Goal: Task Accomplishment & Management: Use online tool/utility

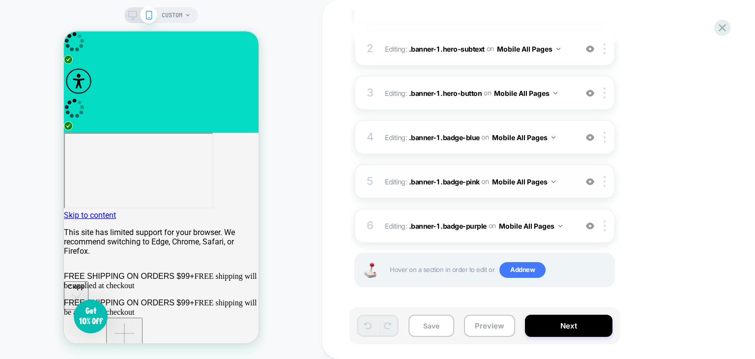
scroll to position [186, 0]
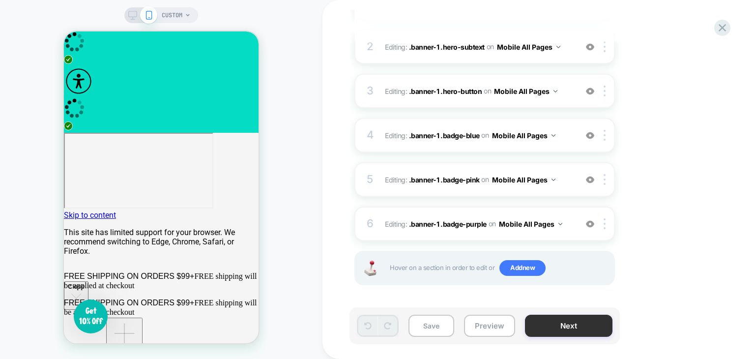
click at [578, 331] on button "Next" at bounding box center [568, 326] width 87 height 22
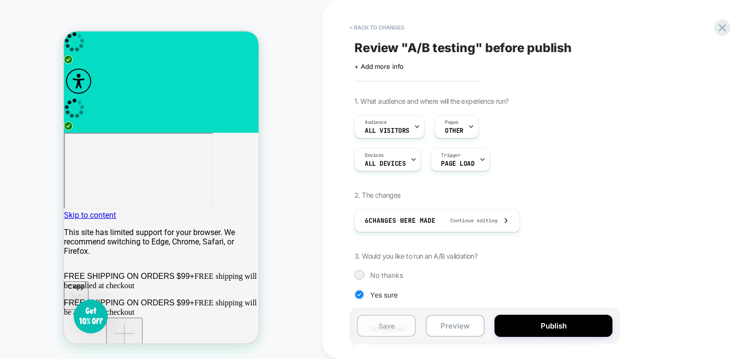
click at [378, 326] on button "Save" at bounding box center [386, 326] width 59 height 22
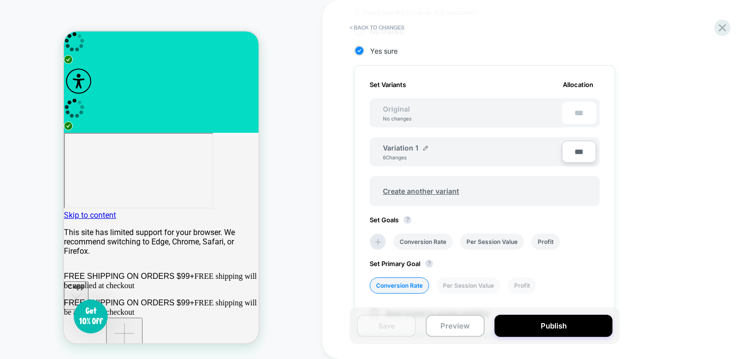
scroll to position [246, 0]
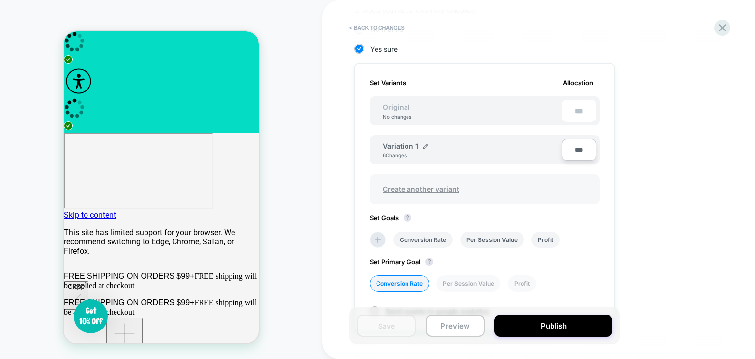
click at [426, 178] on span "Create another variant" at bounding box center [421, 188] width 96 height 23
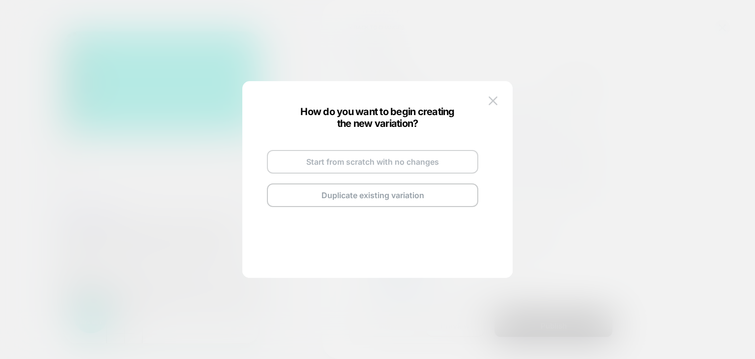
click at [367, 164] on button "Start from scratch with no changes" at bounding box center [372, 162] width 211 height 24
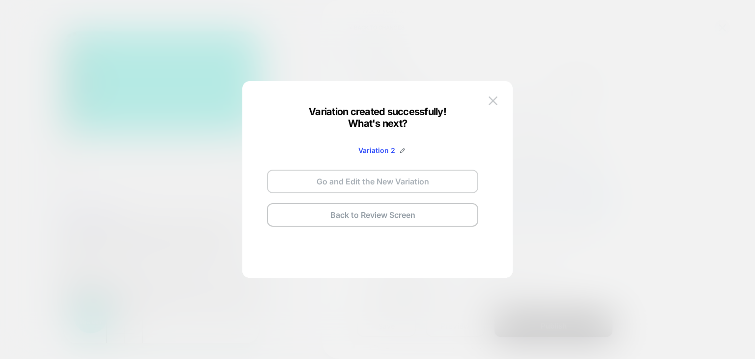
click at [410, 181] on button "Go and Edit the New Variation" at bounding box center [372, 182] width 211 height 24
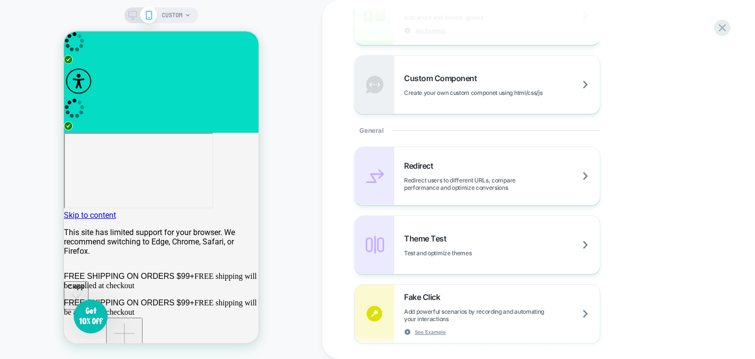
scroll to position [393, 0]
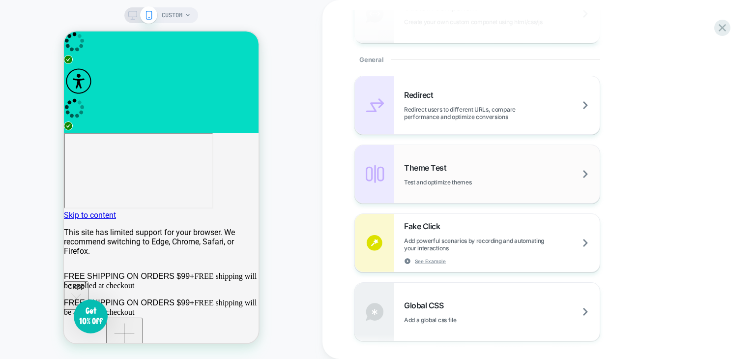
click at [431, 173] on div "Theme Test Test and optimize themes" at bounding box center [502, 174] width 196 height 23
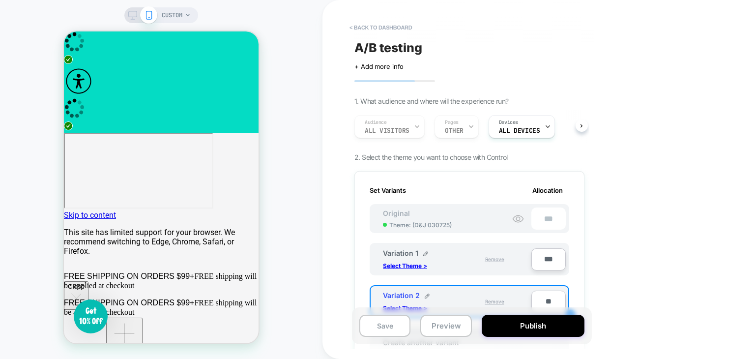
scroll to position [98, 0]
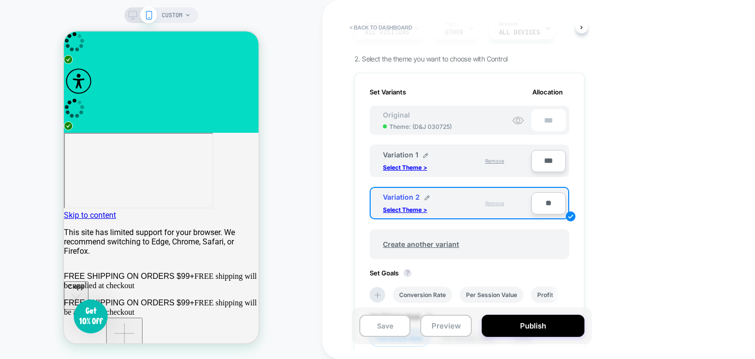
click at [501, 203] on span "Remove" at bounding box center [494, 203] width 19 height 6
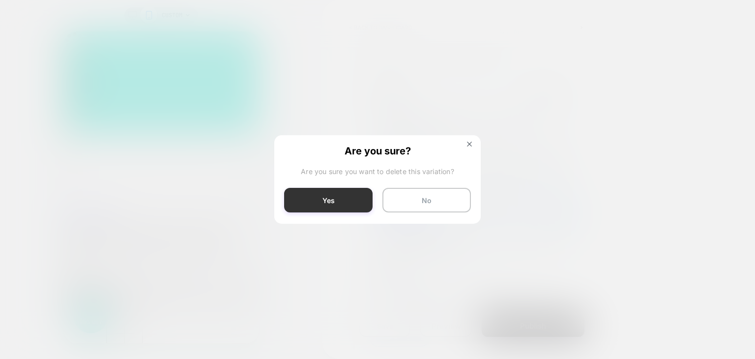
click at [347, 204] on button "Yes" at bounding box center [328, 200] width 88 height 25
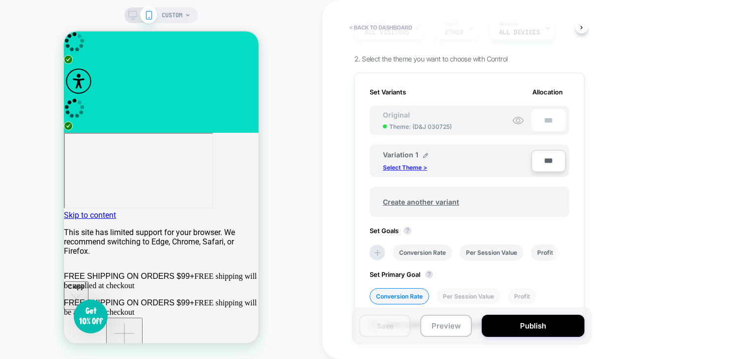
click at [398, 165] on p "Select Theme >" at bounding box center [405, 167] width 44 height 7
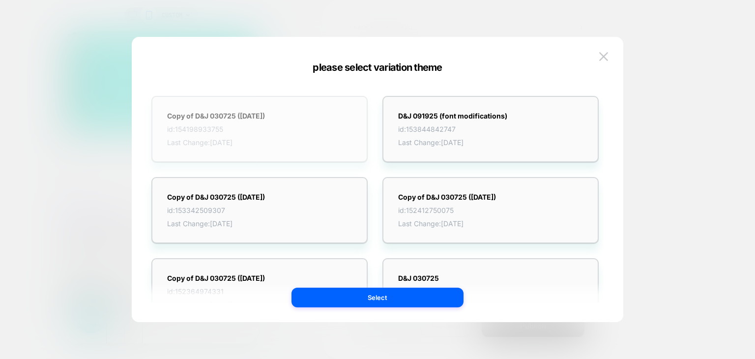
click at [240, 119] on div "Copy of D&J 030725 (14-07-2025) id: 154198933755 Last Change: 10/6/2025" at bounding box center [216, 129] width 98 height 35
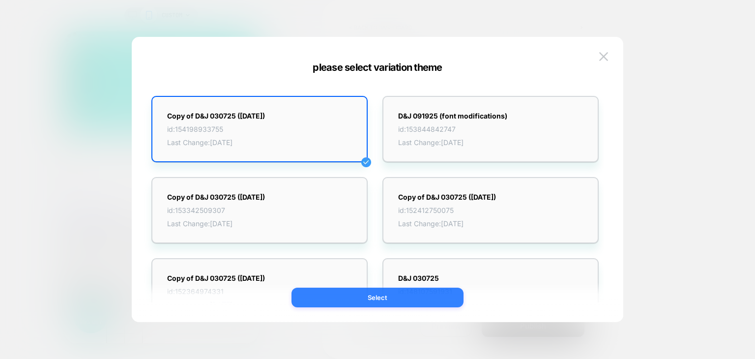
click at [387, 303] on button "Select" at bounding box center [377, 298] width 172 height 20
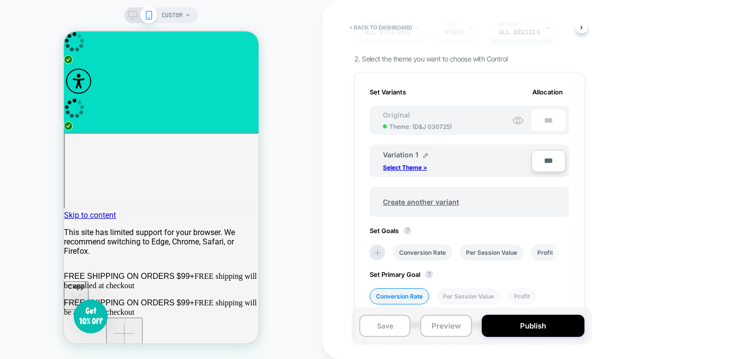
scroll to position [0, 0]
click at [397, 166] on p "Select Theme >" at bounding box center [405, 167] width 44 height 7
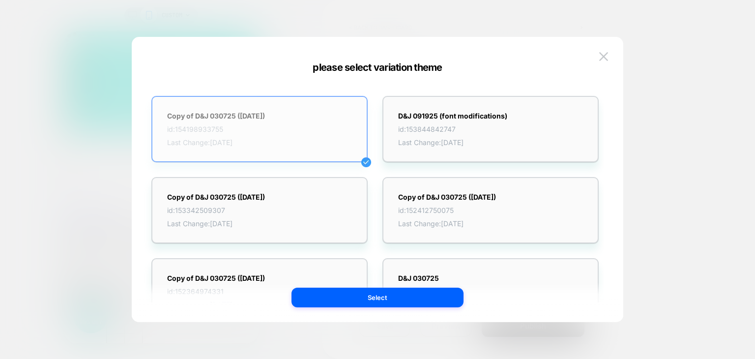
click at [265, 125] on span "id: 154198933755" at bounding box center [216, 129] width 98 height 8
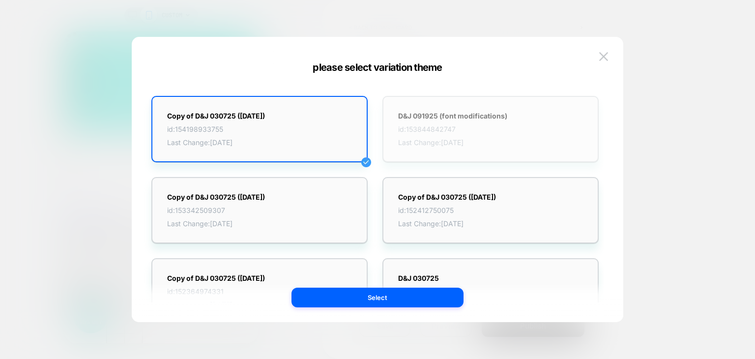
click at [405, 131] on span "id: 153844842747" at bounding box center [452, 129] width 109 height 8
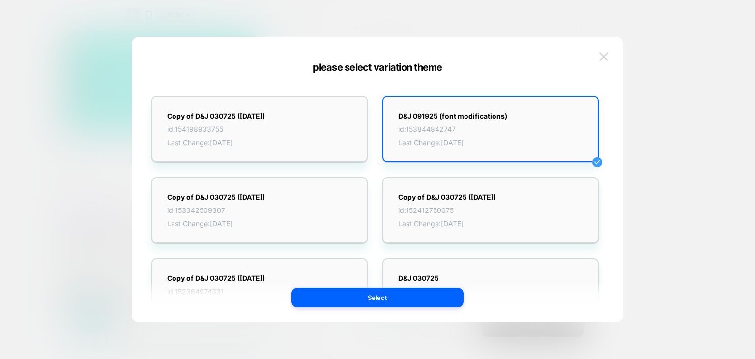
click at [600, 57] on img at bounding box center [603, 56] width 9 height 8
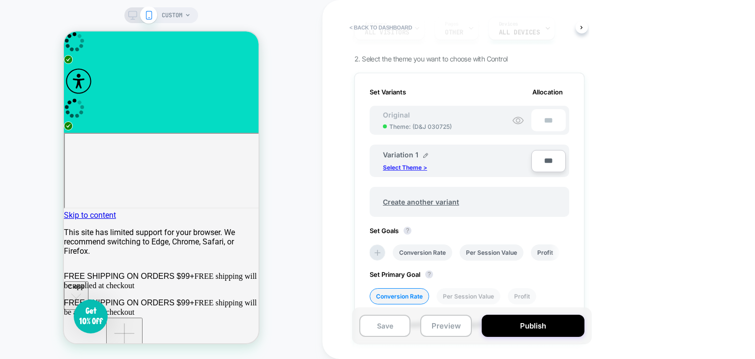
click at [402, 168] on p "Select Theme >" at bounding box center [405, 167] width 44 height 7
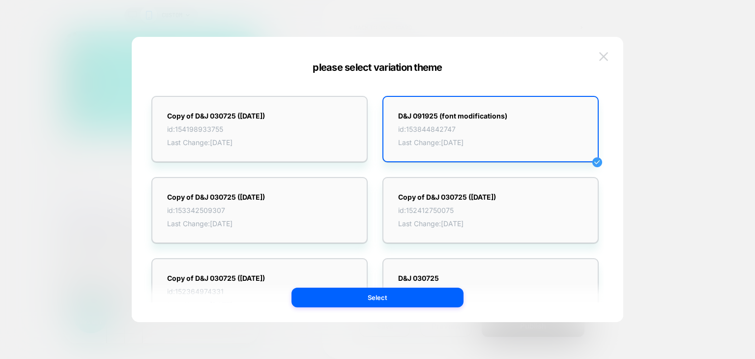
click at [605, 54] on img at bounding box center [603, 56] width 9 height 8
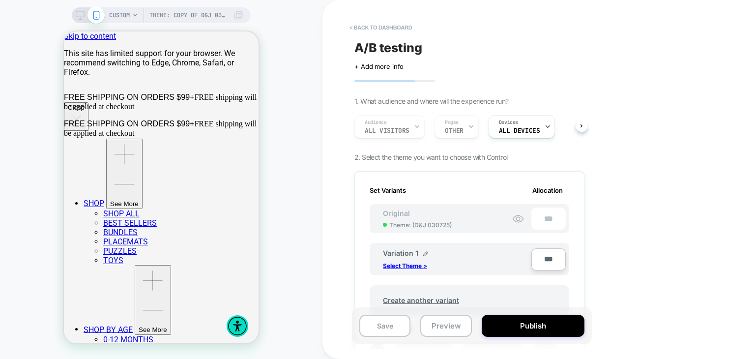
scroll to position [0, 0]
click at [451, 214] on div "Original Theme: ( D&J 030725 )" at bounding box center [417, 219] width 88 height 20
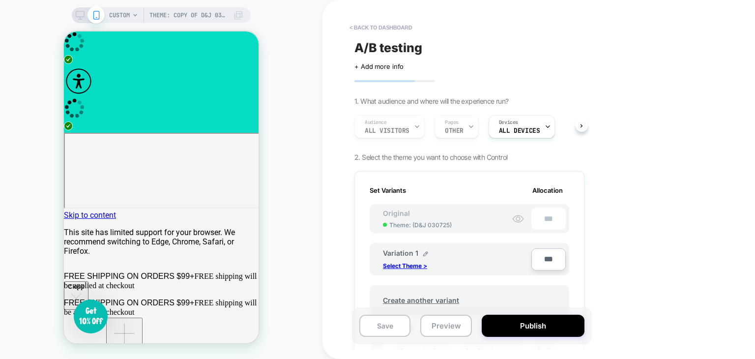
click at [517, 218] on icon at bounding box center [518, 219] width 12 height 12
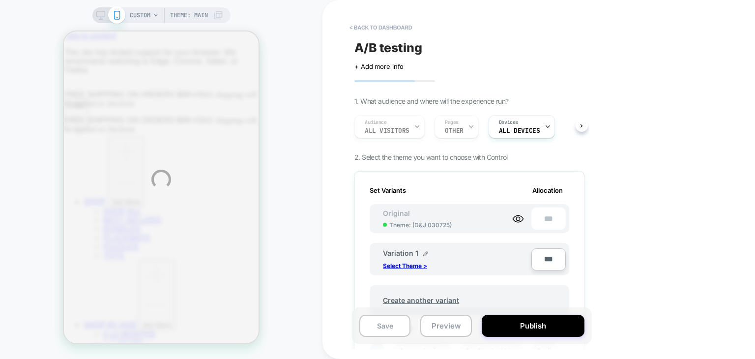
scroll to position [0, 0]
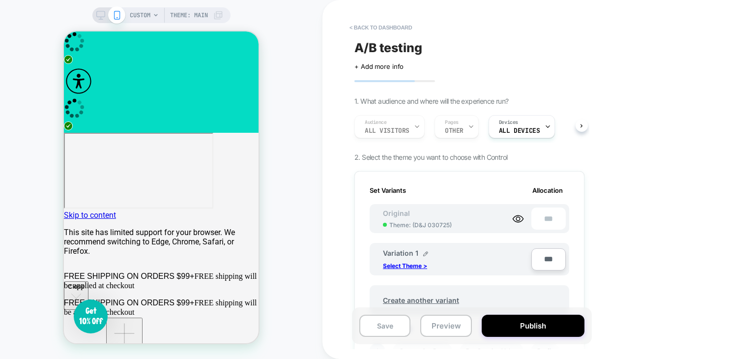
click at [456, 266] on div "Variation 1 Select Theme >" at bounding box center [453, 259] width 141 height 21
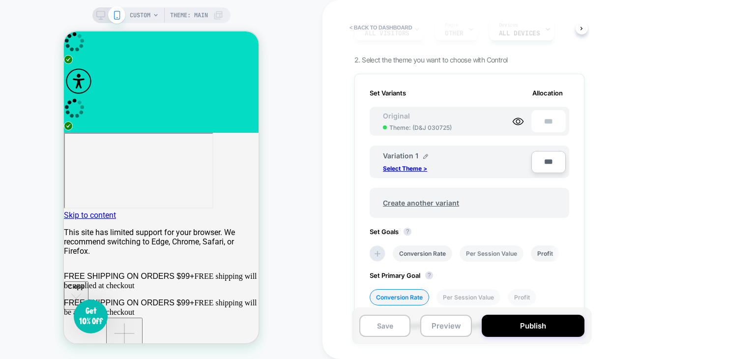
scroll to position [98, 0]
click at [492, 166] on div "Variation 1 Select Theme >" at bounding box center [453, 160] width 141 height 21
click at [537, 331] on button "Publish" at bounding box center [533, 326] width 103 height 22
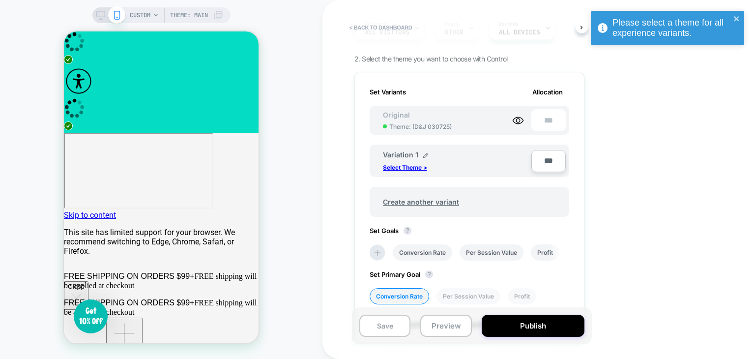
scroll to position [147, 0]
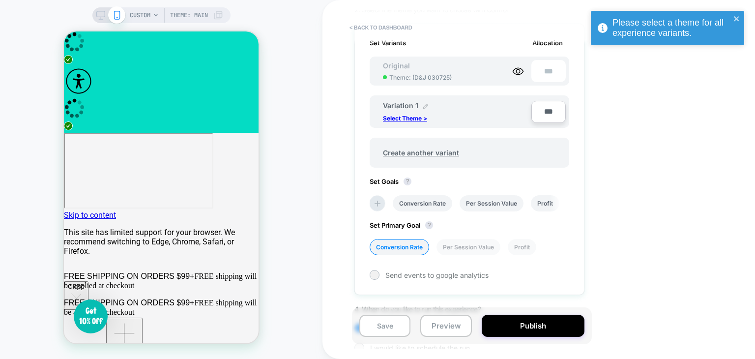
click at [423, 104] on img at bounding box center [425, 106] width 5 height 5
click at [474, 113] on div "**********" at bounding box center [444, 110] width 123 height 19
click at [457, 111] on div "**********" at bounding box center [444, 110] width 123 height 19
click at [467, 110] on button at bounding box center [464, 111] width 10 height 10
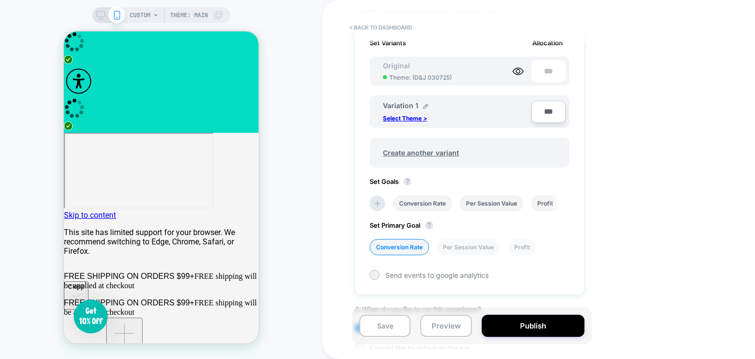
click at [442, 74] on span "Theme: ( D&J 030725 )" at bounding box center [420, 77] width 62 height 7
click at [418, 62] on span "Original" at bounding box center [396, 65] width 47 height 8
click at [515, 71] on icon at bounding box center [518, 71] width 12 height 12
click at [521, 69] on icon at bounding box center [518, 71] width 12 height 12
click at [418, 123] on div "Variation 1 Select Theme >" at bounding box center [448, 112] width 151 height 26
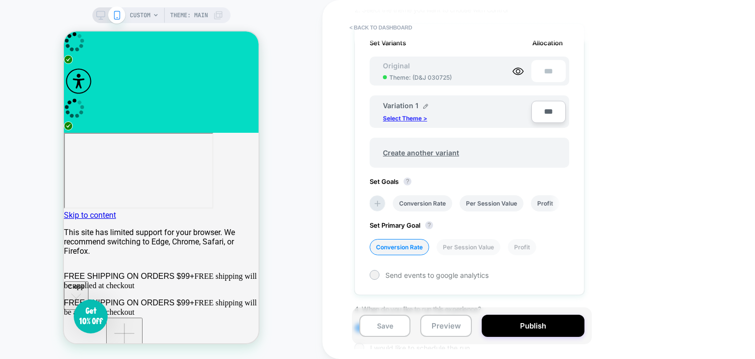
click at [403, 118] on p "Select Theme >" at bounding box center [405, 118] width 44 height 7
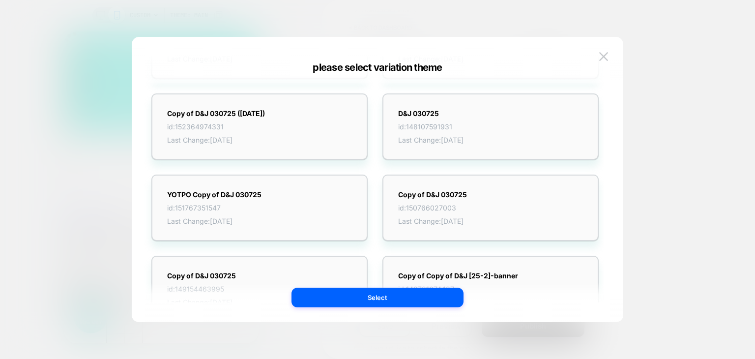
scroll to position [0, 0]
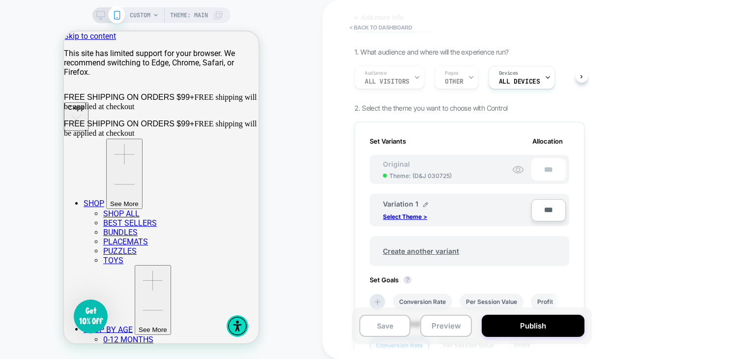
scroll to position [98, 0]
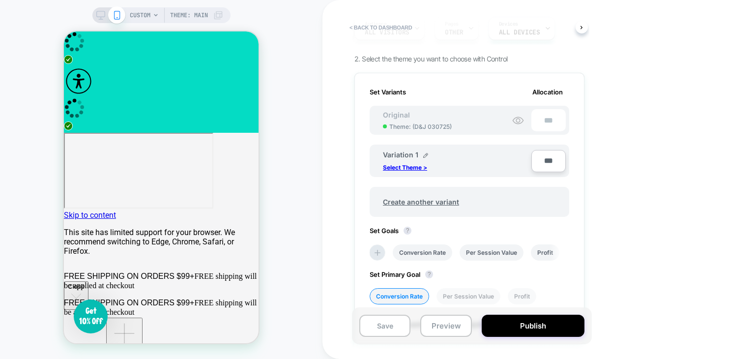
click at [425, 125] on span "Theme: ( D&J 030725 )" at bounding box center [420, 126] width 62 height 7
click at [352, 26] on button "< back to dashboard" at bounding box center [381, 28] width 72 height 16
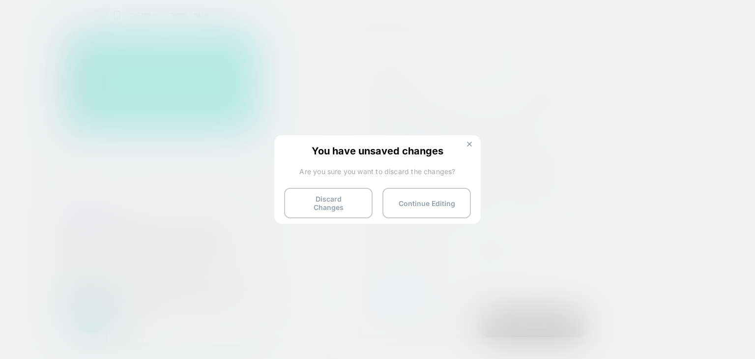
click at [470, 148] on button at bounding box center [469, 145] width 11 height 8
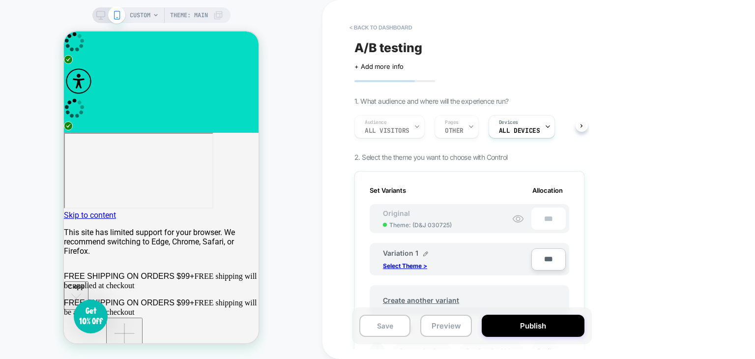
scroll to position [0, 0]
click at [358, 26] on button "< back to dashboard" at bounding box center [381, 28] width 72 height 16
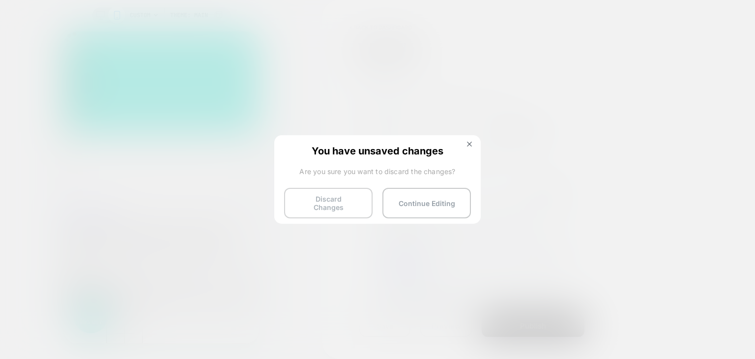
click at [326, 203] on button "Discard Changes" at bounding box center [328, 203] width 88 height 30
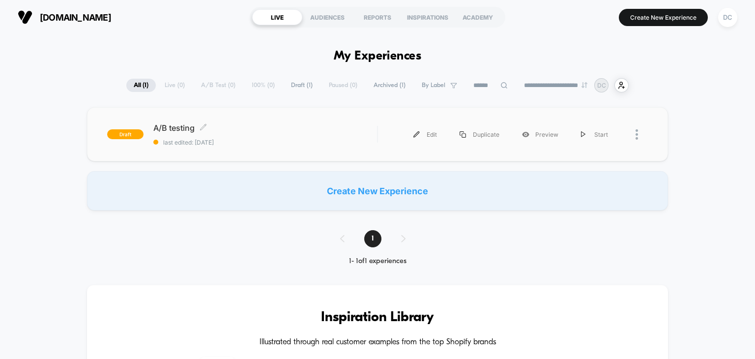
click at [300, 131] on span "A/B testing Click to edit experience details" at bounding box center [265, 128] width 224 height 10
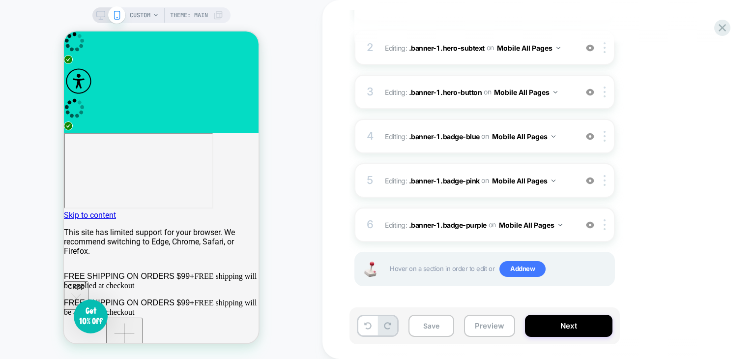
scroll to position [186, 0]
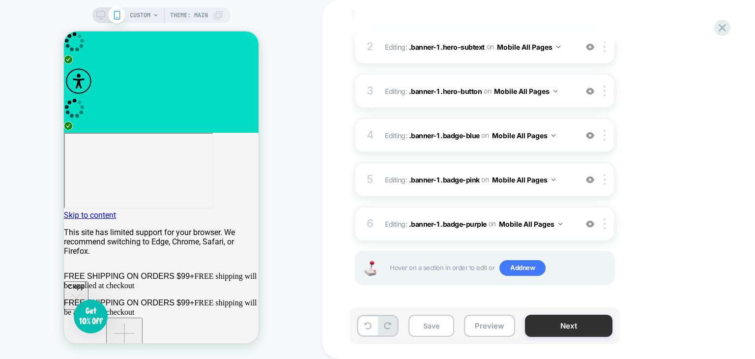
click at [570, 329] on button "Next" at bounding box center [568, 326] width 87 height 22
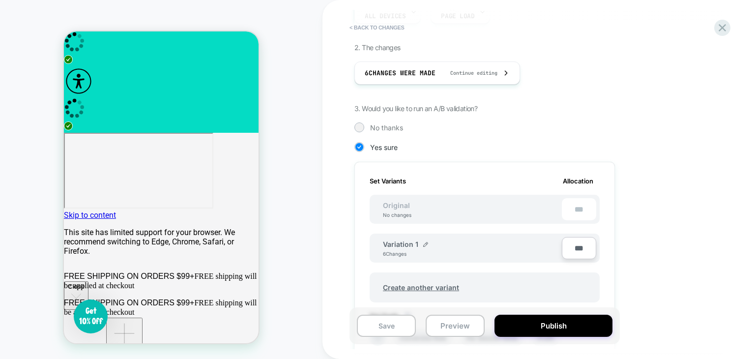
scroll to position [246, 0]
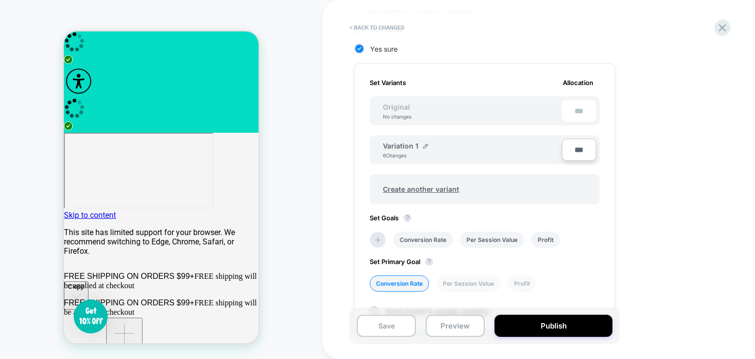
click at [451, 106] on div "Original No changes ***" at bounding box center [485, 110] width 230 height 29
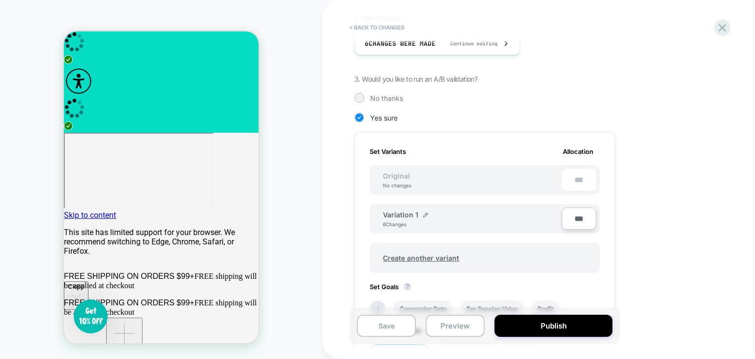
scroll to position [49, 0]
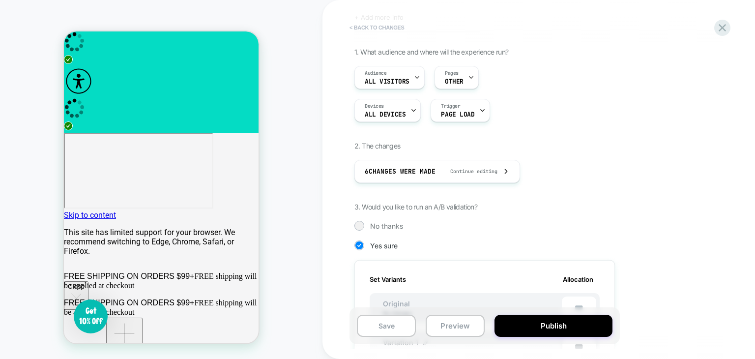
click at [364, 28] on button "< Back to changes" at bounding box center [377, 28] width 65 height 16
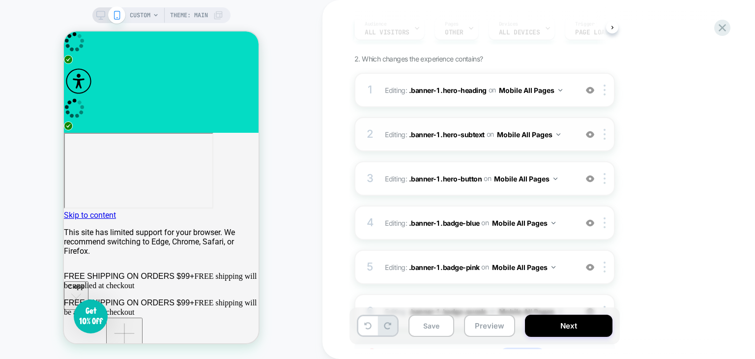
scroll to position [186, 0]
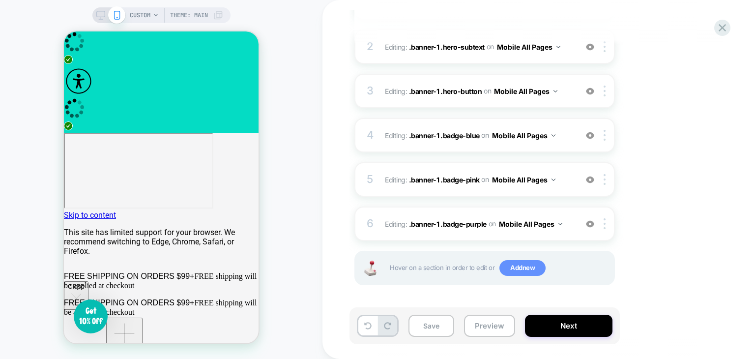
click at [522, 266] on span "Add new" at bounding box center [522, 268] width 46 height 16
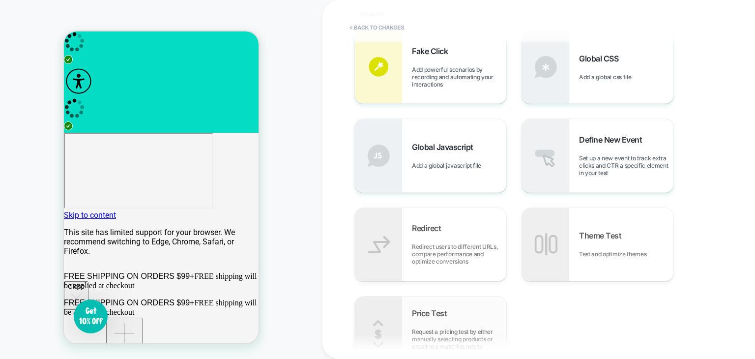
scroll to position [338, 0]
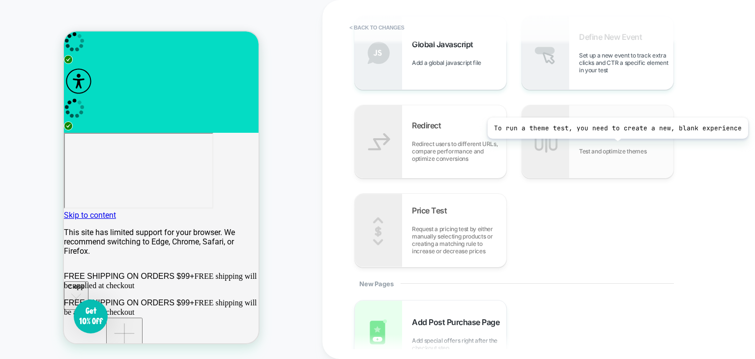
click at [615, 146] on div "Theme Test Test and optimize themes" at bounding box center [626, 141] width 94 height 27
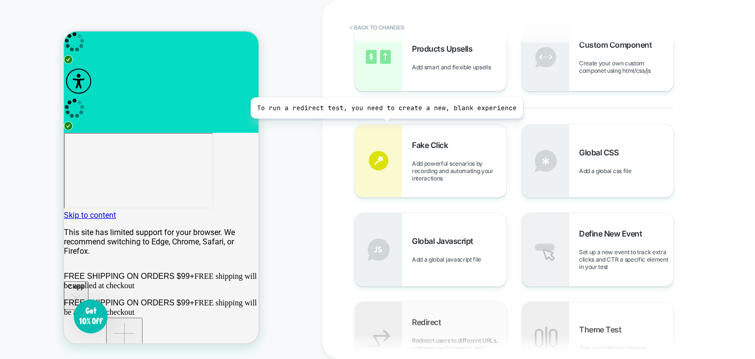
scroll to position [0, 0]
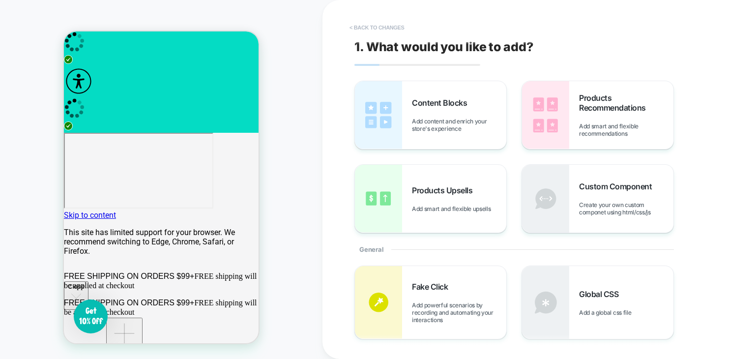
click at [356, 23] on button "< Back to changes" at bounding box center [377, 28] width 65 height 16
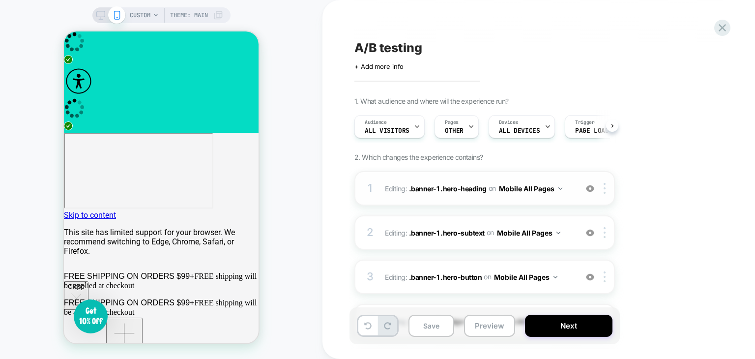
scroll to position [186, 0]
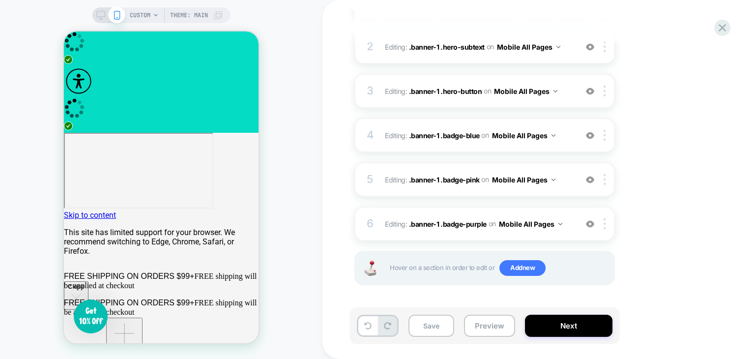
click at [492, 277] on div "Hover on a section in order to edit or Add new" at bounding box center [484, 268] width 260 height 34
click at [533, 270] on span "Add new" at bounding box center [522, 268] width 46 height 16
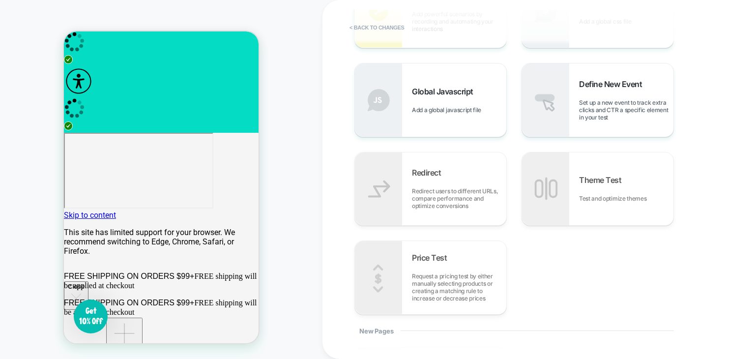
scroll to position [295, 0]
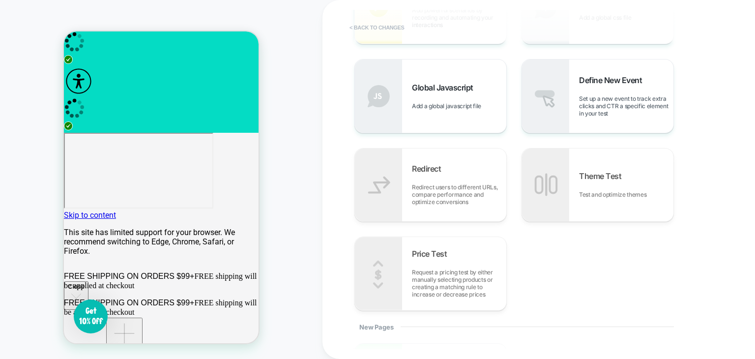
click at [358, 29] on button "< Back to changes" at bounding box center [377, 28] width 65 height 16
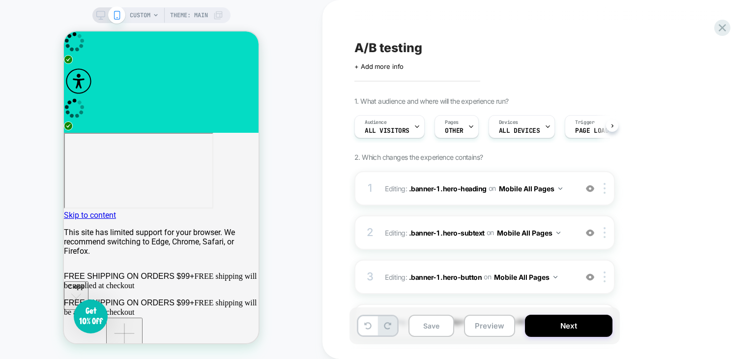
scroll to position [0, 0]
click at [572, 323] on button "Next" at bounding box center [568, 326] width 87 height 22
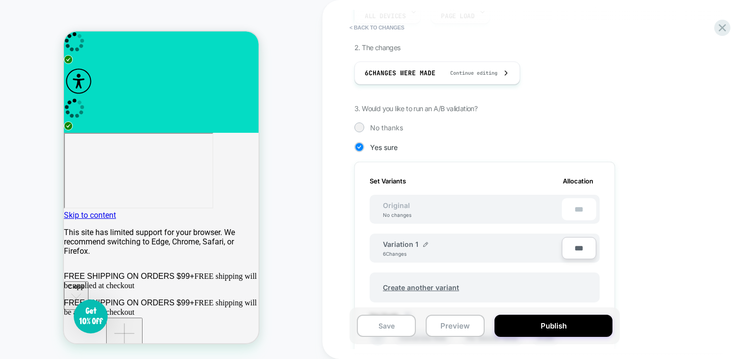
scroll to position [197, 0]
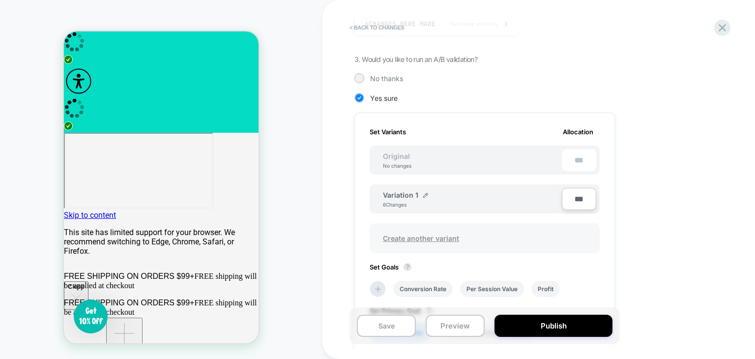
click at [407, 242] on span "Create another variant" at bounding box center [421, 238] width 96 height 23
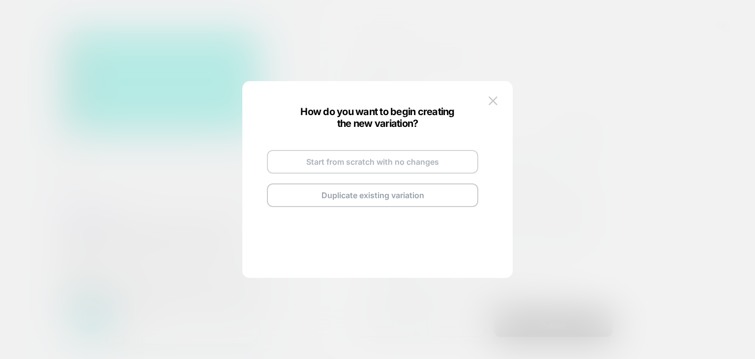
click at [360, 163] on button "Start from scratch with no changes" at bounding box center [372, 162] width 211 height 24
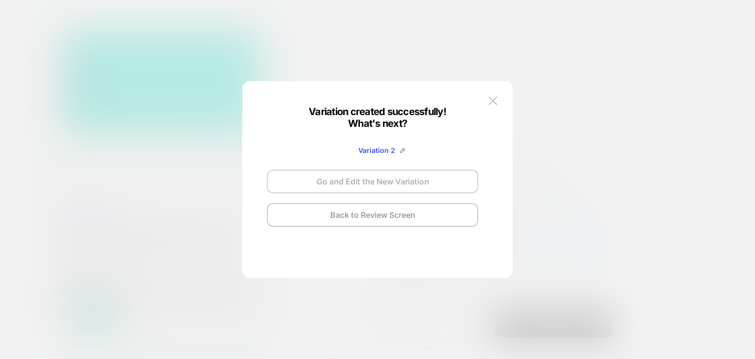
click at [392, 181] on button "Go and Edit the New Variation" at bounding box center [372, 182] width 211 height 24
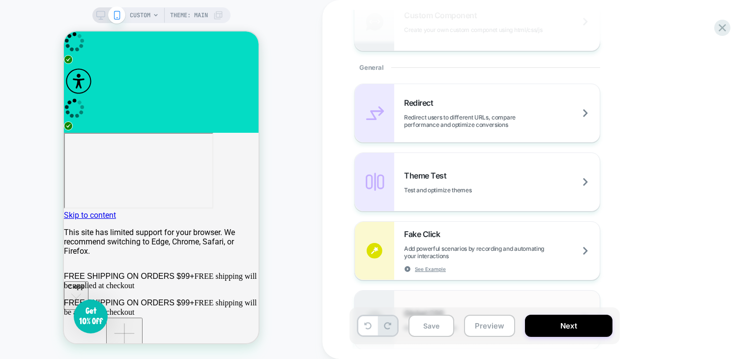
scroll to position [491, 0]
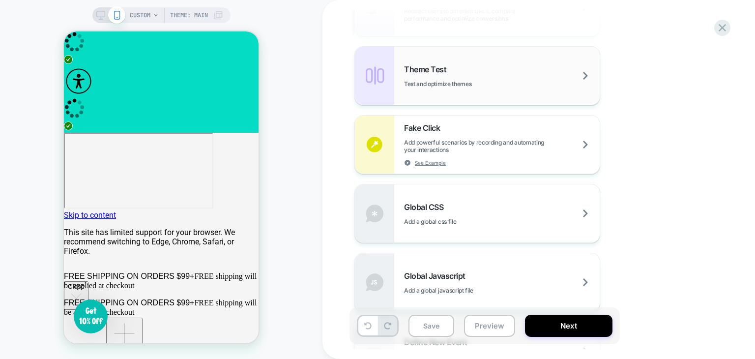
click at [478, 81] on span "Test and optimize themes" at bounding box center [462, 83] width 116 height 7
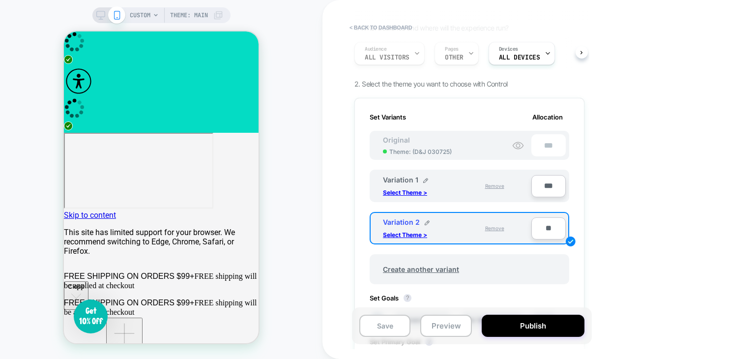
scroll to position [98, 0]
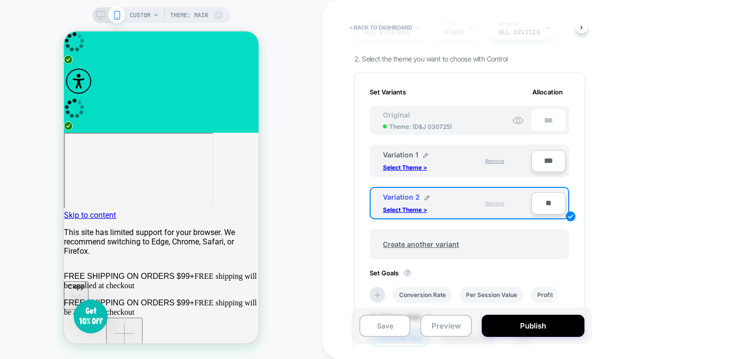
click at [496, 206] on div "Remove" at bounding box center [494, 203] width 19 height 21
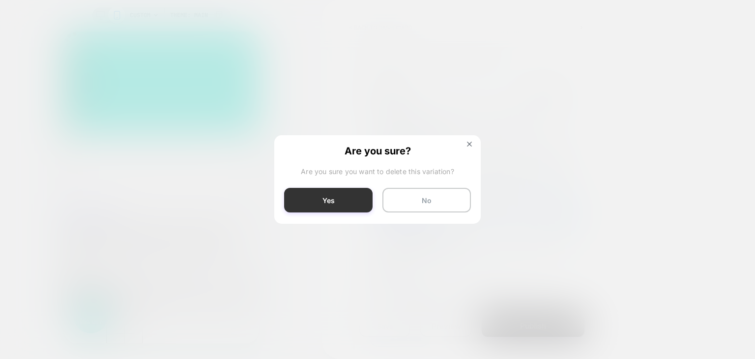
click at [352, 202] on button "Yes" at bounding box center [328, 200] width 88 height 25
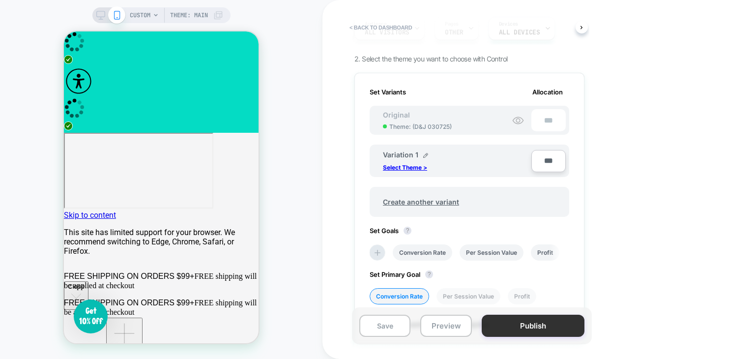
click at [537, 330] on button "Publish" at bounding box center [533, 326] width 103 height 22
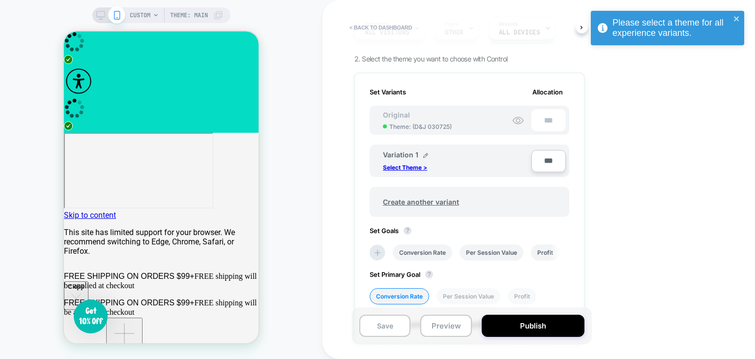
click at [353, 138] on div "A/B testing Click to edit experience details + Add more info 1. What audience a…" at bounding box center [469, 179] width 240 height 339
click at [489, 126] on div "Original Theme: ( D&J 030725 ) ***" at bounding box center [470, 120] width 200 height 29
click at [482, 157] on div "Variation 1 Select Theme >" at bounding box center [453, 160] width 141 height 21
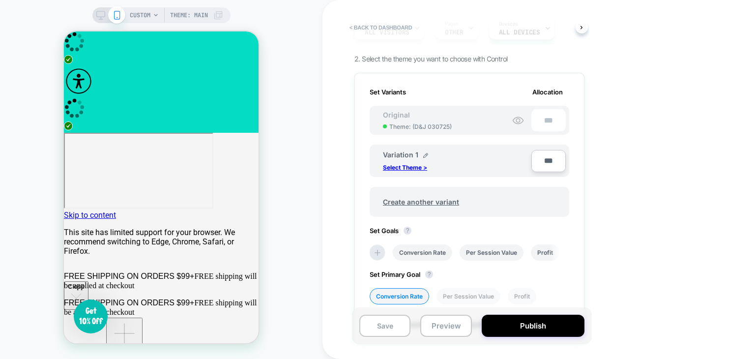
click at [478, 122] on div "Original Theme: ( D&J 030725 ) ***" at bounding box center [470, 120] width 200 height 29
click at [380, 320] on button "Save" at bounding box center [384, 326] width 51 height 22
click at [526, 322] on button "Publish" at bounding box center [533, 326] width 103 height 22
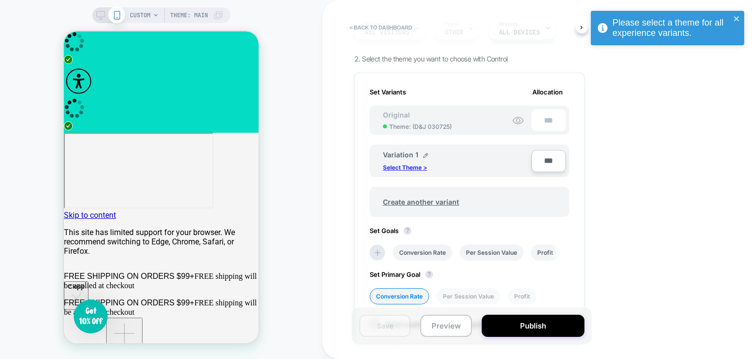
click at [411, 167] on p "Select Theme >" at bounding box center [405, 167] width 44 height 7
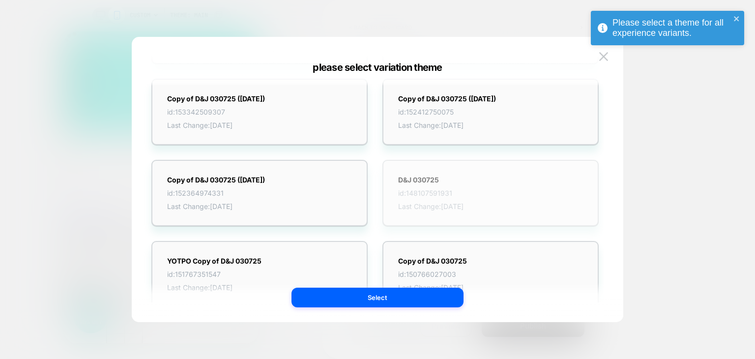
click at [451, 203] on span "Last Change: 7/17/2025" at bounding box center [430, 206] width 65 height 8
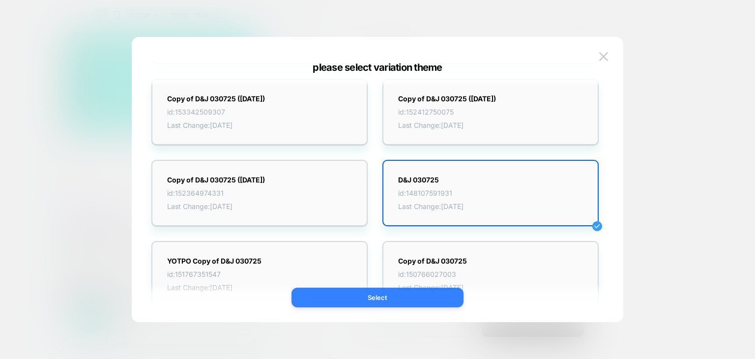
click at [448, 291] on button "Select" at bounding box center [377, 298] width 172 height 20
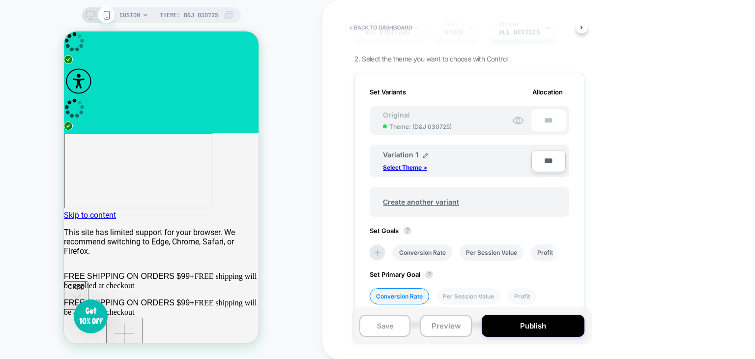
click at [140, 15] on div "CUSTOM Theme: D&J 030725" at bounding box center [176, 15] width 114 height 16
click at [177, 15] on span "Theme: D&J 030725" at bounding box center [189, 15] width 58 height 16
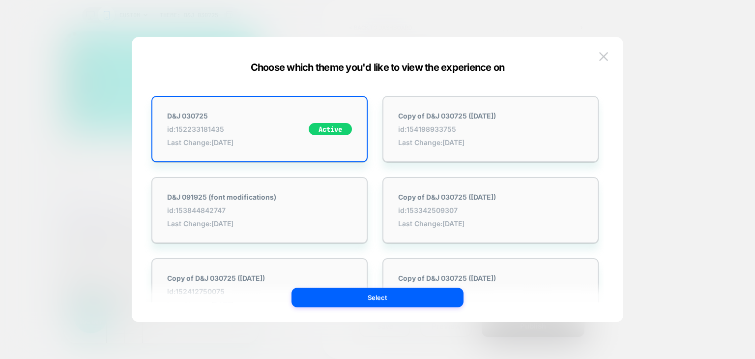
scroll to position [0, 0]
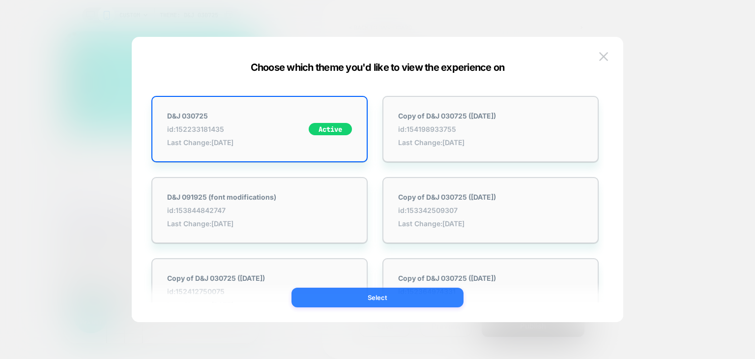
click at [371, 300] on button "Select" at bounding box center [377, 298] width 172 height 20
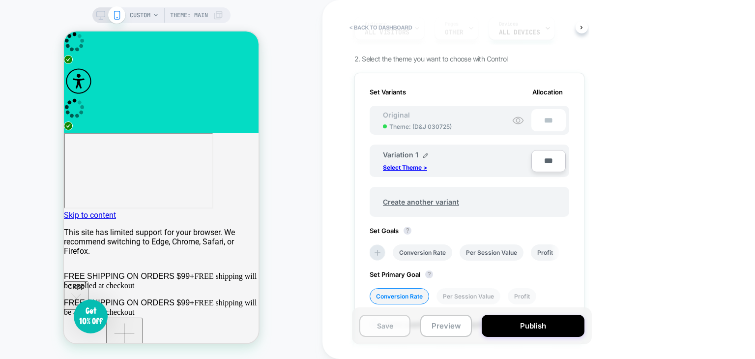
click at [385, 326] on button "Save" at bounding box center [384, 326] width 51 height 22
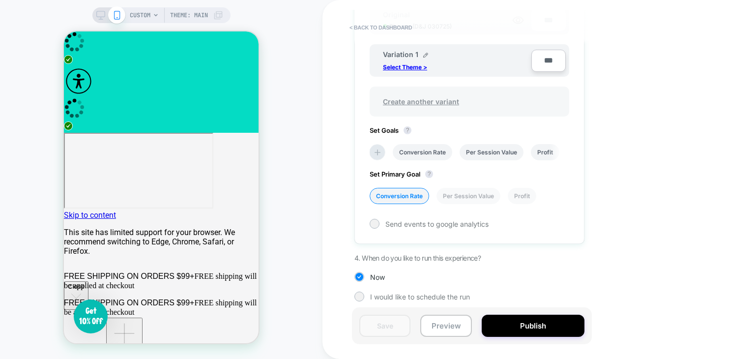
scroll to position [51, 0]
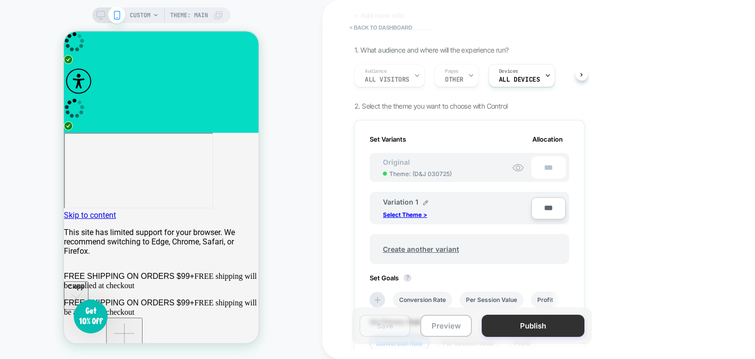
click at [543, 329] on button "Publish" at bounding box center [533, 326] width 103 height 22
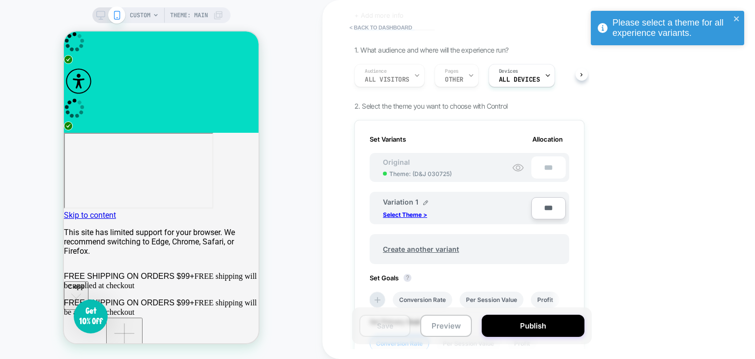
click at [447, 203] on div "Variation 1 Select Theme >" at bounding box center [453, 208] width 141 height 21
click at [501, 199] on div "Variation 1 Select Theme >" at bounding box center [453, 208] width 141 height 21
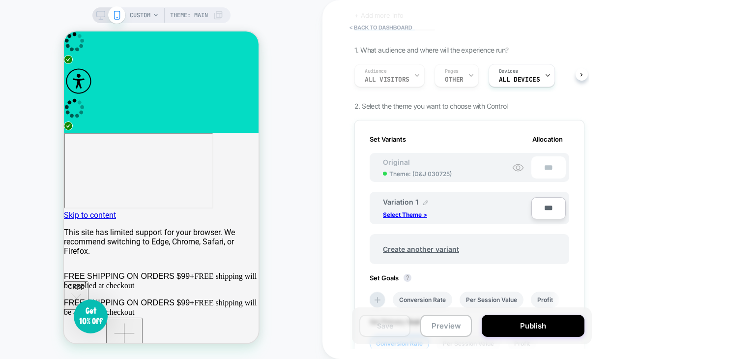
click at [423, 200] on img at bounding box center [425, 202] width 5 height 5
click at [477, 209] on div "**********" at bounding box center [444, 207] width 123 height 19
click at [466, 208] on img at bounding box center [464, 207] width 5 height 5
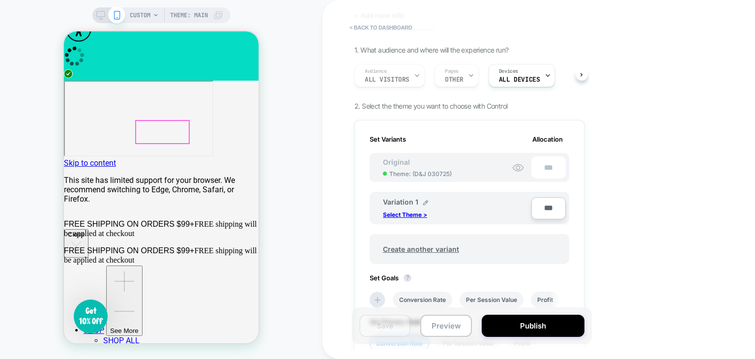
scroll to position [98, 0]
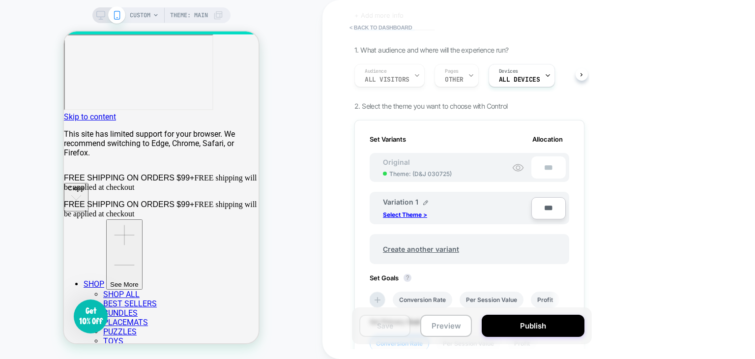
click at [428, 199] on div "Variation 1 Select Theme >" at bounding box center [453, 208] width 141 height 21
click at [425, 200] on img at bounding box center [425, 202] width 5 height 5
click at [425, 200] on input "**********" at bounding box center [418, 207] width 71 height 19
click at [462, 207] on img at bounding box center [464, 207] width 5 height 5
click at [443, 245] on span "Create another variant" at bounding box center [421, 248] width 96 height 23
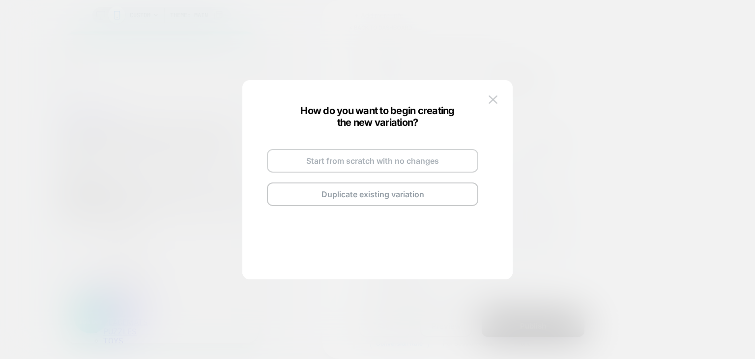
click at [354, 165] on button "Start from scratch with no changes" at bounding box center [372, 161] width 211 height 24
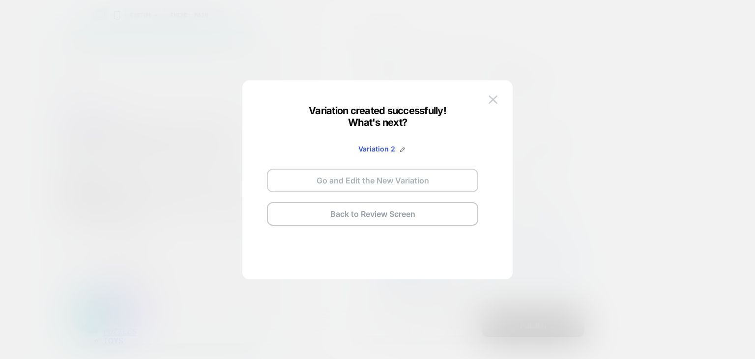
click at [368, 168] on div "Variation 2" at bounding box center [373, 148] width 57 height 39
click at [392, 178] on button "Go and Edit the New Variation" at bounding box center [372, 181] width 211 height 24
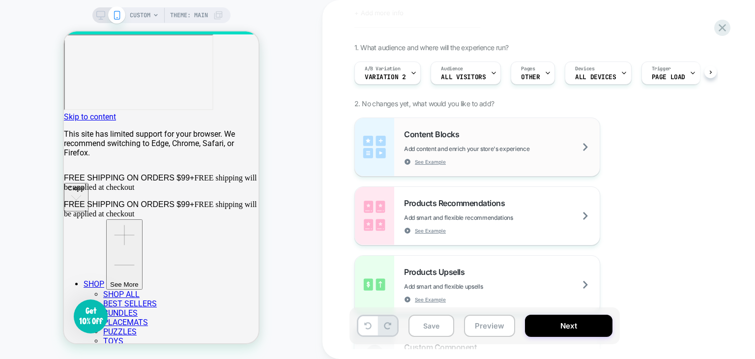
scroll to position [0, 0]
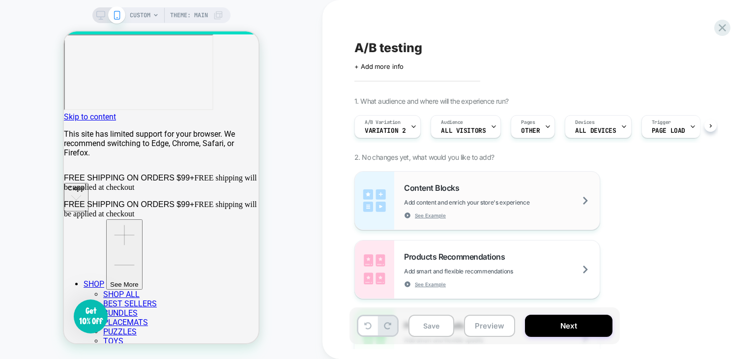
click at [459, 199] on span "Add content and enrich your store's experience" at bounding box center [491, 202] width 174 height 7
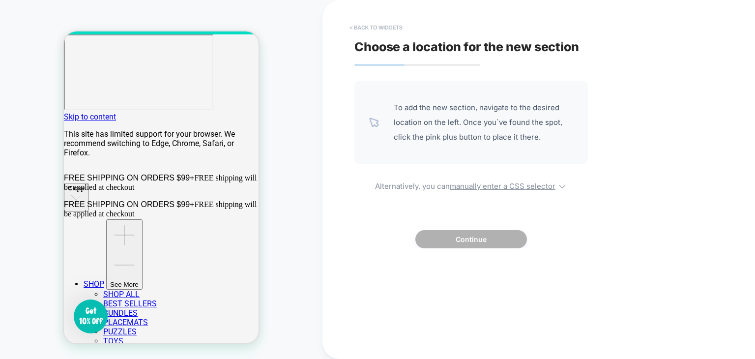
click at [361, 30] on button "< Back to widgets" at bounding box center [376, 28] width 63 height 16
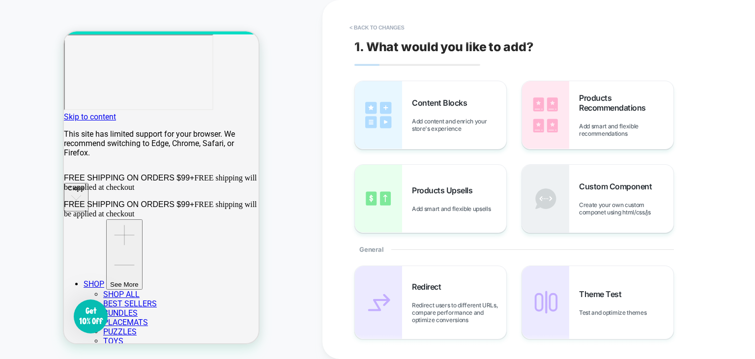
click at [361, 30] on button "< Back to changes" at bounding box center [377, 28] width 65 height 16
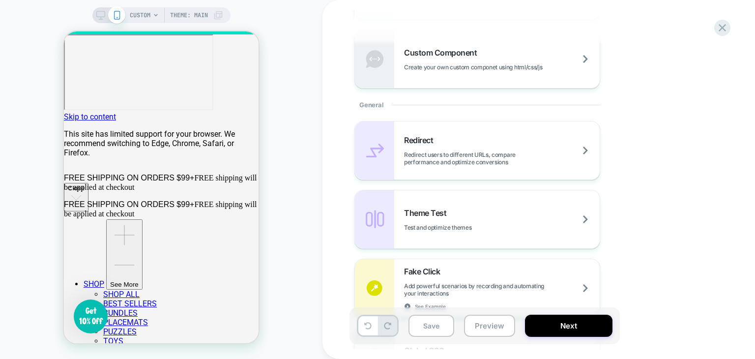
scroll to position [344, 0]
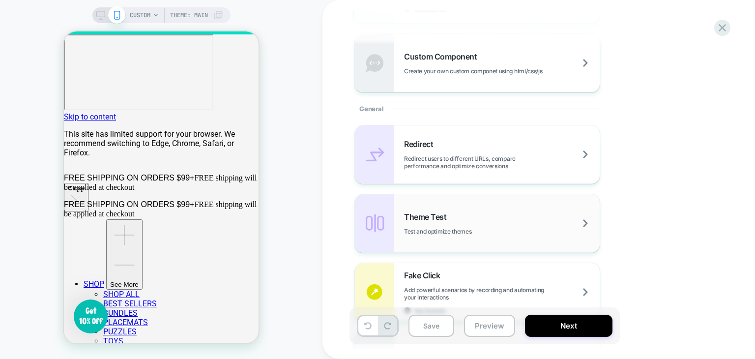
click at [444, 200] on div "Theme Test Test and optimize themes" at bounding box center [477, 223] width 245 height 58
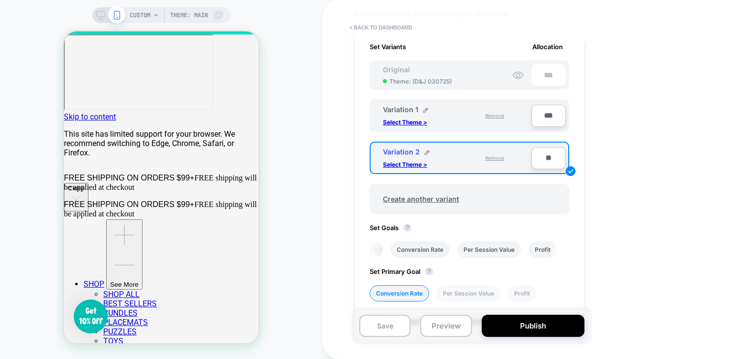
scroll to position [142, 0]
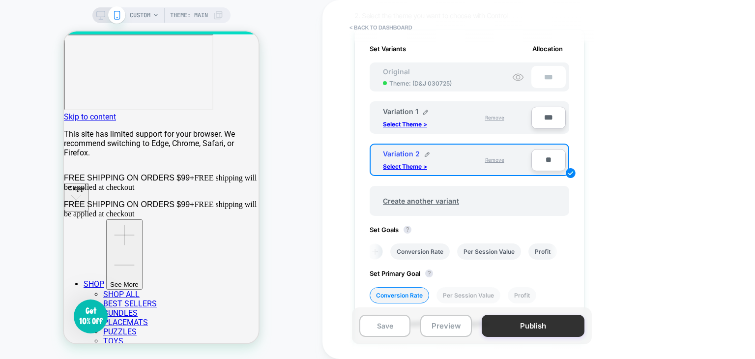
click at [534, 329] on button "Publish" at bounding box center [533, 326] width 103 height 22
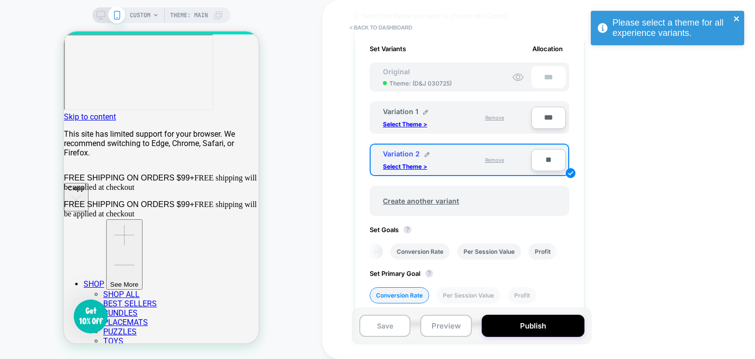
click at [737, 17] on icon "close" at bounding box center [736, 18] width 5 height 5
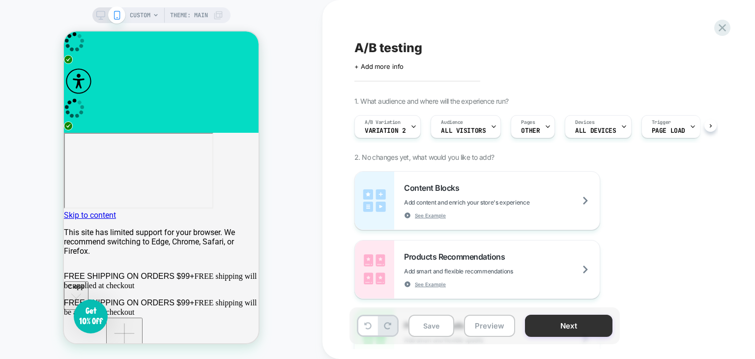
click at [564, 323] on button "Next" at bounding box center [568, 326] width 87 height 22
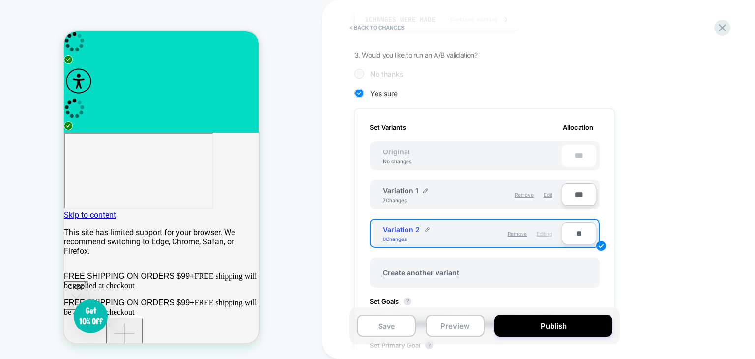
scroll to position [246, 0]
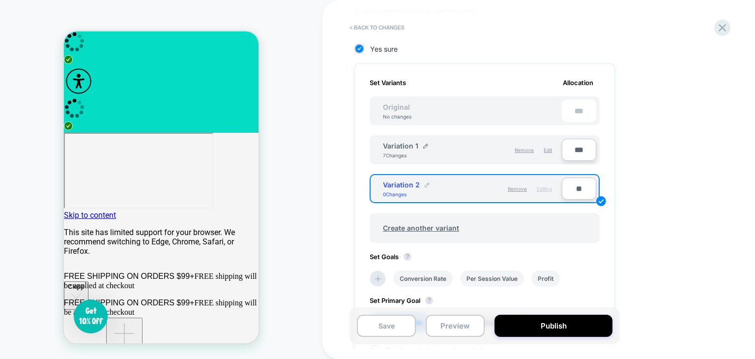
click at [425, 182] on img at bounding box center [427, 184] width 5 height 5
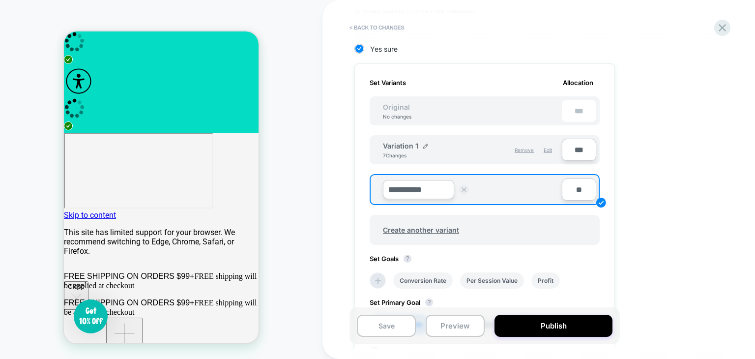
click at [465, 187] on img at bounding box center [464, 189] width 5 height 5
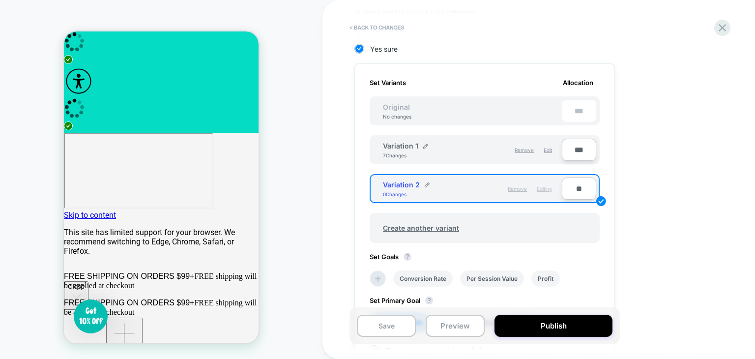
click at [520, 186] on span "Remove" at bounding box center [517, 189] width 19 height 6
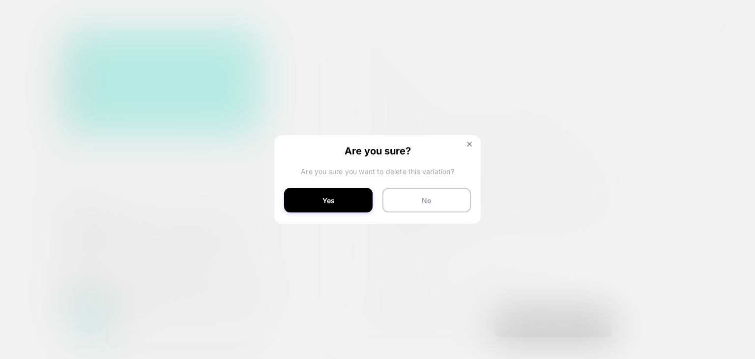
click at [353, 187] on div "Are you sure? Are you sure you want to delete this variation? Yes No" at bounding box center [377, 178] width 206 height 87
click at [347, 202] on button "Yes" at bounding box center [328, 200] width 88 height 25
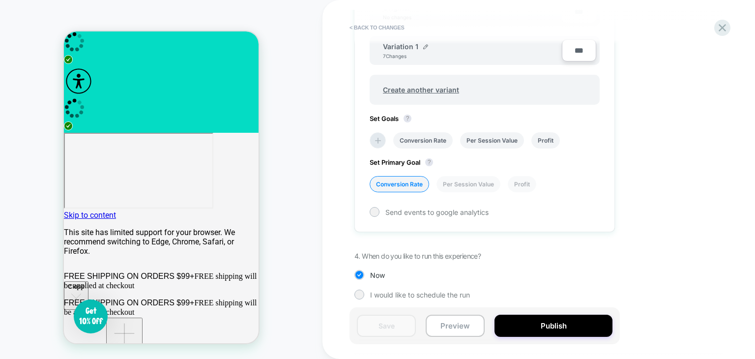
scroll to position [347, 0]
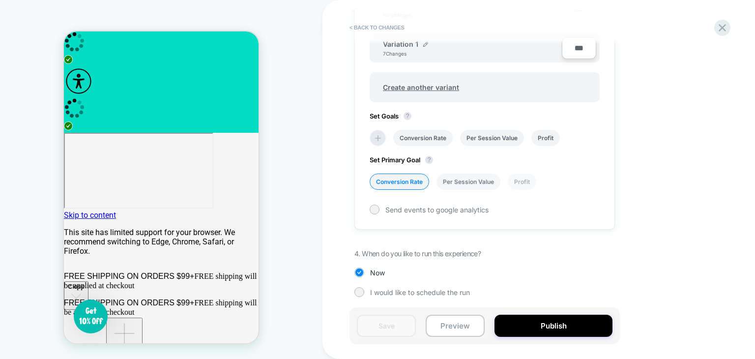
click at [471, 182] on li "Per Session Value" at bounding box center [468, 181] width 64 height 16
click at [513, 182] on li "Profit" at bounding box center [522, 181] width 29 height 16
click at [401, 207] on span "Send events to google analytics" at bounding box center [436, 209] width 103 height 8
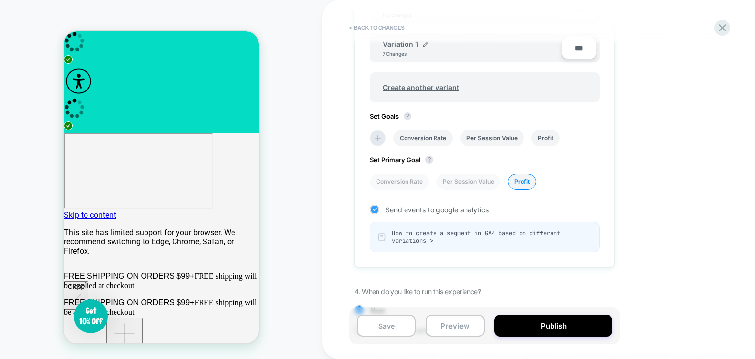
click at [401, 207] on span "Send events to google analytics" at bounding box center [436, 209] width 103 height 8
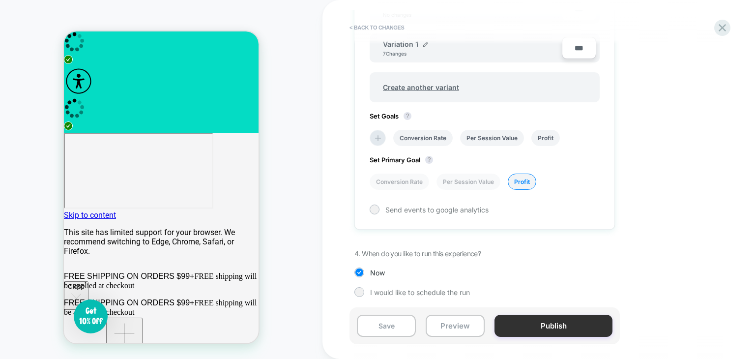
click at [563, 326] on button "Publish" at bounding box center [553, 326] width 118 height 22
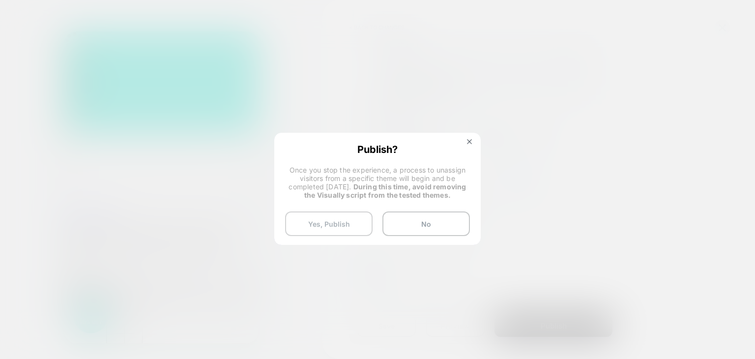
click at [315, 221] on button "Yes, Publish" at bounding box center [328, 223] width 87 height 25
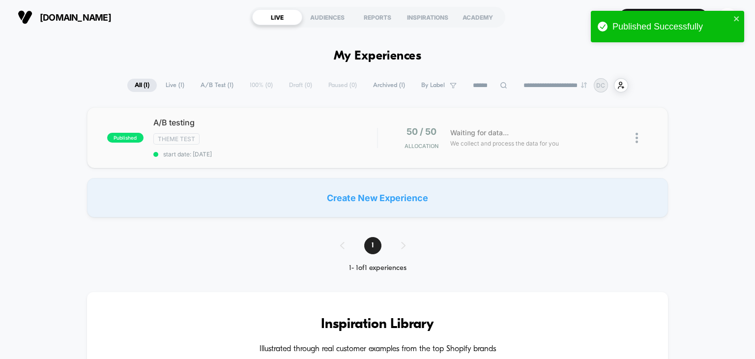
click at [638, 137] on img at bounding box center [637, 138] width 2 height 10
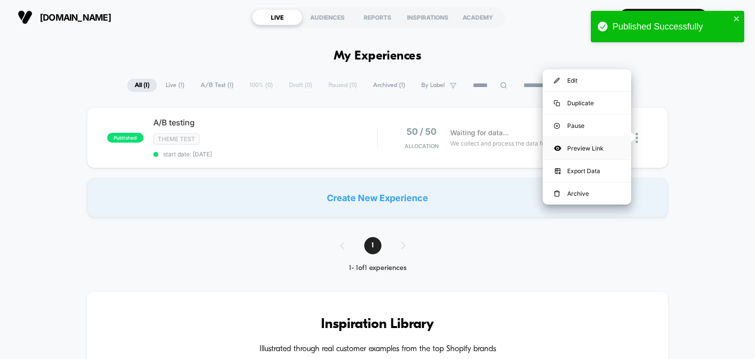
click at [576, 153] on div "Preview Link" at bounding box center [587, 148] width 88 height 22
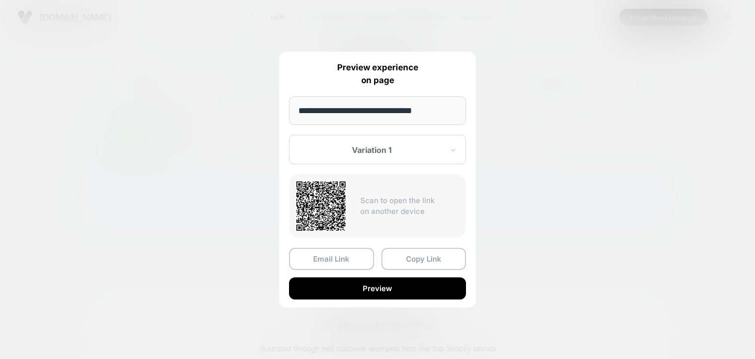
click at [426, 151] on div at bounding box center [371, 150] width 144 height 10
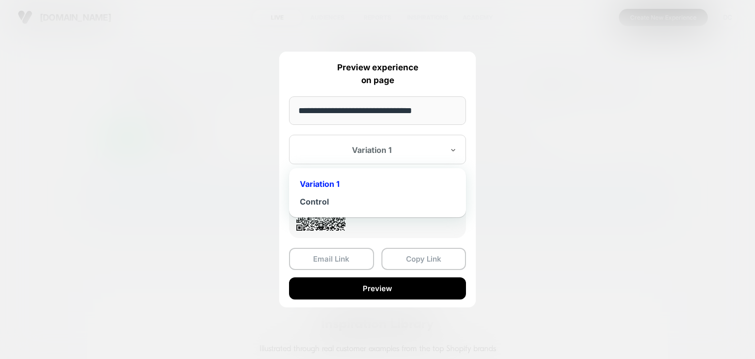
click at [425, 143] on div "Variation 1" at bounding box center [377, 149] width 177 height 29
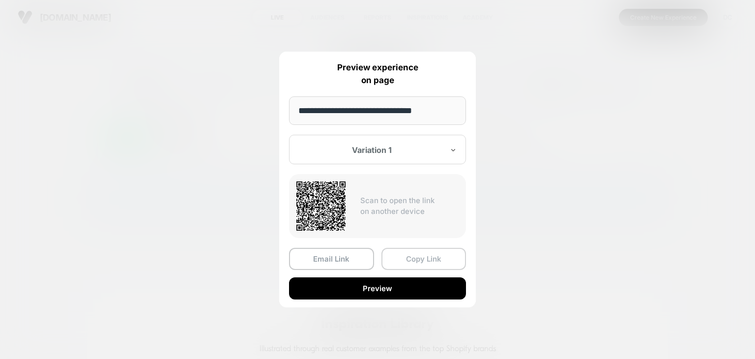
click at [434, 263] on button "Copy Link" at bounding box center [423, 259] width 85 height 22
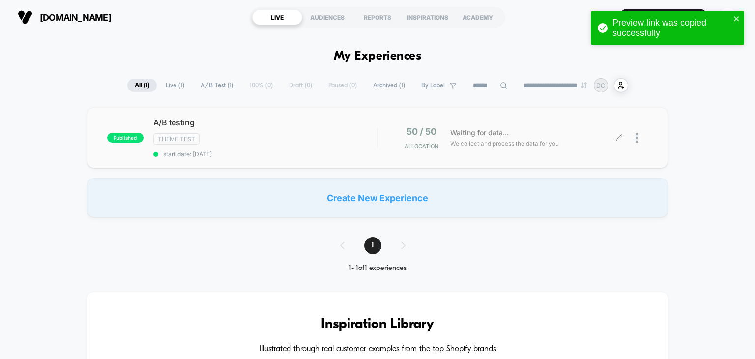
click at [464, 139] on span "We collect and process the data for you" at bounding box center [504, 143] width 109 height 9
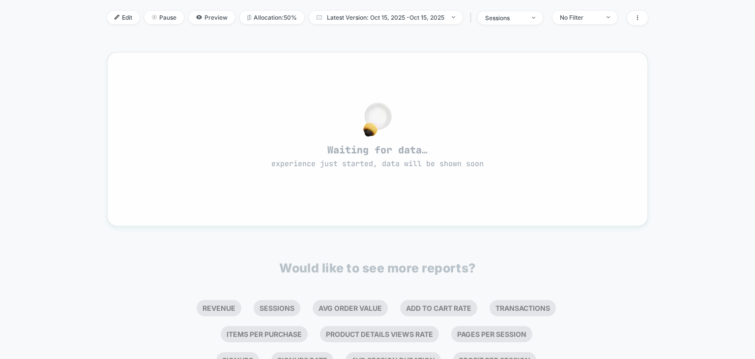
scroll to position [49, 0]
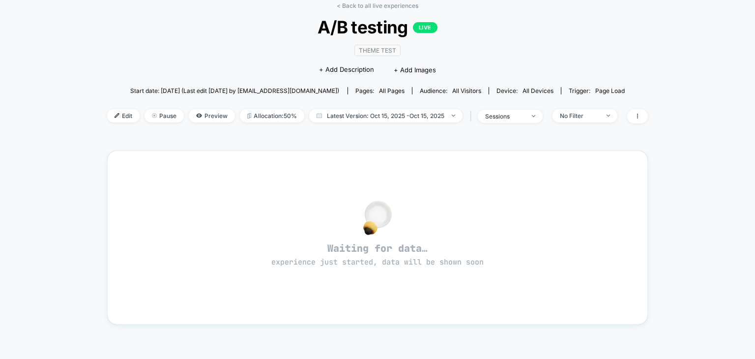
click at [335, 95] on span "Start date: [DATE] (Last edit [DATE] by [EMAIL_ADDRESS][DOMAIN_NAME])" at bounding box center [234, 90] width 209 height 17
click at [387, 90] on span "all pages" at bounding box center [392, 90] width 26 height 7
click at [466, 89] on span "All Visitors" at bounding box center [466, 90] width 29 height 7
click at [533, 89] on span "all devices" at bounding box center [537, 90] width 31 height 7
click at [126, 116] on span "Edit" at bounding box center [123, 115] width 32 height 13
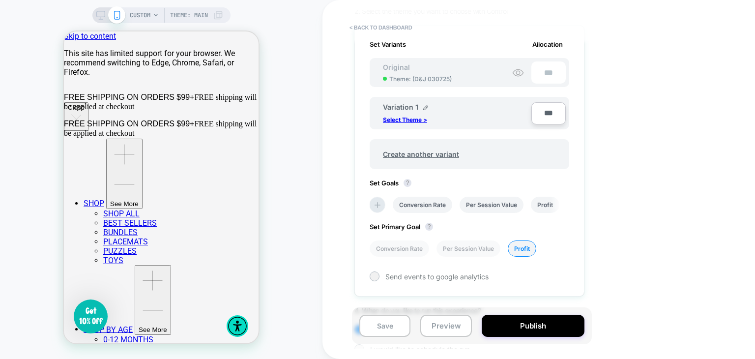
scroll to position [147, 0]
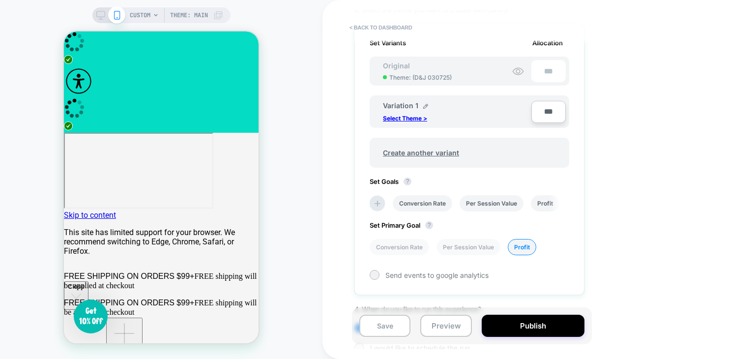
click at [411, 78] on span "Theme: ( D&J 030725 )" at bounding box center [420, 77] width 62 height 7
click at [518, 69] on icon at bounding box center [518, 71] width 12 height 12
click at [499, 111] on div "Variation 1 Select Theme >" at bounding box center [453, 111] width 141 height 21
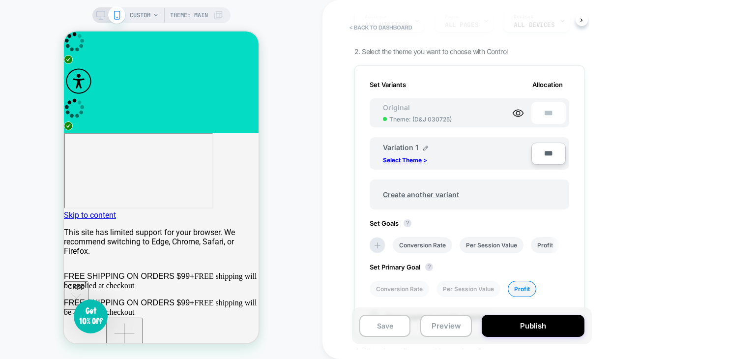
scroll to position [0, 0]
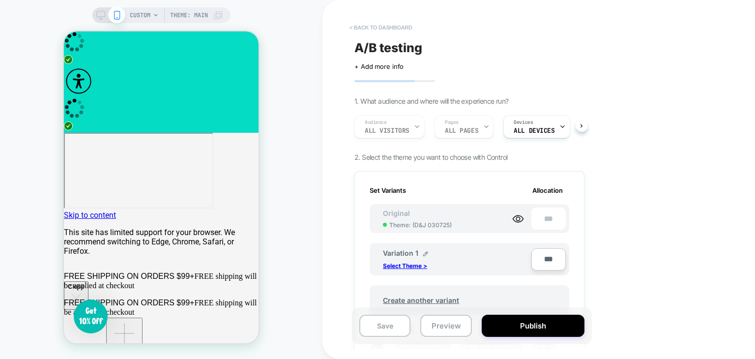
click at [352, 26] on button "< back to dashboard" at bounding box center [381, 28] width 72 height 16
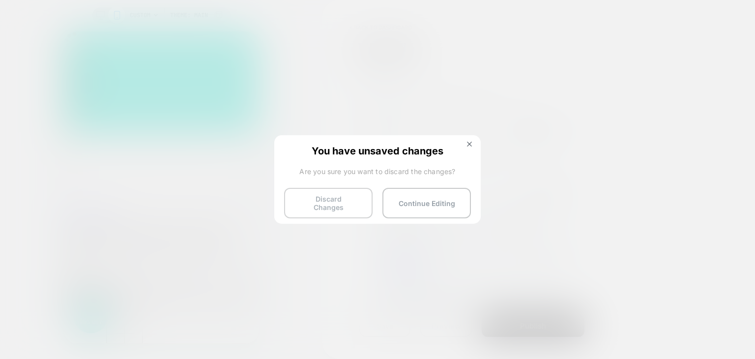
click at [334, 198] on button "Discard Changes" at bounding box center [328, 203] width 88 height 30
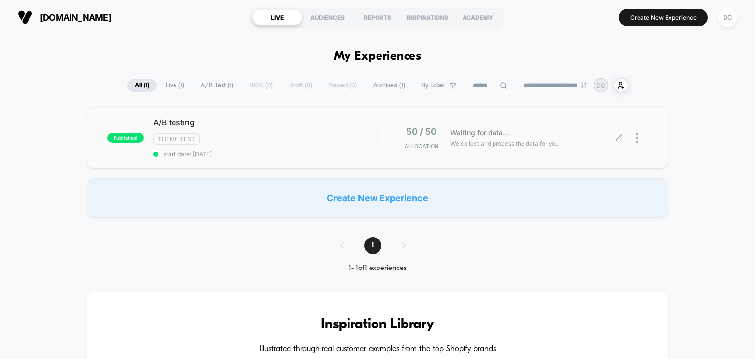
click at [525, 145] on span "We collect and process the data for you" at bounding box center [504, 143] width 109 height 9
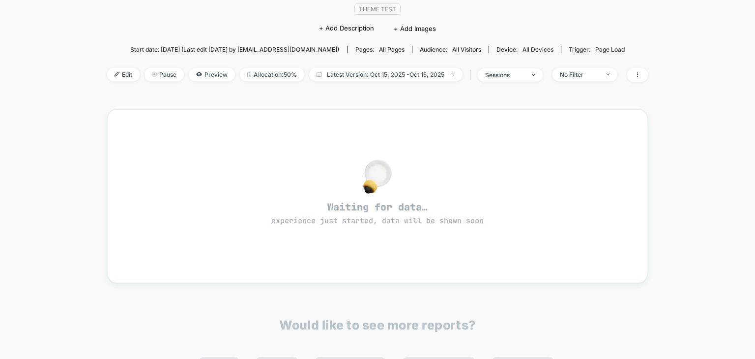
scroll to position [47, 0]
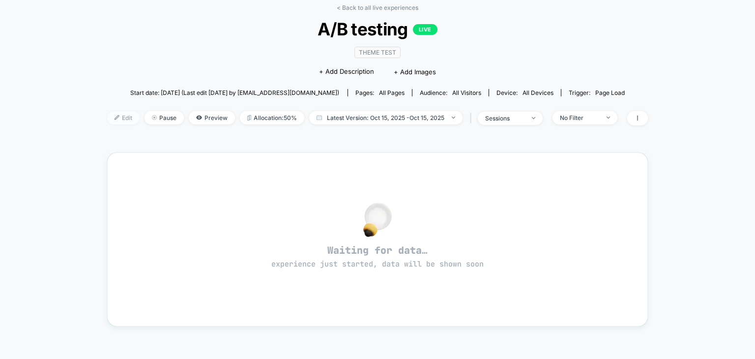
click at [122, 121] on span "Edit" at bounding box center [123, 117] width 32 height 13
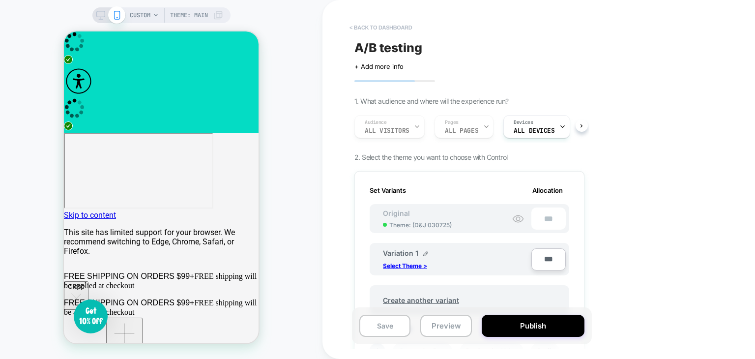
click at [352, 27] on button "< back to dashboard" at bounding box center [381, 28] width 72 height 16
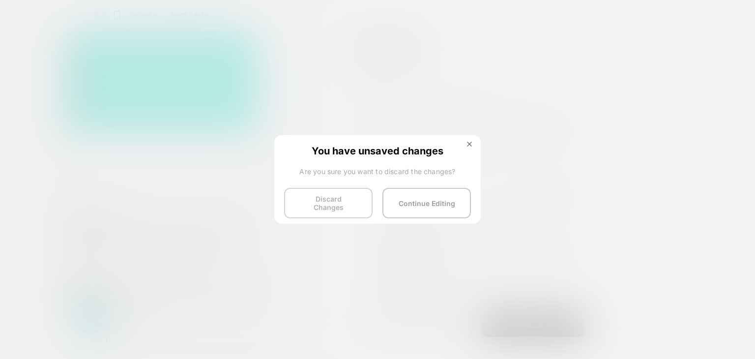
click at [344, 201] on button "Discard Changes" at bounding box center [328, 203] width 88 height 30
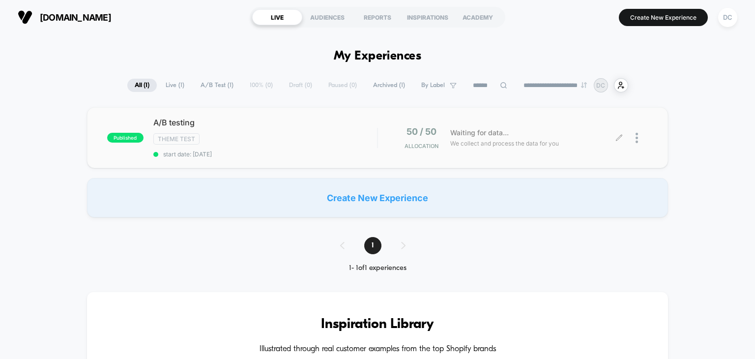
click at [642, 138] on div at bounding box center [642, 137] width 12 height 23
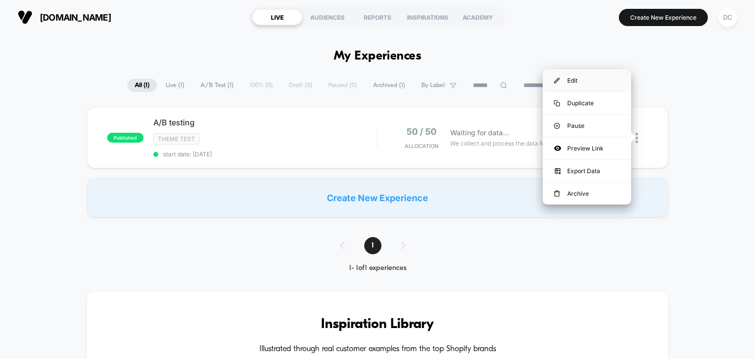
click at [589, 81] on div "Edit" at bounding box center [587, 80] width 88 height 22
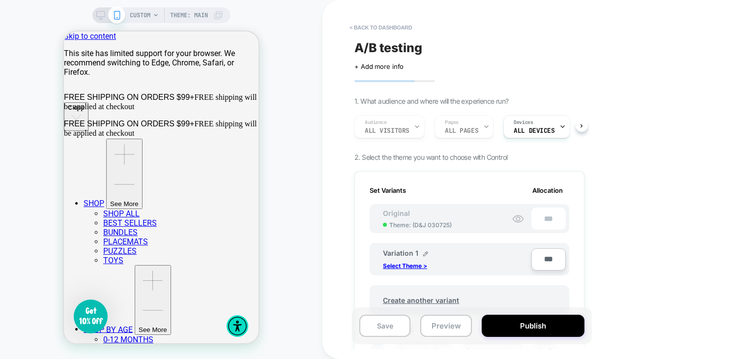
scroll to position [0, 0]
click at [192, 18] on span "Theme: MAIN" at bounding box center [189, 15] width 38 height 16
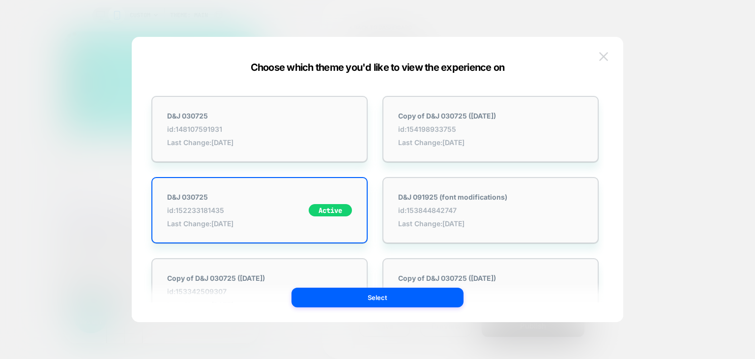
click at [606, 58] on img at bounding box center [603, 56] width 9 height 8
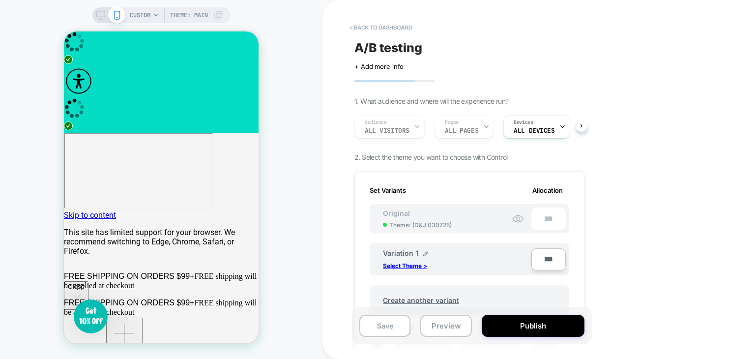
click at [151, 13] on div "CUSTOM Theme: MAIN" at bounding box center [176, 15] width 93 height 16
click at [157, 14] on icon at bounding box center [156, 15] width 6 height 6
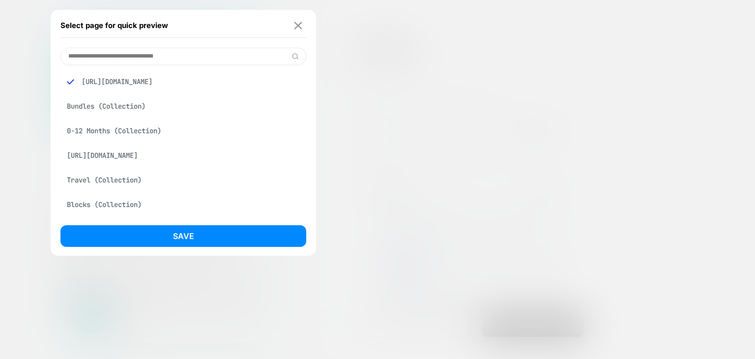
click at [299, 25] on img at bounding box center [298, 25] width 8 height 7
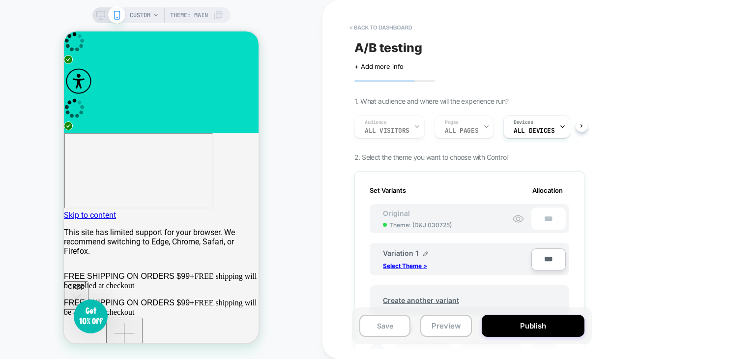
click at [96, 14] on icon at bounding box center [100, 15] width 9 height 9
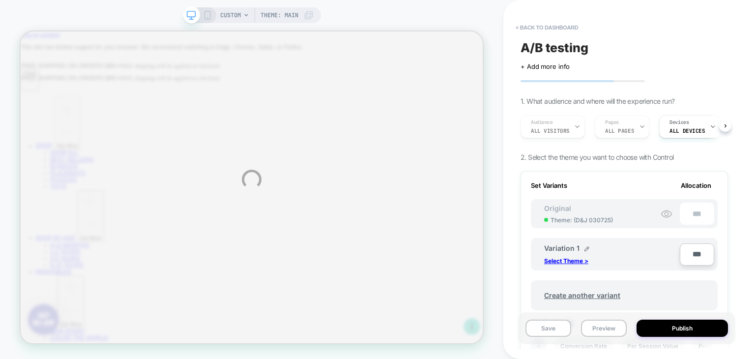
click at [209, 15] on div "CUSTOM Theme: MAIN < back to dashboard A/B testing Click to edit experience det…" at bounding box center [377, 179] width 755 height 359
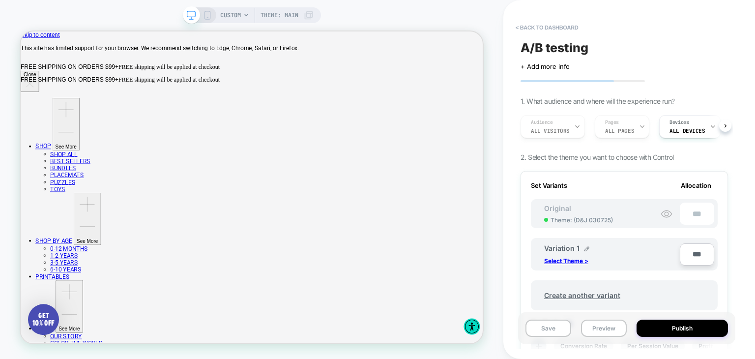
click at [569, 221] on span "Theme: ( D&J 030725 )" at bounding box center [581, 219] width 62 height 7
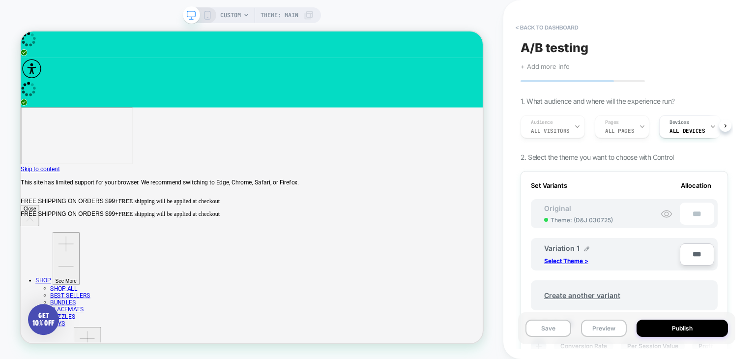
click at [530, 66] on span "+ Add more info" at bounding box center [544, 66] width 49 height 8
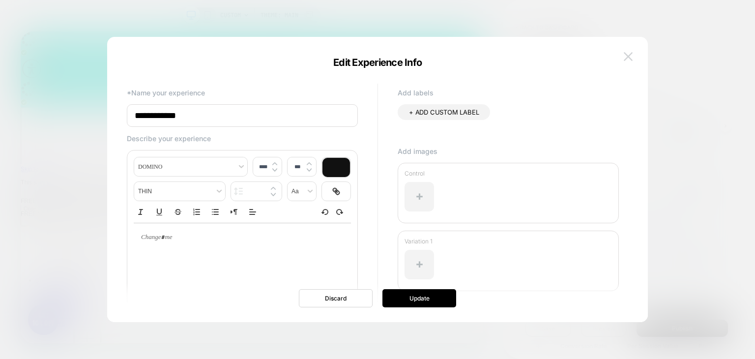
click at [628, 57] on img at bounding box center [628, 56] width 9 height 8
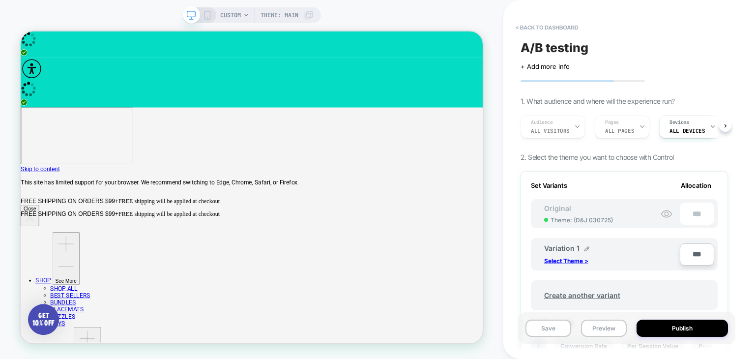
click at [638, 129] on div "Audience All Visitors Pages ALL PAGES Devices ALL DEVICES" at bounding box center [619, 126] width 207 height 33
click at [637, 123] on div "Audience All Visitors Pages ALL PAGES Devices ALL DEVICES" at bounding box center [619, 126] width 207 height 33
click at [724, 125] on div "Audience All Visitors Pages ALL PAGES Devices ALL DEVICES" at bounding box center [623, 126] width 207 height 33
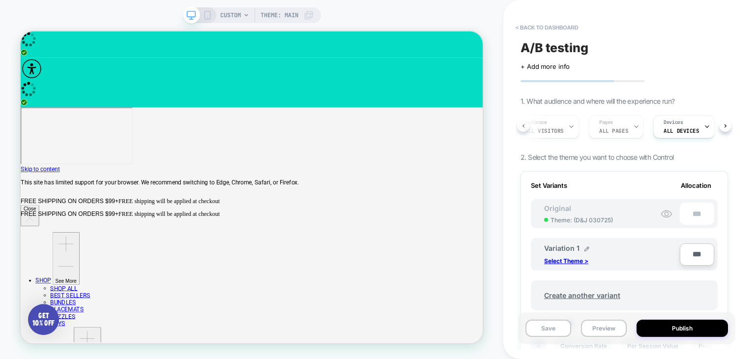
click at [521, 124] on div "Audience All Visitors Pages ALL PAGES Devices ALL DEVICES" at bounding box center [623, 126] width 207 height 33
click at [206, 18] on rect at bounding box center [206, 17] width 1 height 0
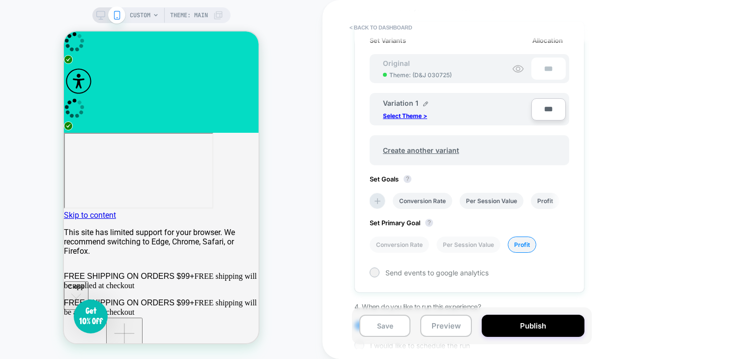
scroll to position [100, 0]
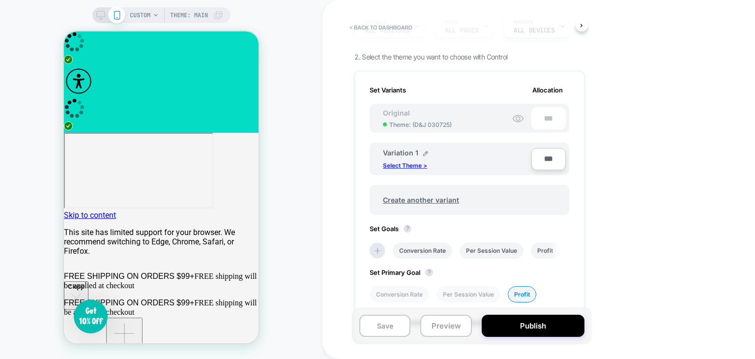
click at [425, 167] on p "Select Theme >" at bounding box center [405, 165] width 44 height 7
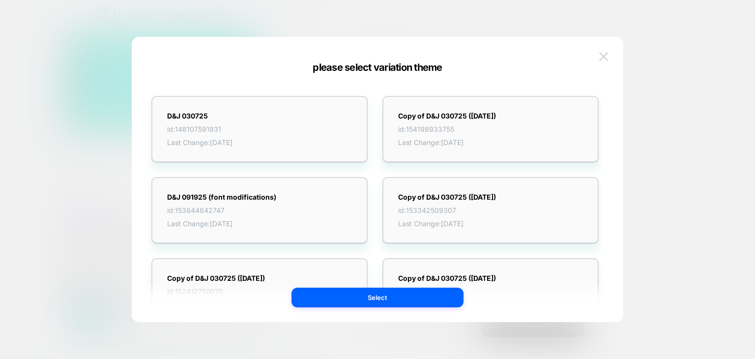
click at [603, 58] on img at bounding box center [603, 56] width 9 height 8
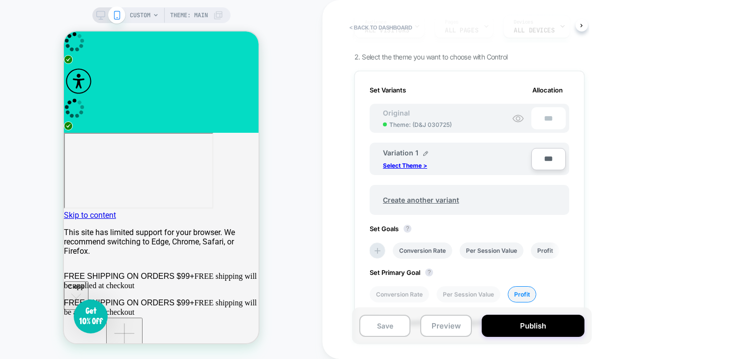
click at [428, 151] on div "Variation 1 Select Theme >" at bounding box center [453, 158] width 141 height 21
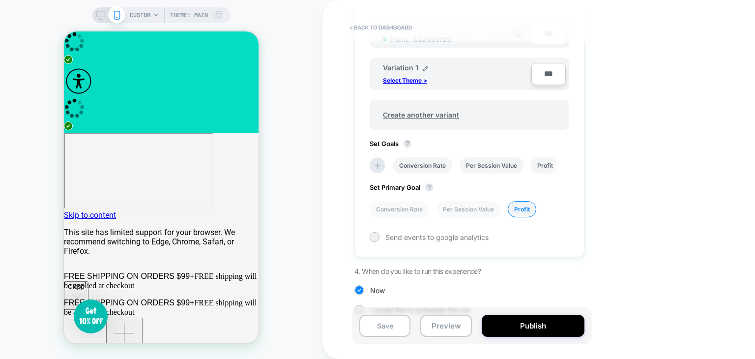
scroll to position [51, 0]
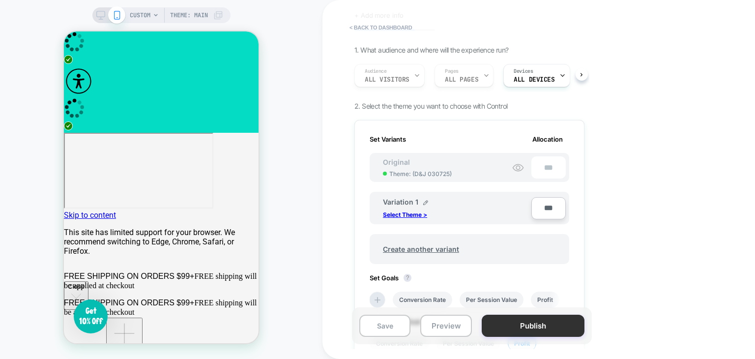
click at [519, 323] on button "Publish" at bounding box center [533, 326] width 103 height 22
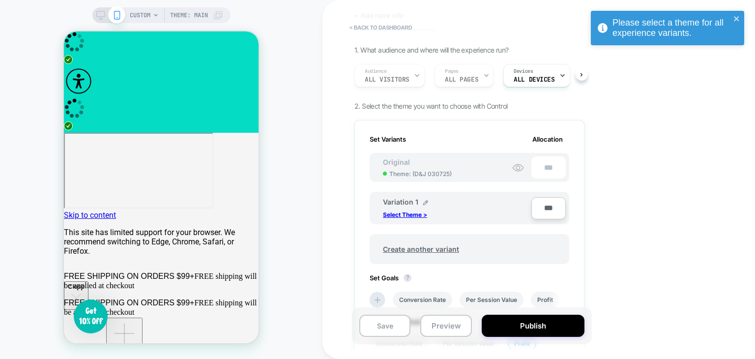
click at [663, 167] on div "< back to dashboard A/B testing Click to edit experience details + Add more inf…" at bounding box center [538, 179] width 433 height 359
click at [400, 326] on button "Save" at bounding box center [384, 326] width 51 height 22
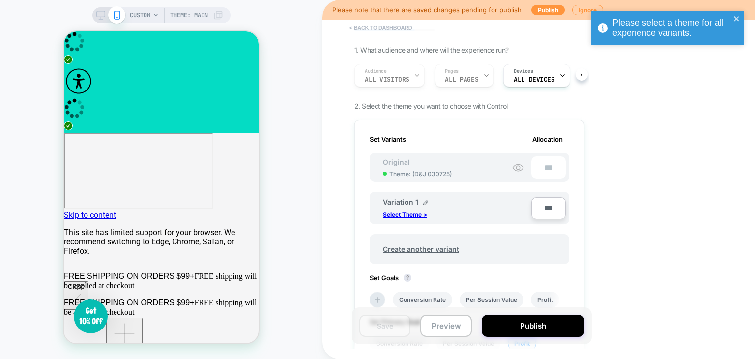
click at [364, 27] on button "< back to dashboard" at bounding box center [381, 28] width 72 height 16
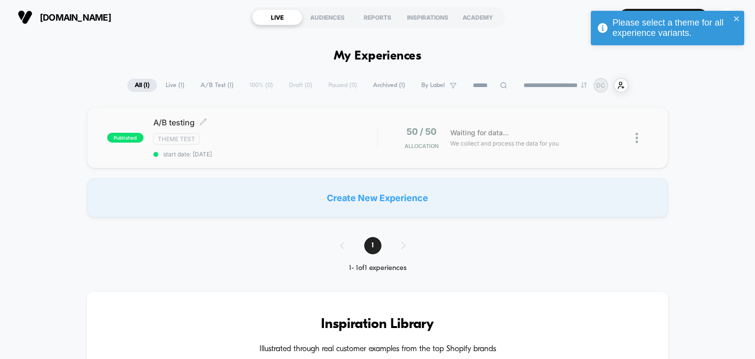
click at [349, 119] on span "A/B testing Click to edit experience details" at bounding box center [265, 122] width 224 height 10
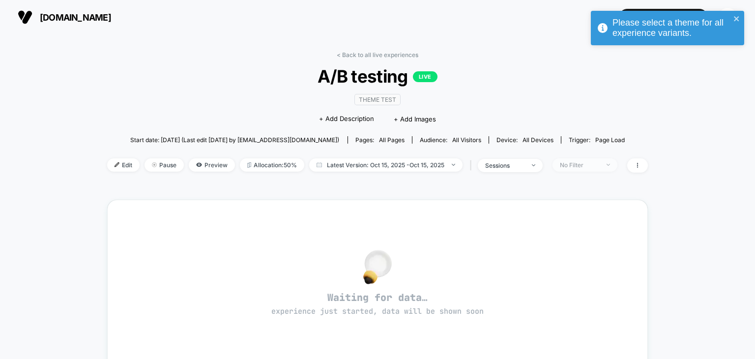
click at [587, 166] on div "No Filter" at bounding box center [579, 164] width 39 height 7
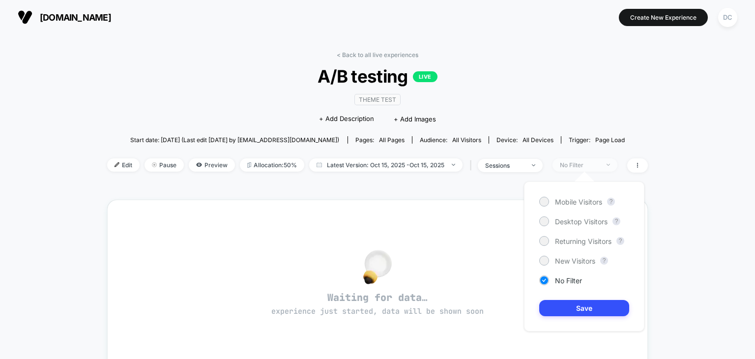
click at [587, 166] on div "No Filter" at bounding box center [579, 164] width 39 height 7
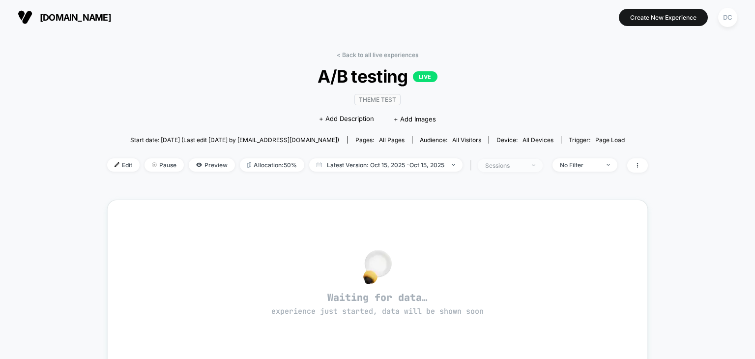
click at [536, 170] on span "sessions" at bounding box center [510, 165] width 65 height 13
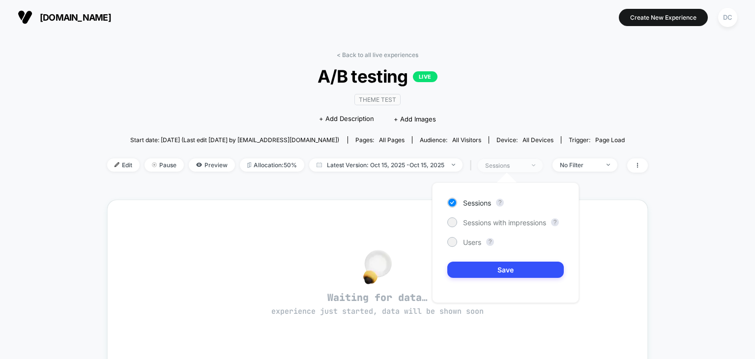
click at [536, 170] on span "sessions" at bounding box center [510, 165] width 65 height 13
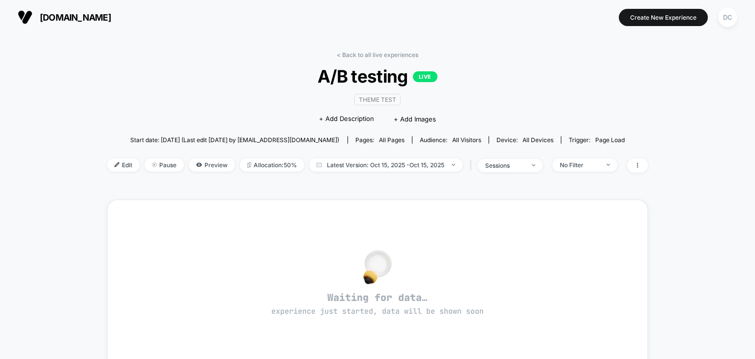
scroll to position [49, 0]
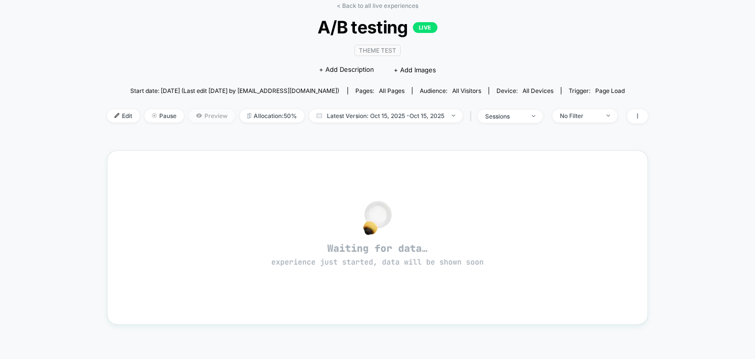
click at [202, 115] on span "Preview" at bounding box center [212, 115] width 46 height 13
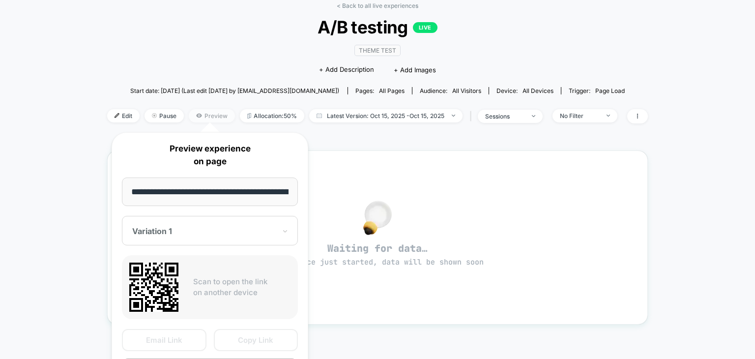
scroll to position [0, 42]
click at [223, 231] on div at bounding box center [204, 231] width 144 height 10
click at [249, 341] on button "Copy Link" at bounding box center [256, 340] width 85 height 22
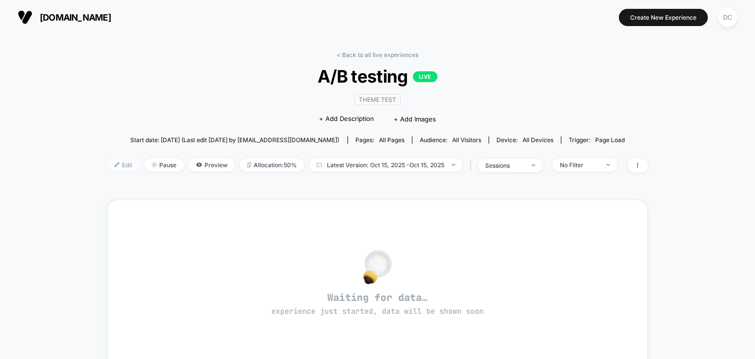
click at [130, 162] on span "Edit" at bounding box center [123, 164] width 32 height 13
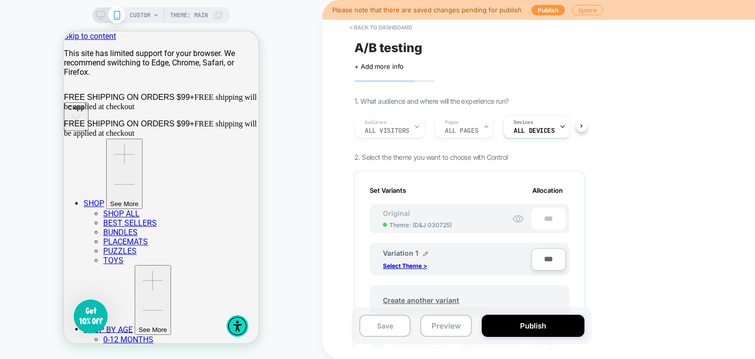
scroll to position [98, 0]
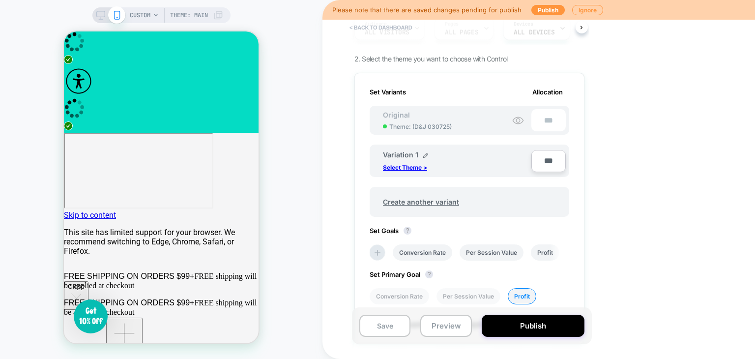
click at [376, 27] on button "< back to dashboard" at bounding box center [381, 28] width 72 height 16
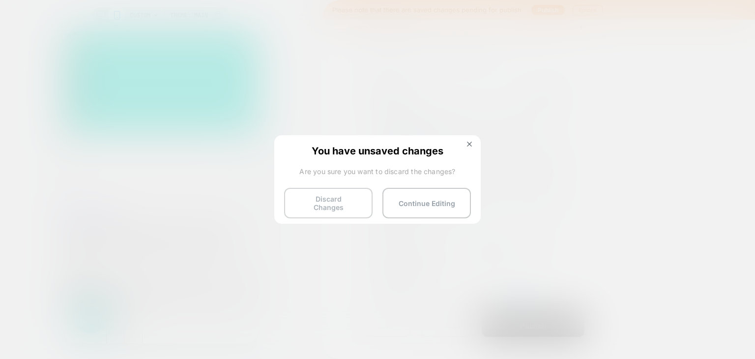
click at [341, 206] on button "Discard Changes" at bounding box center [328, 203] width 88 height 30
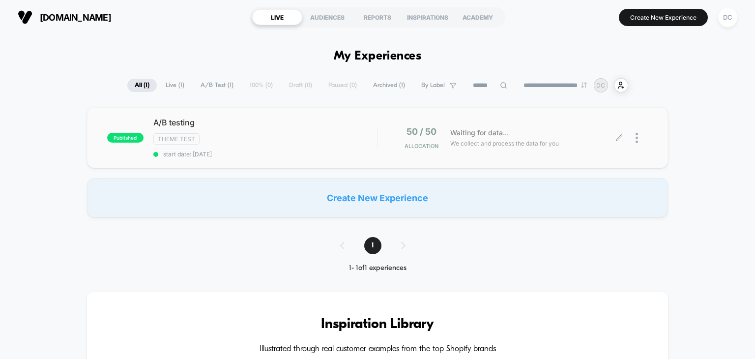
click at [638, 139] on div at bounding box center [642, 137] width 12 height 23
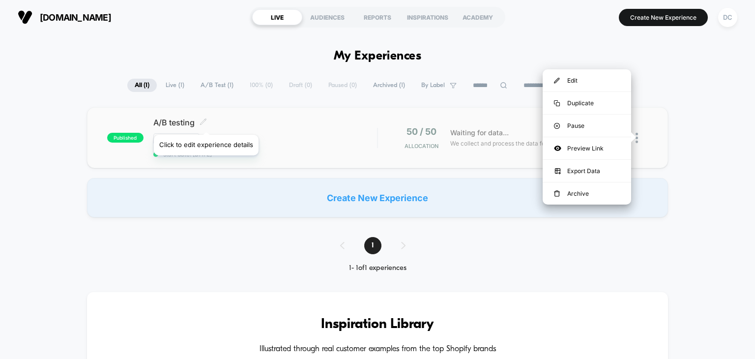
click at [205, 122] on icon at bounding box center [203, 121] width 7 height 7
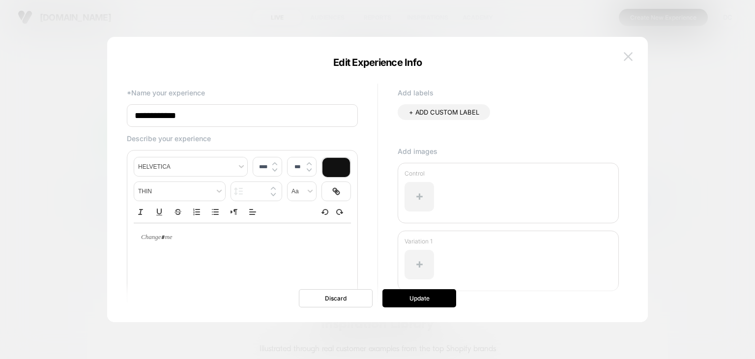
click at [630, 55] on img at bounding box center [628, 56] width 9 height 8
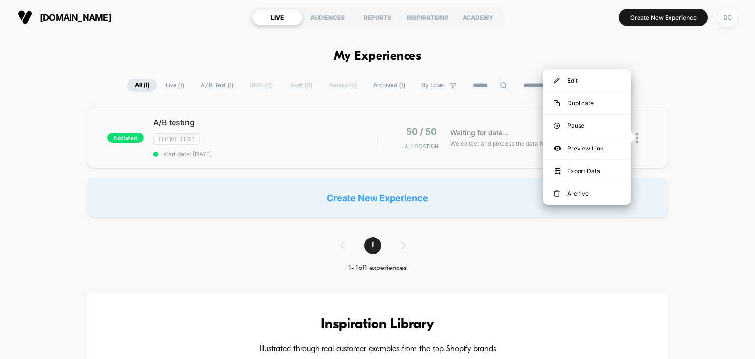
click at [450, 164] on div "published A/B testing Theme Test start date: 10/15/2025 50 / 50 Allocation Wait…" at bounding box center [377, 137] width 581 height 61
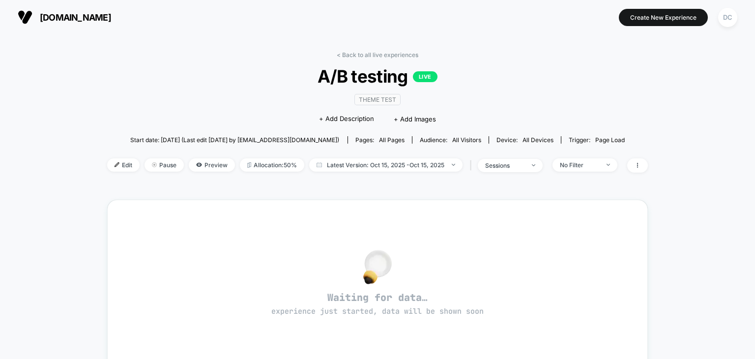
scroll to position [98, 0]
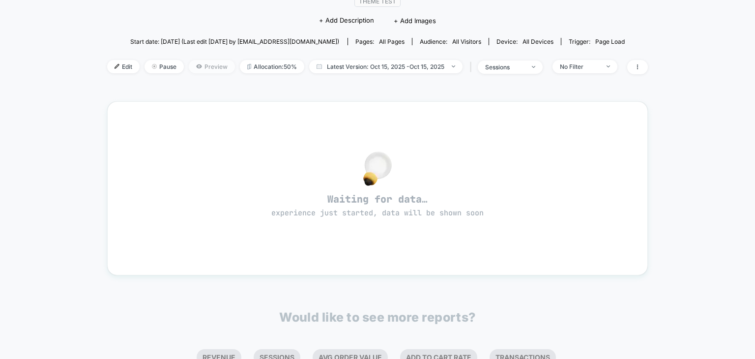
click at [223, 67] on span "Preview" at bounding box center [212, 66] width 46 height 13
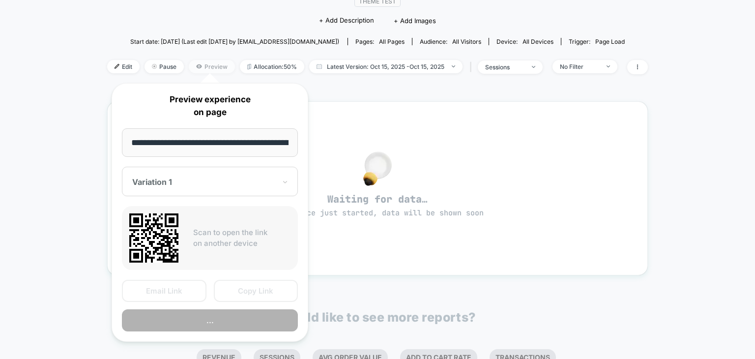
scroll to position [0, 42]
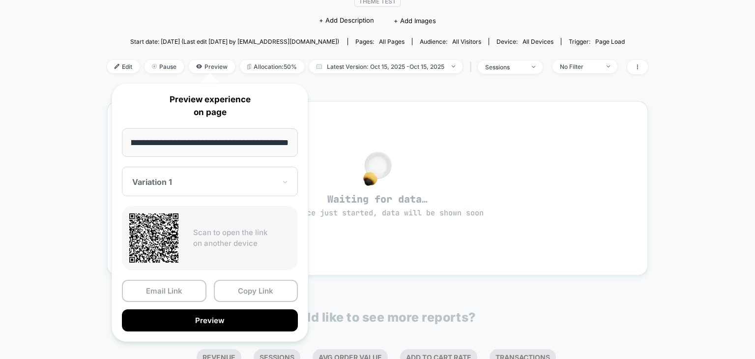
click at [195, 289] on button "Email Link" at bounding box center [164, 291] width 85 height 22
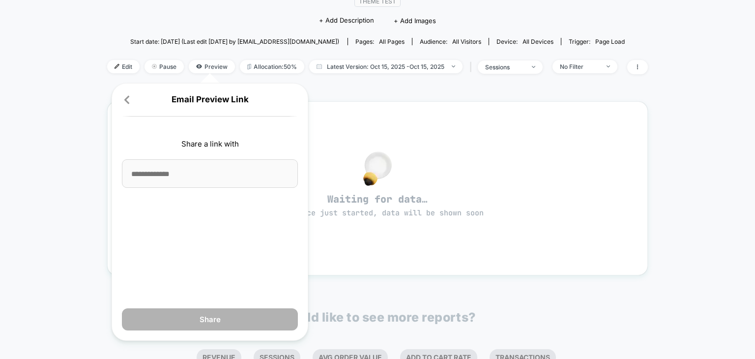
click at [128, 103] on icon at bounding box center [126, 99] width 5 height 8
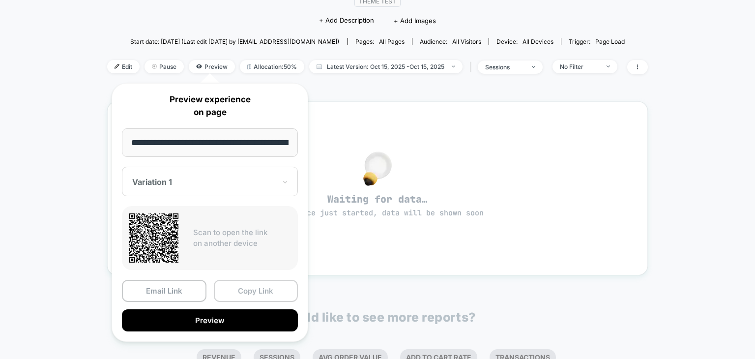
click at [259, 293] on button "Copy Link" at bounding box center [256, 291] width 85 height 22
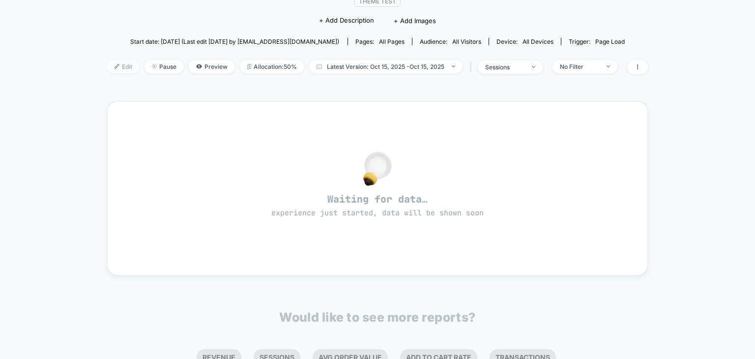
click at [119, 68] on span "Edit" at bounding box center [123, 66] width 32 height 13
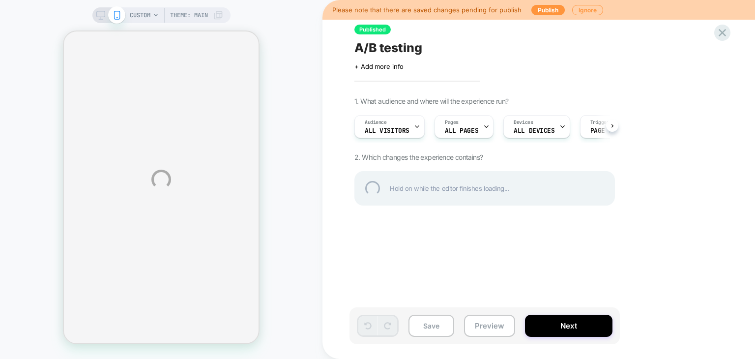
click at [581, 12] on div "CUSTOM Theme: MAIN Please note that there are saved changes pending for publish…" at bounding box center [377, 179] width 755 height 359
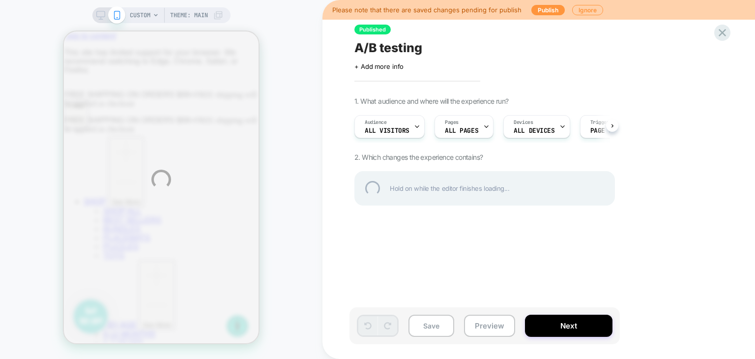
click at [581, 12] on div "CUSTOM Theme: MAIN Please note that there are saved changes pending for publish…" at bounding box center [377, 179] width 755 height 359
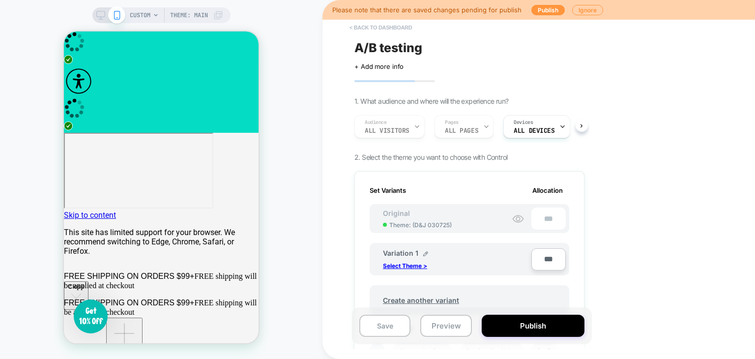
click at [362, 30] on button "< back to dashboard" at bounding box center [381, 28] width 72 height 16
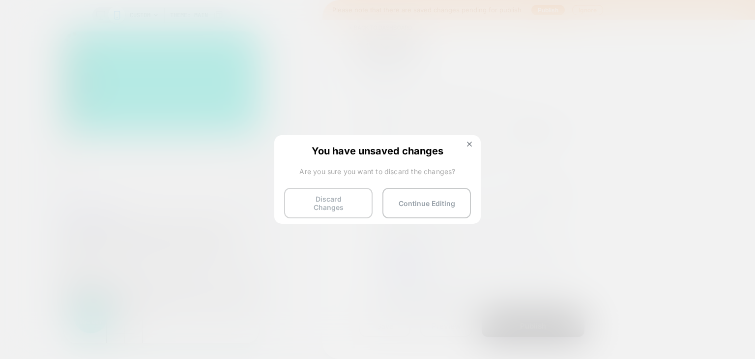
click at [325, 199] on button "Discard Changes" at bounding box center [328, 203] width 88 height 30
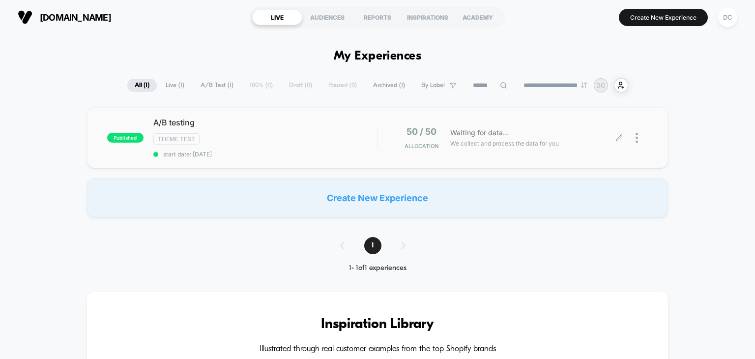
click at [471, 133] on span "Waiting for data..." at bounding box center [479, 132] width 58 height 11
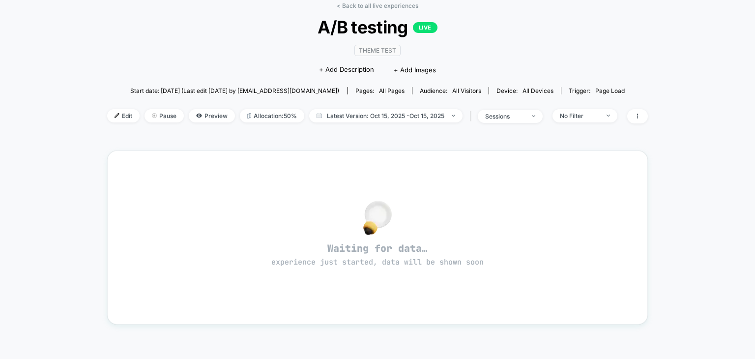
scroll to position [98, 0]
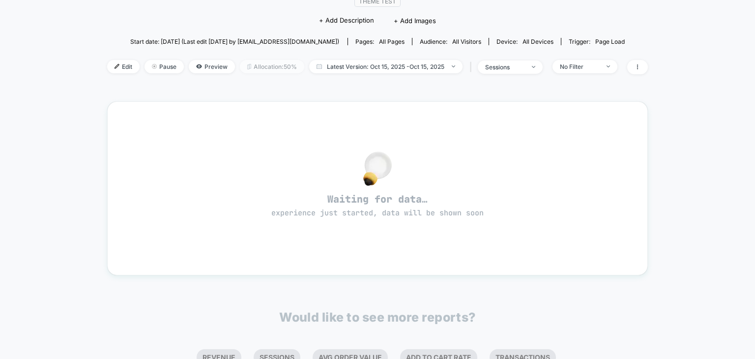
click at [283, 68] on span "Allocation: 50%" at bounding box center [272, 66] width 64 height 13
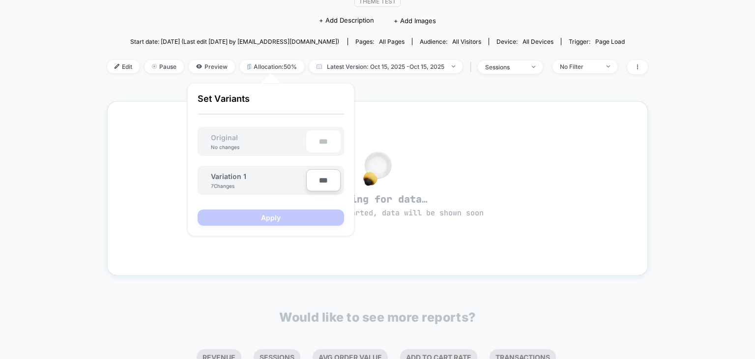
click at [275, 129] on div "Original No changes ***" at bounding box center [271, 141] width 146 height 29
click at [269, 178] on div "Variation 1 7 Changes" at bounding box center [258, 180] width 95 height 17
click at [397, 65] on span "Latest Version: Oct 15, 2025 - Oct 15, 2025" at bounding box center [385, 66] width 153 height 13
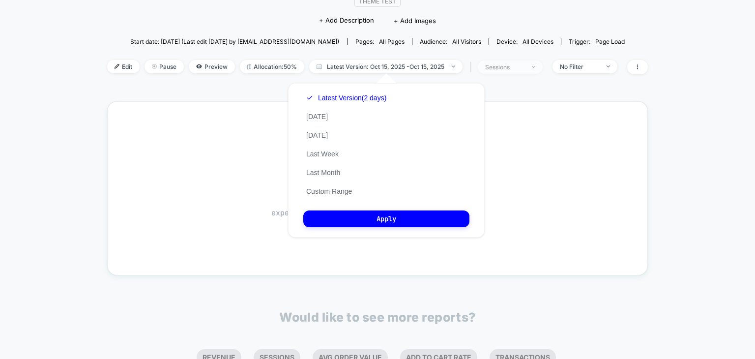
click at [523, 69] on div "sessions" at bounding box center [504, 66] width 39 height 7
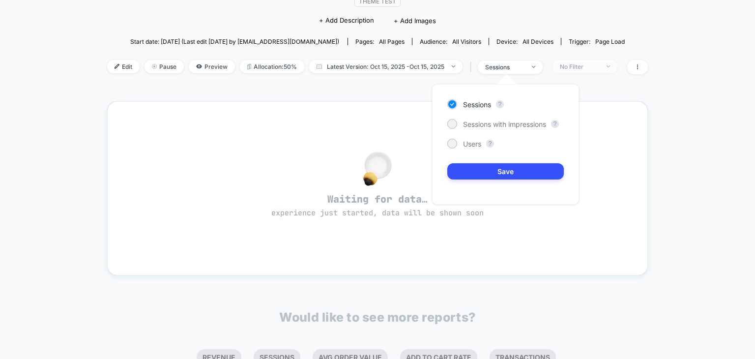
click at [582, 61] on span "No Filter" at bounding box center [584, 66] width 65 height 13
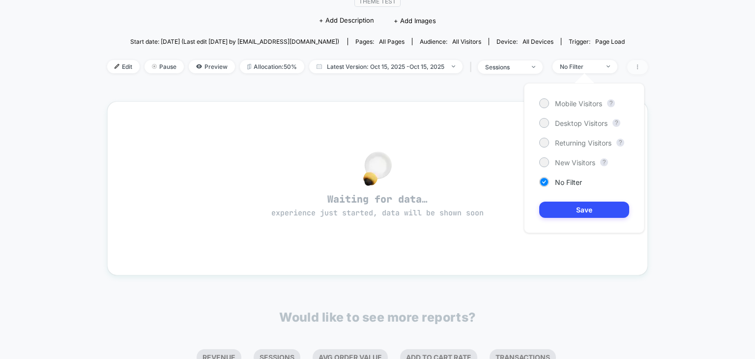
click at [643, 65] on span at bounding box center [637, 67] width 21 height 14
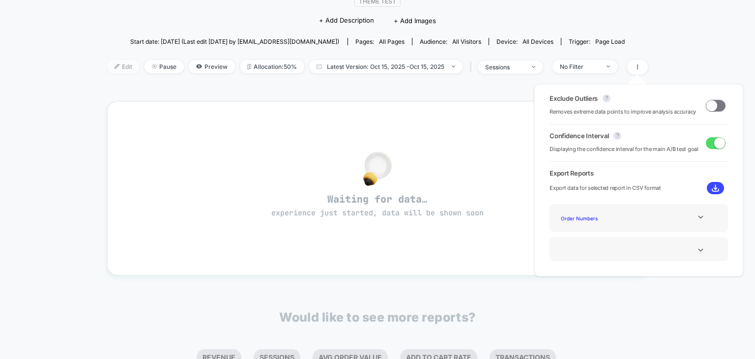
click at [114, 69] on span "Edit" at bounding box center [123, 66] width 32 height 13
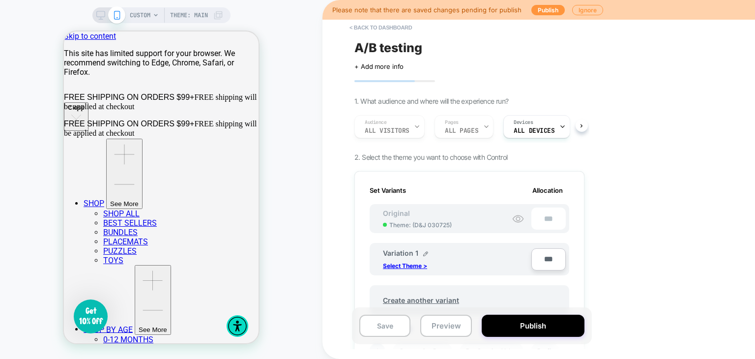
scroll to position [98, 0]
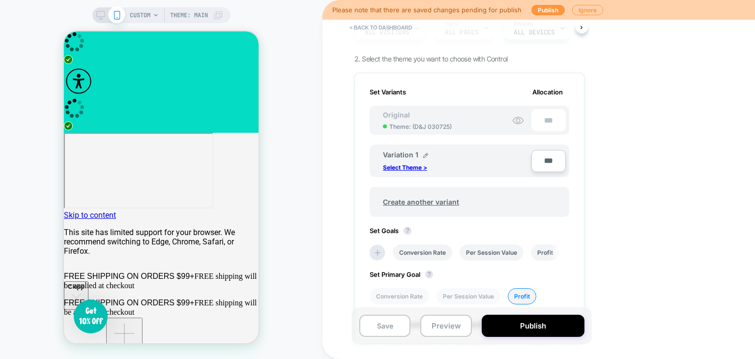
click at [433, 126] on span "Theme: ( D&J 030725 )" at bounding box center [420, 126] width 62 height 7
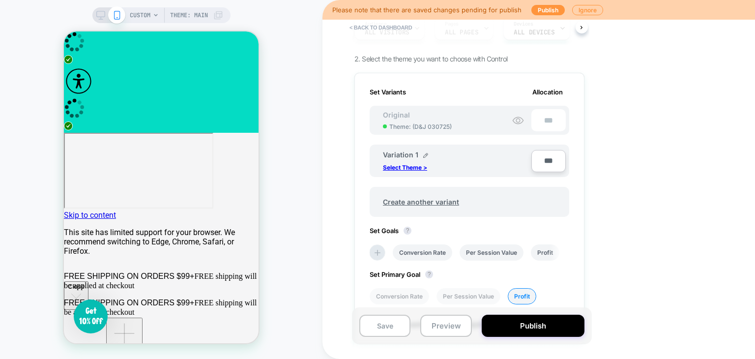
click at [433, 126] on span "Theme: ( D&J 030725 )" at bounding box center [420, 126] width 62 height 7
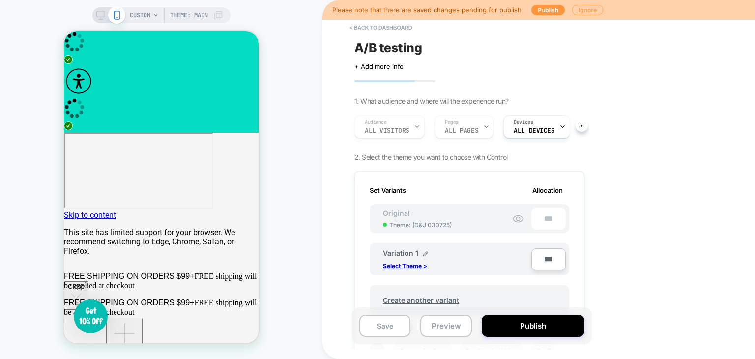
click at [588, 10] on button "Ignore" at bounding box center [587, 10] width 31 height 10
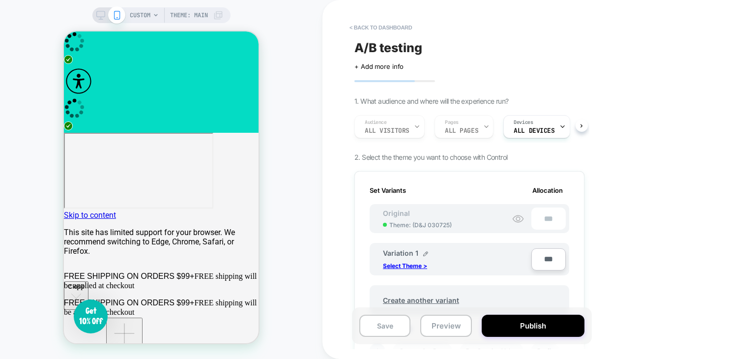
click at [542, 190] on span "Allocation" at bounding box center [547, 190] width 30 height 8
click at [405, 187] on span "Set Variants" at bounding box center [388, 190] width 36 height 8
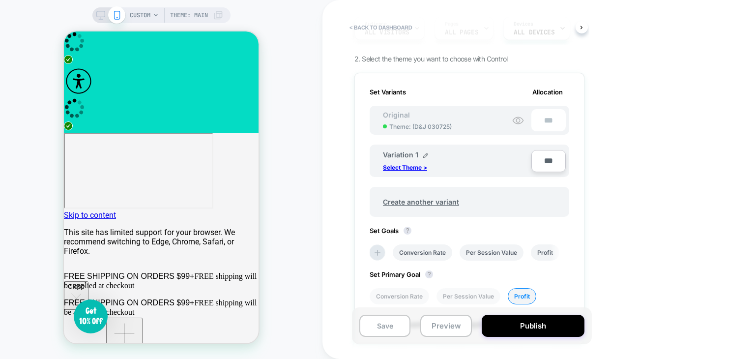
scroll to position [197, 0]
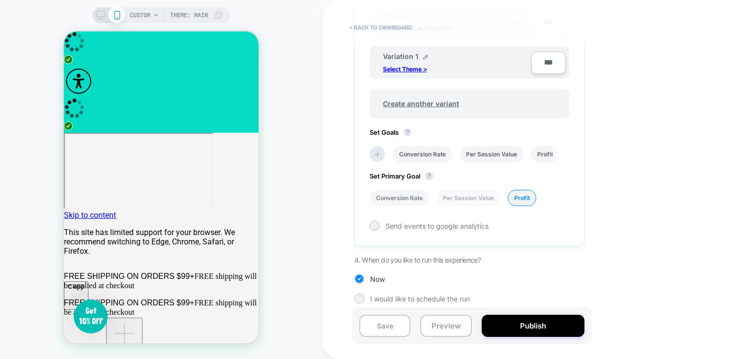
click at [399, 203] on li "Conversion Rate" at bounding box center [399, 198] width 59 height 16
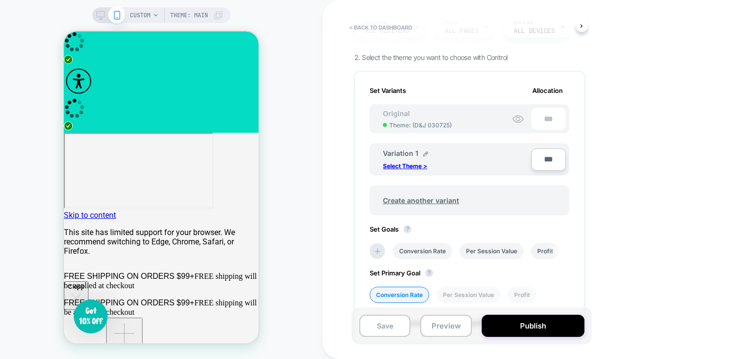
scroll to position [98, 0]
click at [417, 193] on span "Create another variant" at bounding box center [421, 201] width 96 height 23
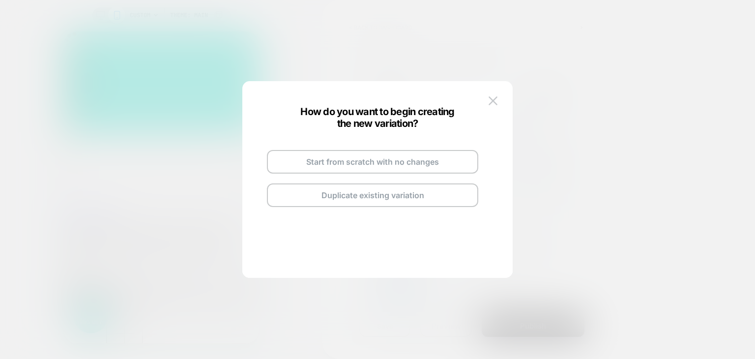
click at [417, 193] on button "Duplicate existing variation" at bounding box center [372, 195] width 211 height 24
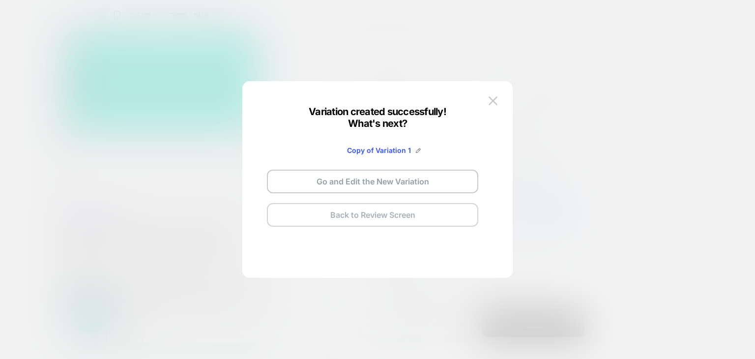
click at [387, 213] on button "Back to Review Screen" at bounding box center [372, 215] width 211 height 24
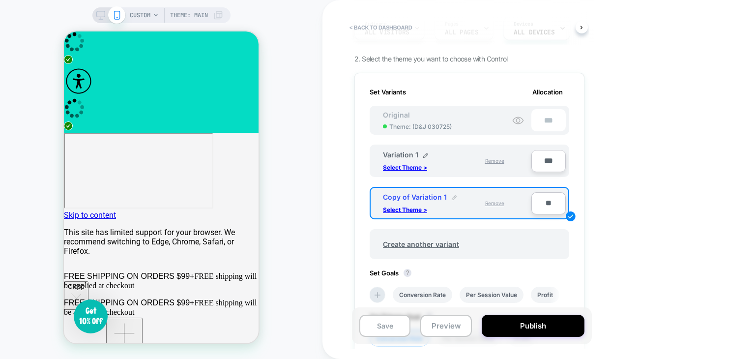
click at [452, 195] on img at bounding box center [454, 197] width 5 height 5
click at [496, 201] on div "**********" at bounding box center [444, 202] width 123 height 19
click at [459, 201] on button at bounding box center [464, 203] width 10 height 10
click at [495, 202] on span "Remove" at bounding box center [494, 203] width 19 height 6
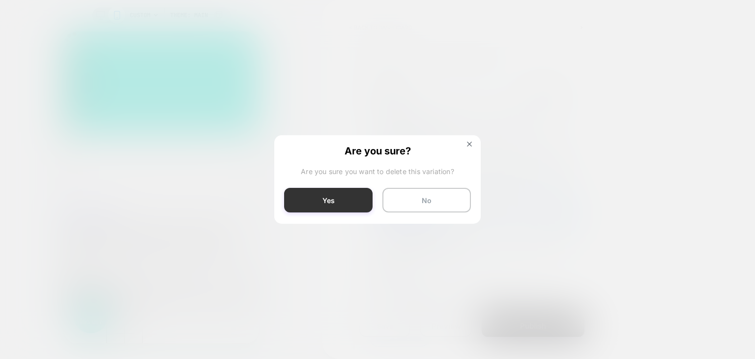
click at [357, 199] on button "Yes" at bounding box center [328, 200] width 88 height 25
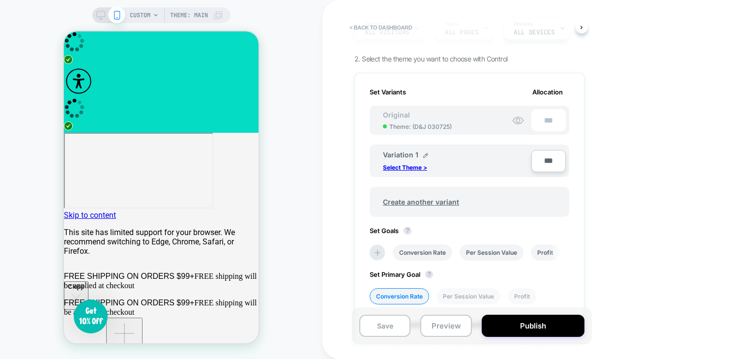
click at [418, 152] on div "Variation 1" at bounding box center [405, 154] width 45 height 8
click at [440, 152] on div "Variation 1 Select Theme >" at bounding box center [453, 160] width 141 height 21
click at [202, 16] on span "Theme: MAIN" at bounding box center [189, 15] width 38 height 16
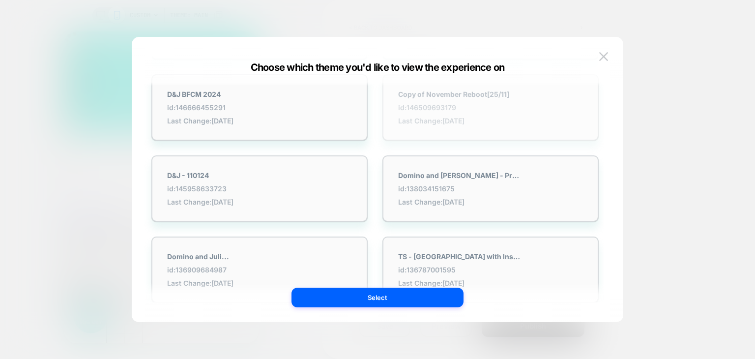
scroll to position [607, 0]
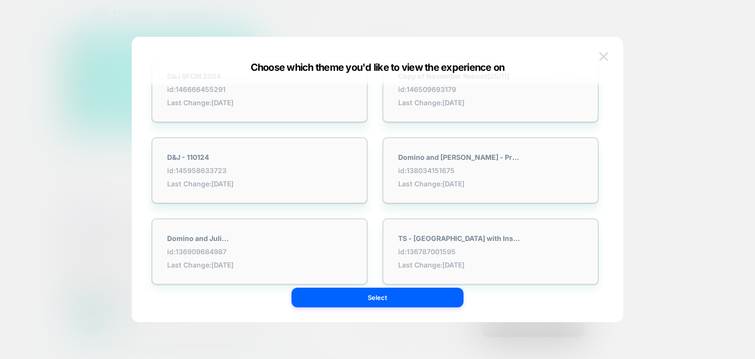
click at [604, 53] on img at bounding box center [603, 56] width 9 height 8
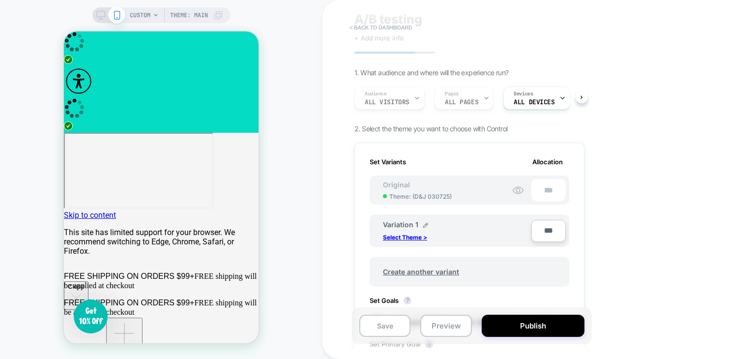
scroll to position [0, 0]
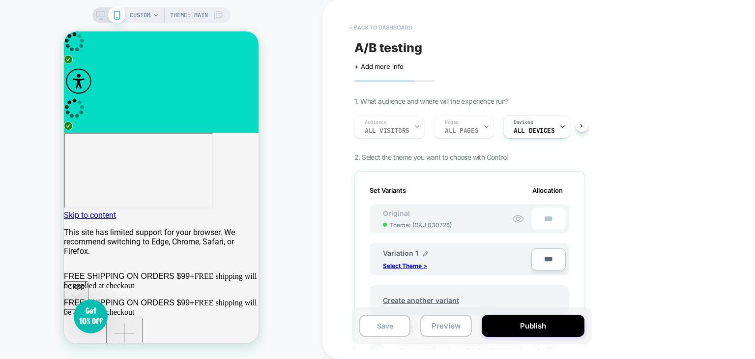
click at [362, 22] on button "< back to dashboard" at bounding box center [381, 28] width 72 height 16
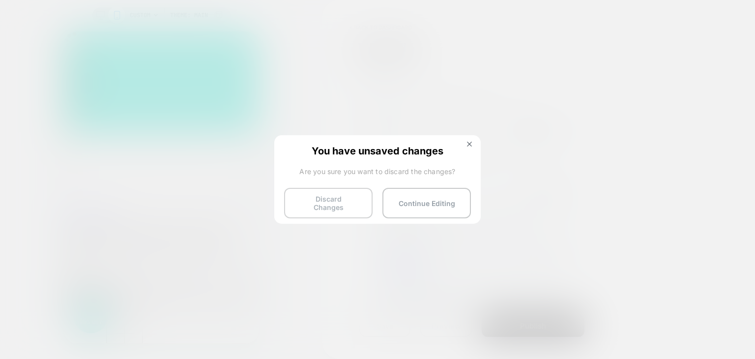
click at [338, 203] on button "Discard Changes" at bounding box center [328, 203] width 88 height 30
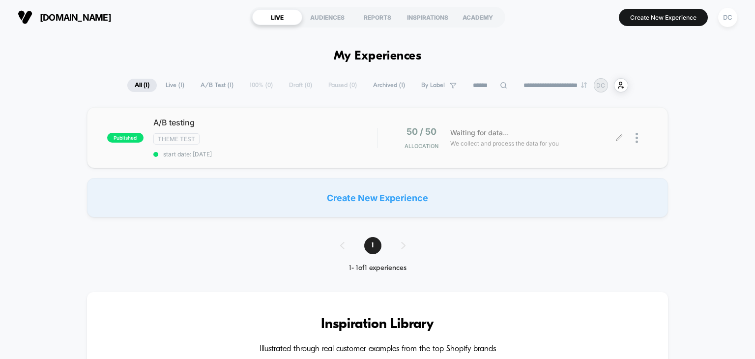
click at [646, 132] on div at bounding box center [642, 137] width 12 height 23
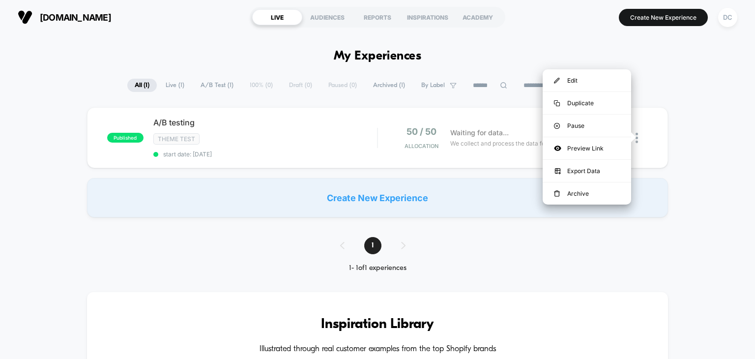
click at [214, 87] on span "A/B Test ( 1 )" at bounding box center [217, 85] width 48 height 13
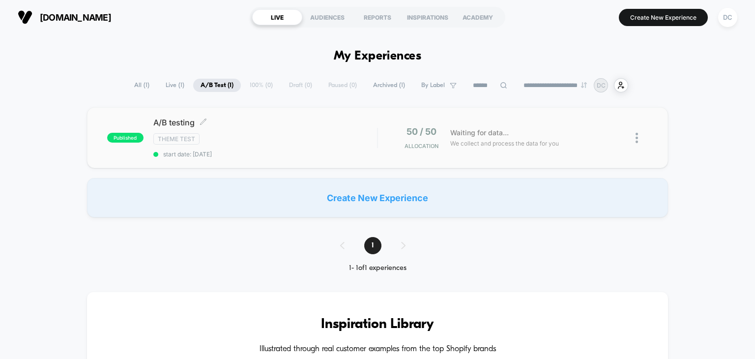
click at [220, 140] on div "Theme Test" at bounding box center [265, 138] width 224 height 11
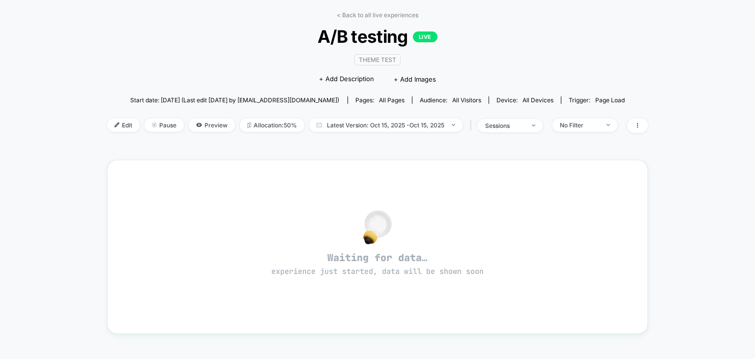
scroll to position [98, 0]
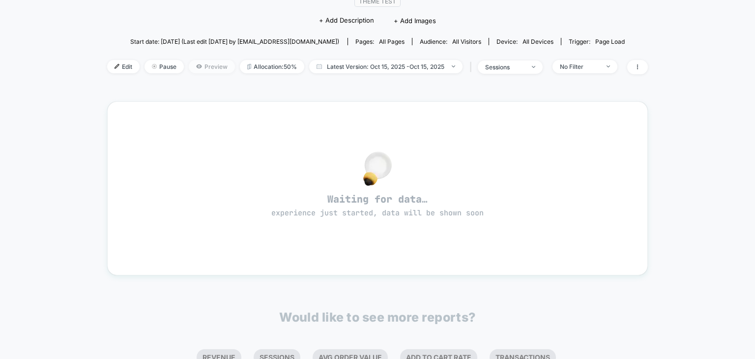
click at [219, 66] on span "Preview" at bounding box center [212, 66] width 46 height 13
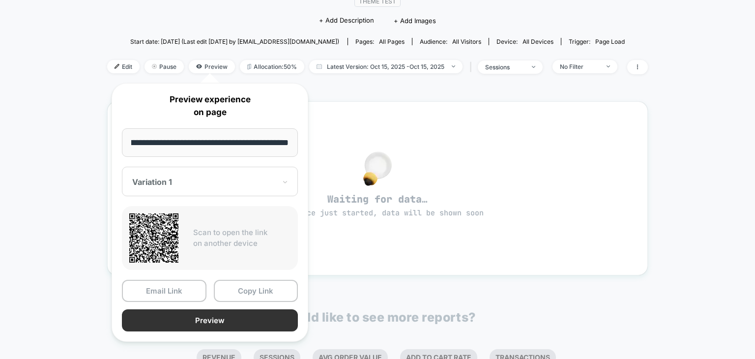
scroll to position [0, 0]
click at [221, 313] on button "Preview" at bounding box center [210, 320] width 176 height 22
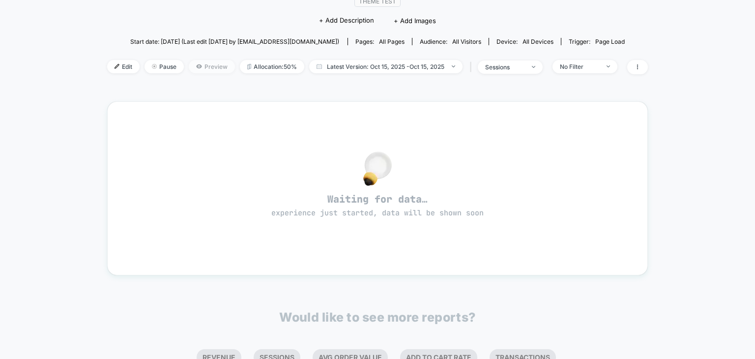
click at [208, 68] on span "Preview" at bounding box center [212, 66] width 46 height 13
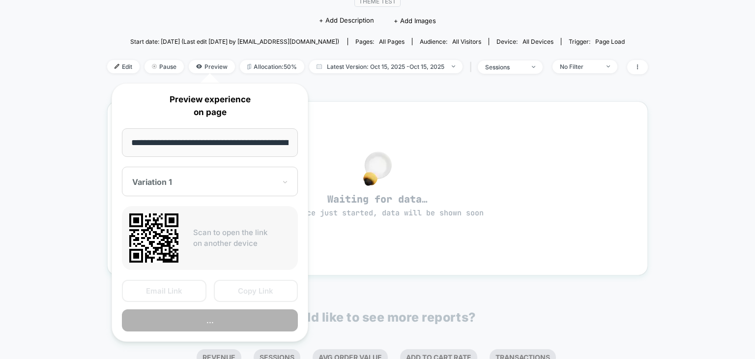
scroll to position [0, 42]
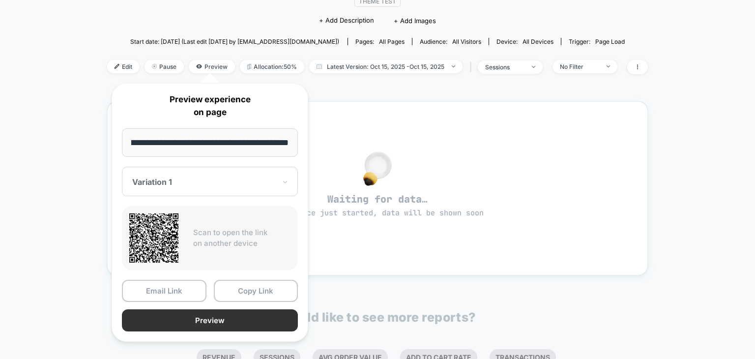
click at [240, 318] on button "Preview" at bounding box center [210, 320] width 176 height 22
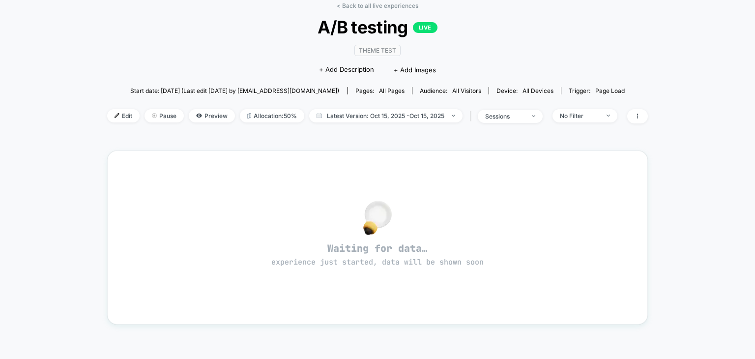
scroll to position [0, 0]
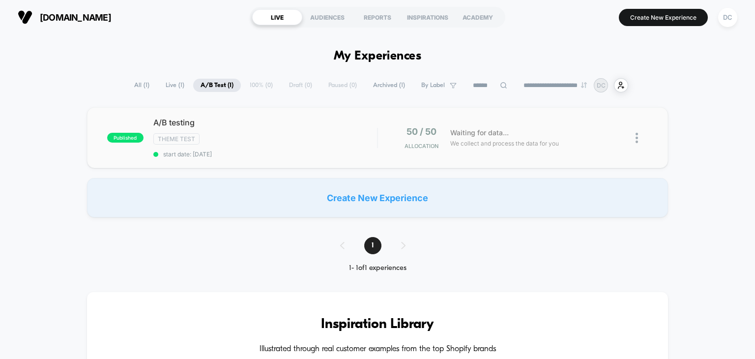
click at [219, 135] on div "Theme Test" at bounding box center [265, 138] width 224 height 11
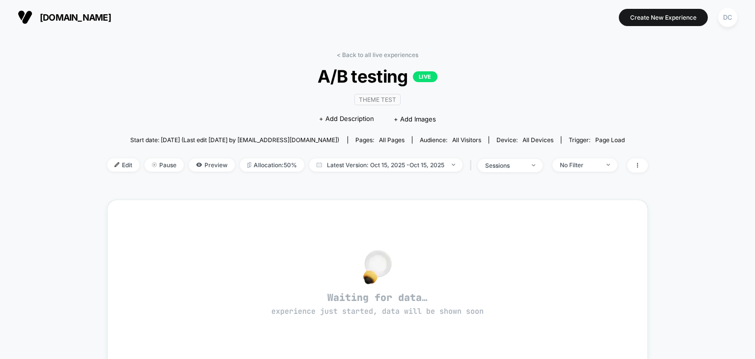
click at [379, 101] on span "Theme Test" at bounding box center [377, 99] width 46 height 11
click at [345, 121] on span "+ Add Description" at bounding box center [346, 119] width 55 height 10
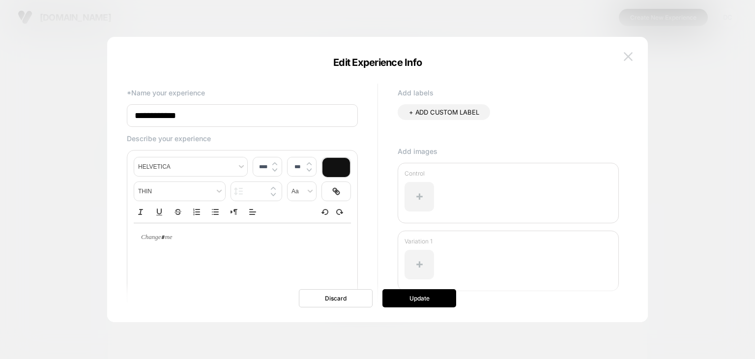
click at [627, 58] on img at bounding box center [628, 56] width 9 height 8
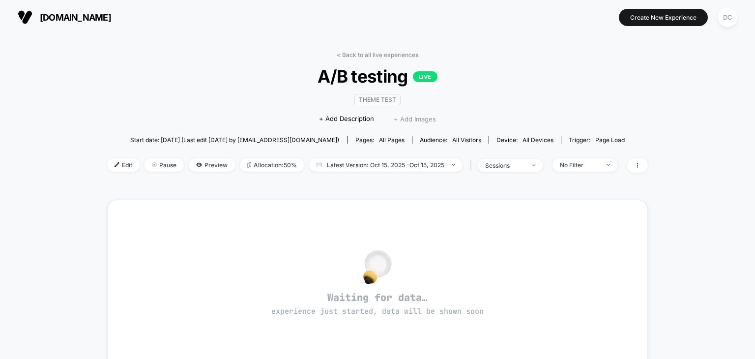
click at [416, 120] on span "+ Add Images" at bounding box center [415, 119] width 42 height 8
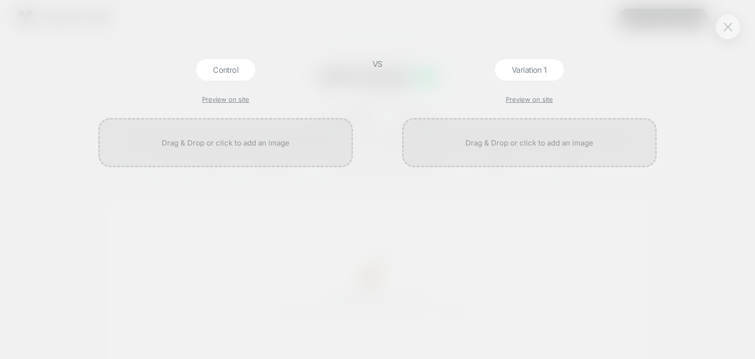
click at [721, 32] on button at bounding box center [728, 27] width 15 height 15
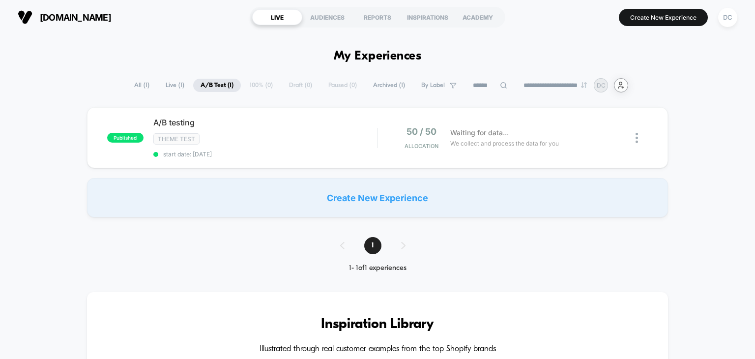
click at [625, 87] on icon "user-plus-alt-1-svgrepo-com" at bounding box center [620, 85] width 7 height 7
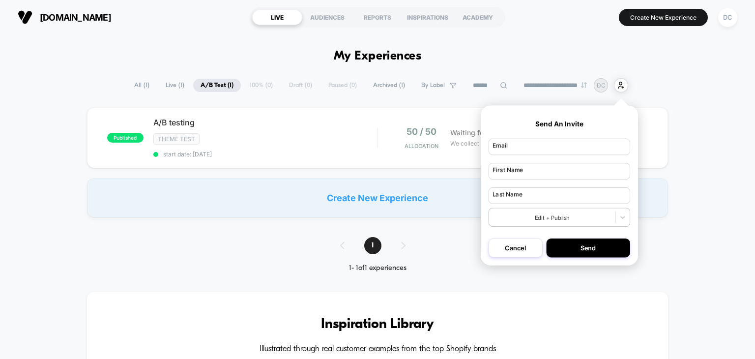
click at [528, 253] on button "Cancel" at bounding box center [516, 247] width 54 height 19
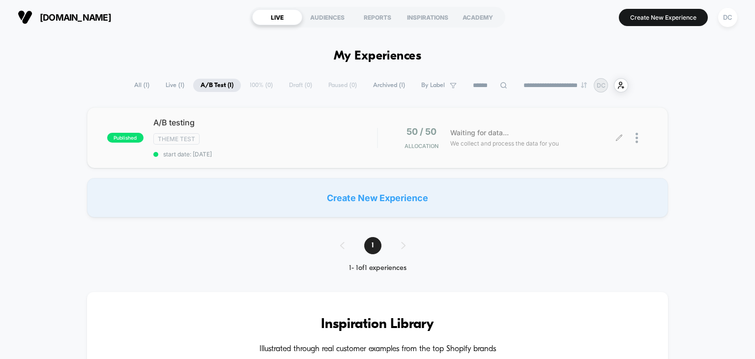
click at [633, 137] on div at bounding box center [633, 137] width 29 height 23
click at [639, 137] on div at bounding box center [642, 137] width 12 height 23
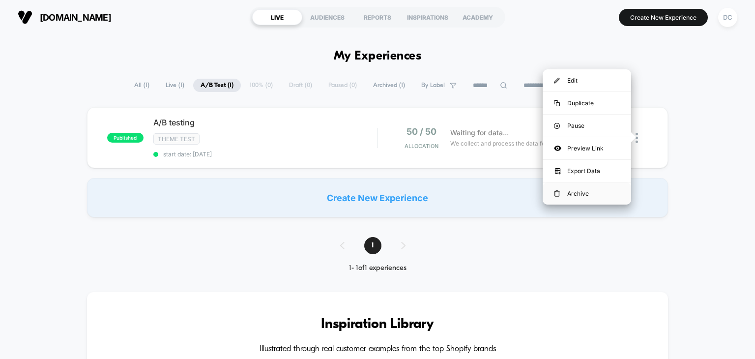
click at [575, 191] on div "Archive" at bounding box center [587, 193] width 88 height 22
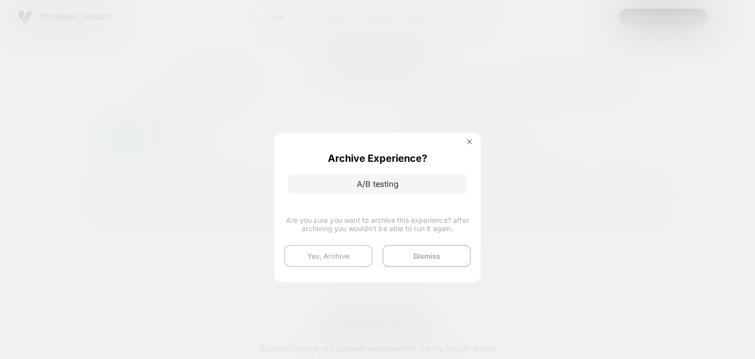
click at [332, 257] on button "Yes, Archive" at bounding box center [328, 256] width 88 height 22
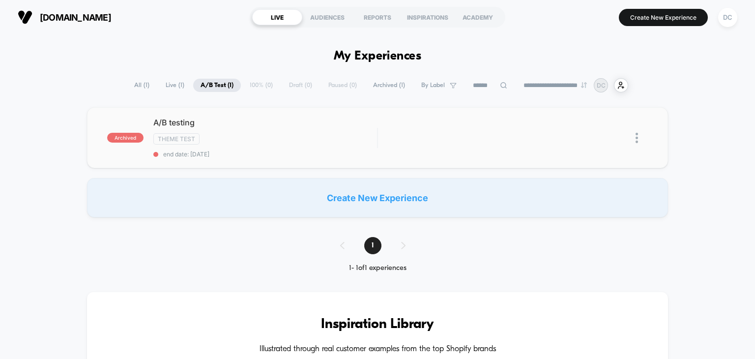
click at [636, 136] on img at bounding box center [637, 138] width 2 height 10
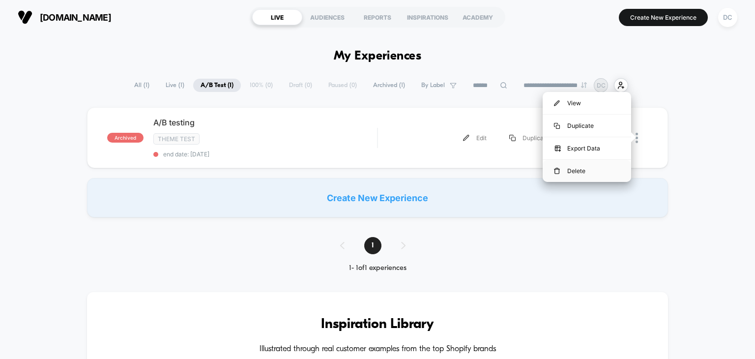
click at [586, 169] on div "Delete" at bounding box center [587, 171] width 88 height 22
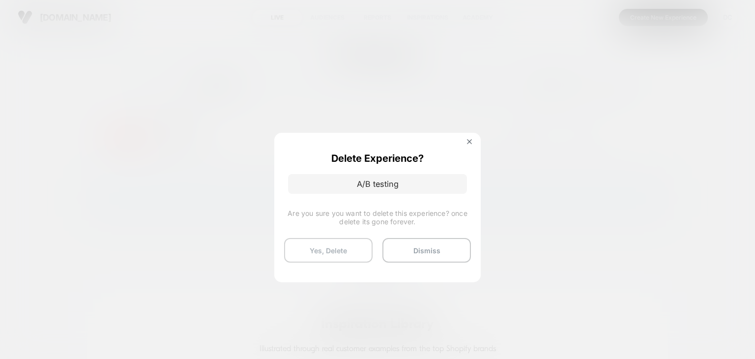
click at [349, 240] on button "Yes, Delete" at bounding box center [328, 250] width 88 height 25
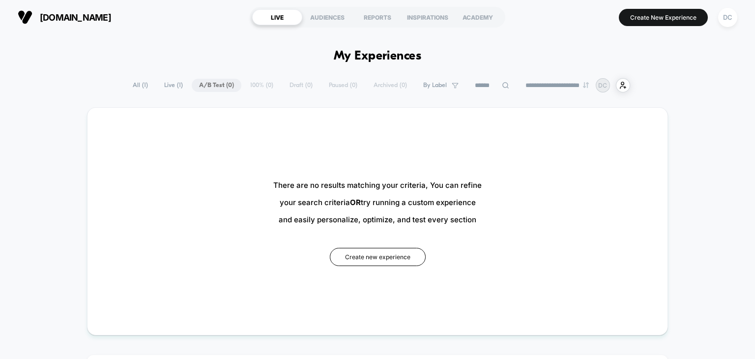
click at [130, 79] on span "All ( 1 )" at bounding box center [140, 85] width 30 height 13
click at [131, 88] on span "All ( 1 )" at bounding box center [140, 85] width 30 height 13
click at [397, 256] on button "Create new experience" at bounding box center [378, 257] width 96 height 18
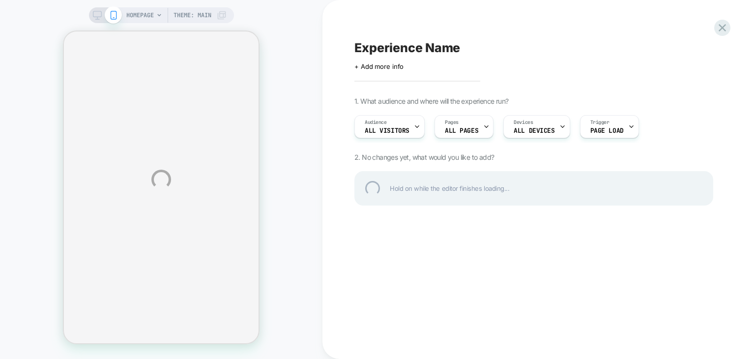
click at [150, 12] on div "HOMEPAGE Theme: MAIN Experience Name Click to edit experience details + Add mor…" at bounding box center [377, 179] width 755 height 359
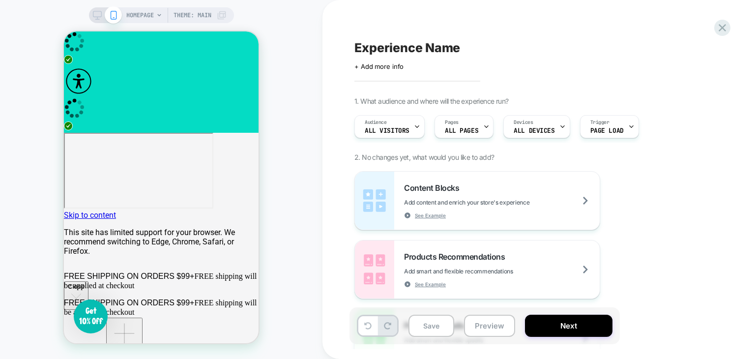
click at [133, 13] on span "HOMEPAGE" at bounding box center [140, 15] width 28 height 16
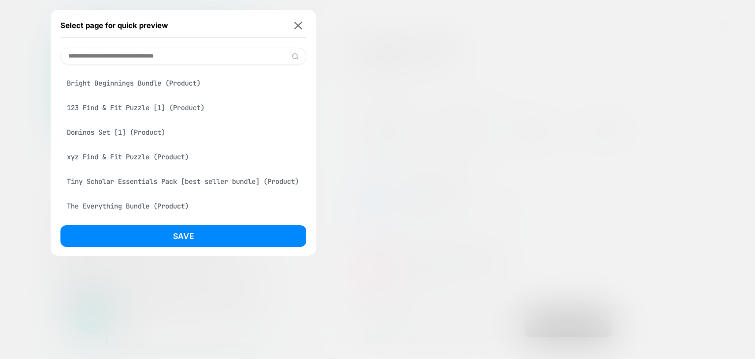
scroll to position [1218, 0]
click at [300, 25] on img at bounding box center [298, 25] width 8 height 7
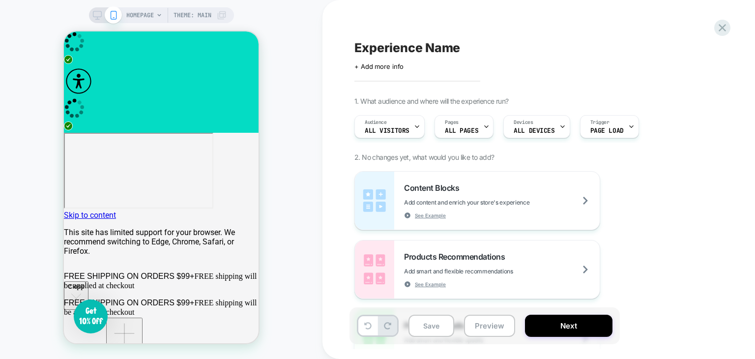
click at [189, 17] on span "Theme: MAIN" at bounding box center [192, 15] width 38 height 16
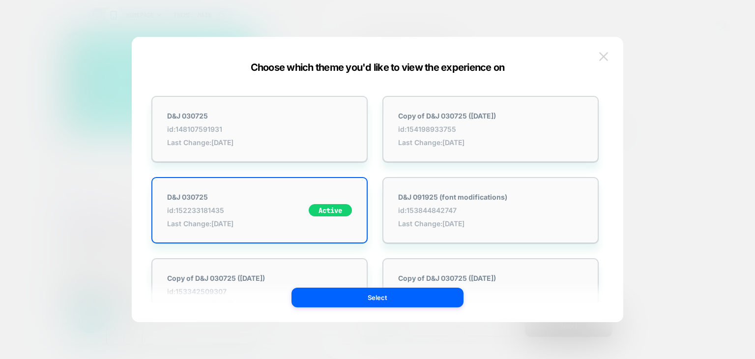
click at [603, 56] on img at bounding box center [603, 56] width 9 height 8
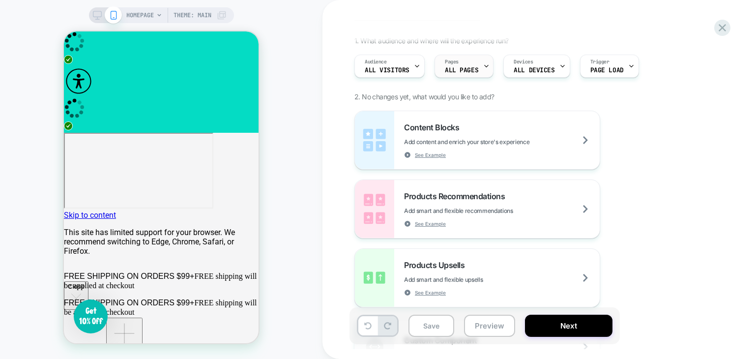
scroll to position [0, 0]
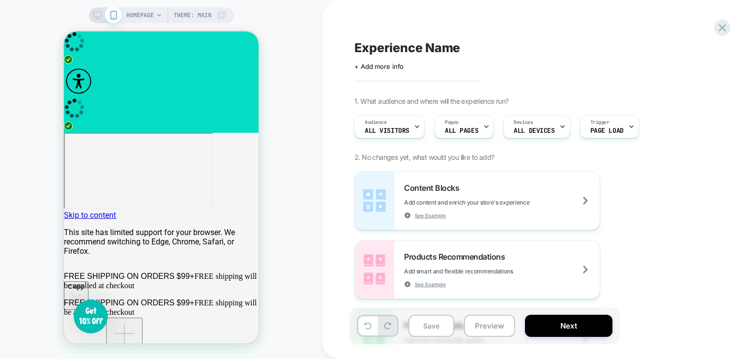
click at [130, 13] on span "HOMEPAGE" at bounding box center [140, 15] width 28 height 16
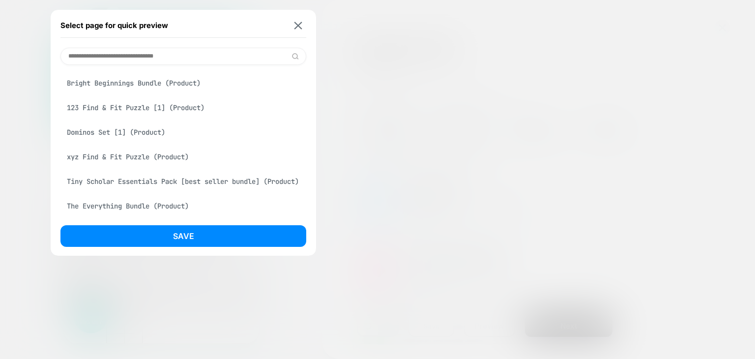
scroll to position [1218, 0]
click at [296, 25] on img at bounding box center [298, 25] width 8 height 7
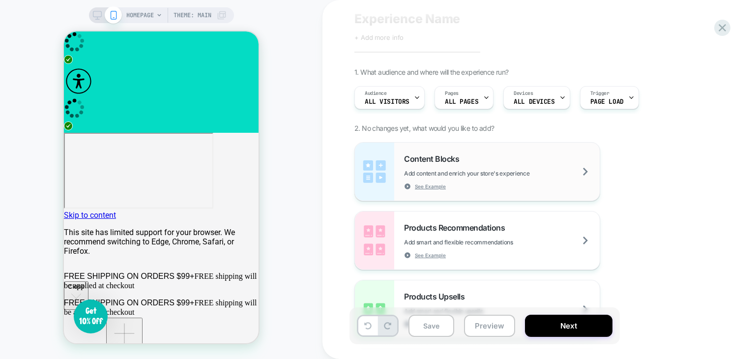
scroll to position [0, 0]
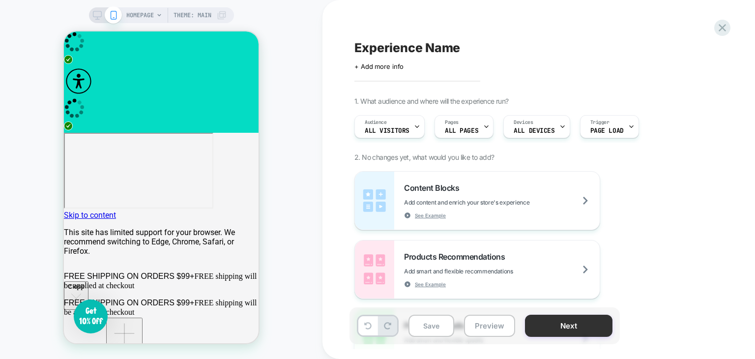
click at [572, 321] on button "Next" at bounding box center [568, 326] width 87 height 22
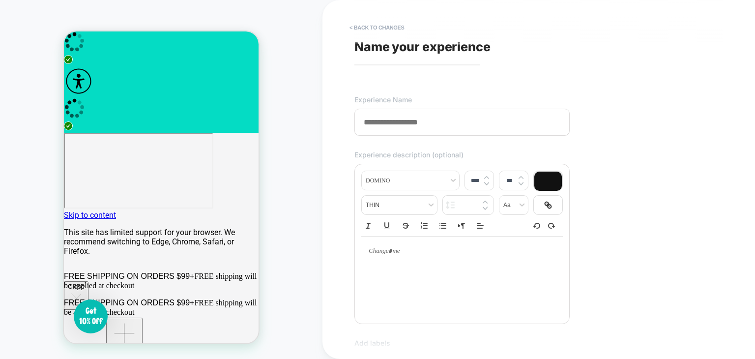
click at [421, 128] on input at bounding box center [461, 122] width 215 height 27
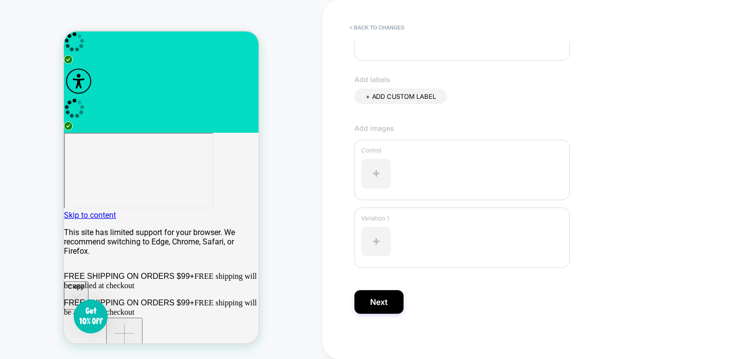
scroll to position [267, 0]
type input "**********"
click at [376, 296] on button "Next" at bounding box center [378, 299] width 49 height 24
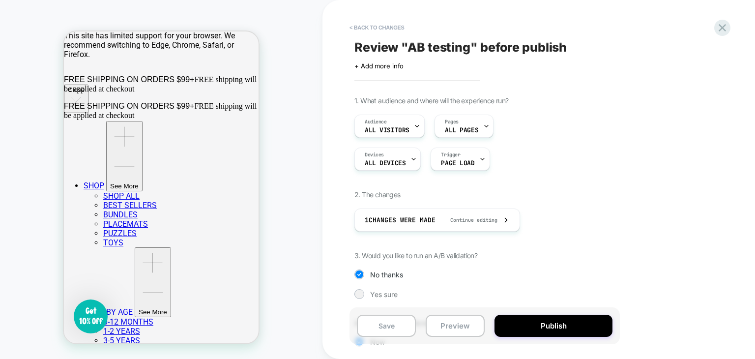
scroll to position [0, 0]
click at [355, 26] on button "< Back to changes" at bounding box center [377, 28] width 65 height 16
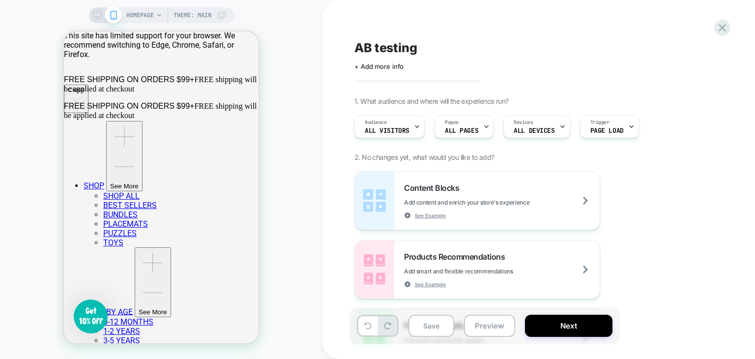
click at [111, 14] on icon at bounding box center [113, 15] width 9 height 9
click at [143, 14] on span "HOMEPAGE" at bounding box center [140, 15] width 28 height 16
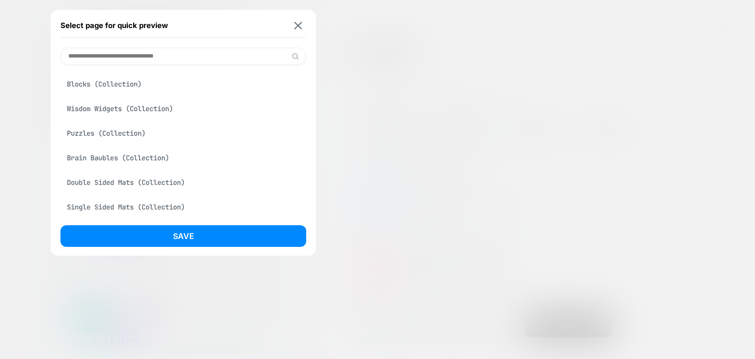
scroll to position [295, 0]
click at [185, 58] on input at bounding box center [183, 56] width 246 height 17
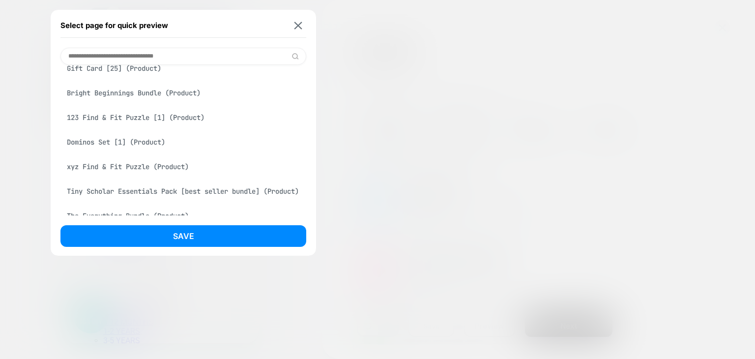
scroll to position [1218, 0]
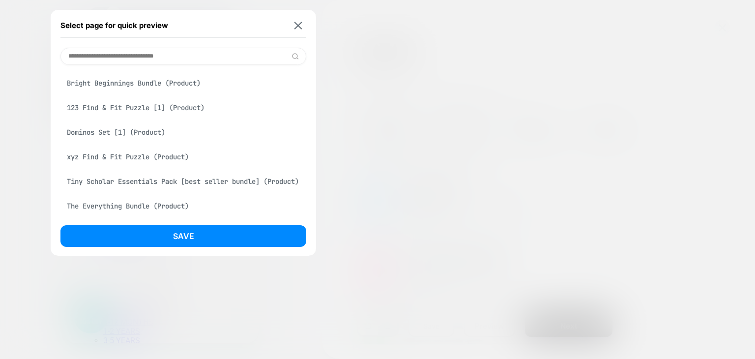
click at [305, 26] on div "Select page for quick preview" at bounding box center [183, 25] width 246 height 25
click at [301, 24] on img at bounding box center [298, 25] width 8 height 7
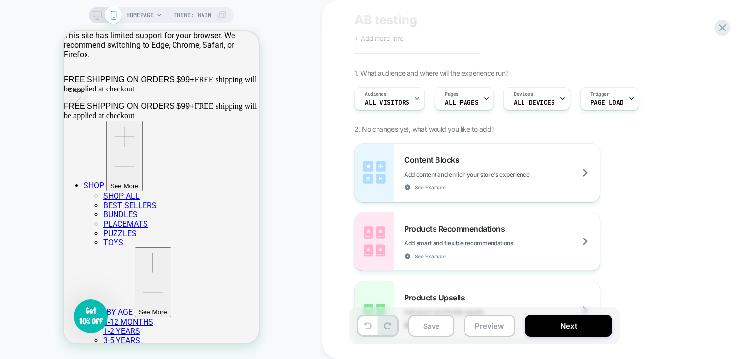
scroll to position [49, 0]
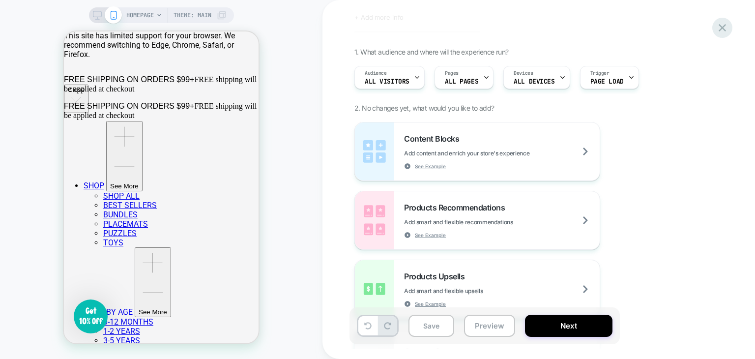
click at [722, 34] on icon at bounding box center [722, 27] width 13 height 13
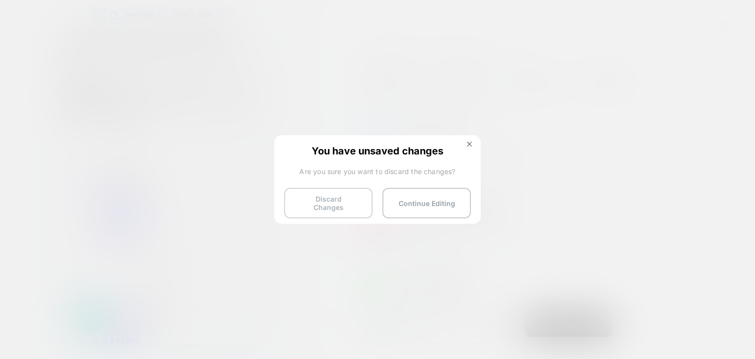
click at [330, 199] on button "Discard Changes" at bounding box center [328, 203] width 88 height 30
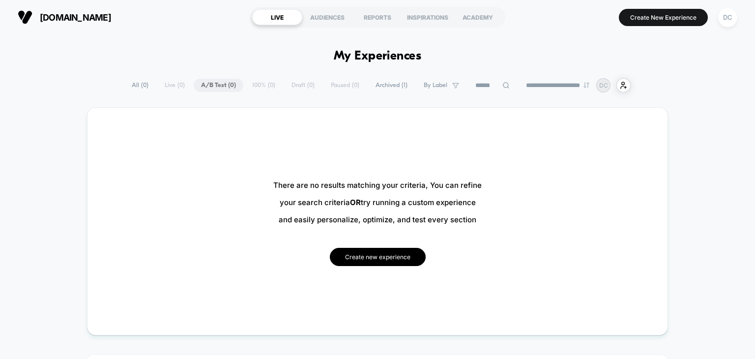
click at [395, 257] on button "Create new experience" at bounding box center [378, 257] width 96 height 18
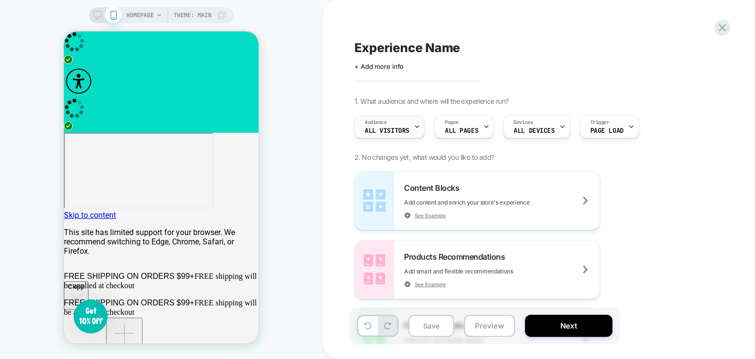
click at [410, 131] on div "Audience All Visitors" at bounding box center [387, 127] width 64 height 22
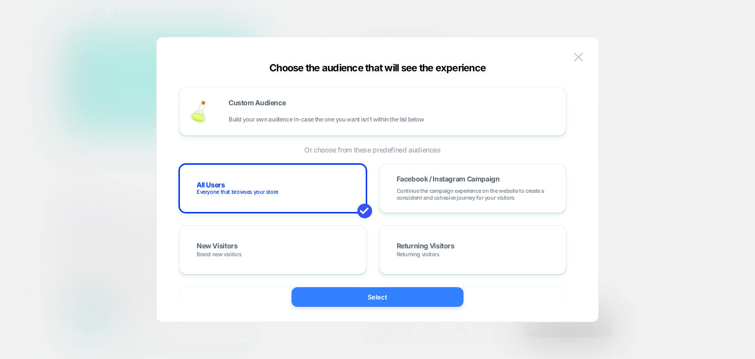
click at [374, 297] on button "Select" at bounding box center [377, 297] width 172 height 20
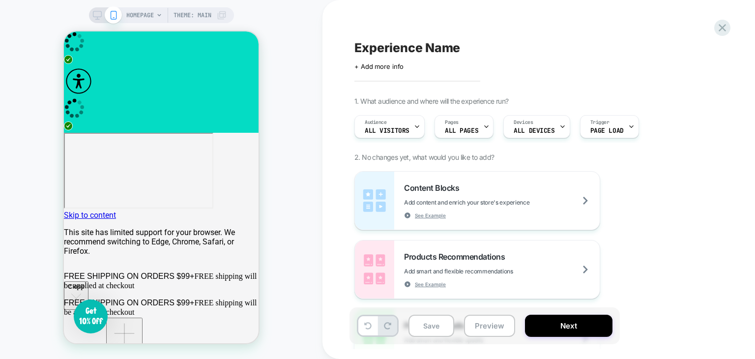
click at [58, 107] on div "HOMEPAGE Theme: MAIN" at bounding box center [161, 179] width 322 height 339
click at [95, 16] on rect at bounding box center [97, 13] width 8 height 5
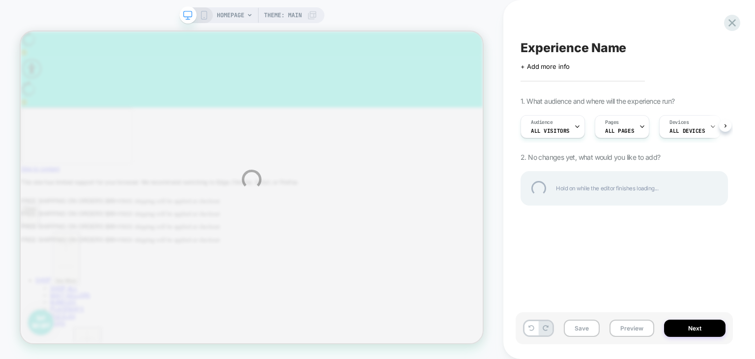
click at [121, 93] on div "HOMEPAGE Theme: MAIN Experience Name Click to edit experience details + Add mor…" at bounding box center [377, 179] width 755 height 359
click at [202, 13] on div "HOMEPAGE Theme: MAIN Experience Name Click to edit experience details + Add mor…" at bounding box center [377, 179] width 755 height 359
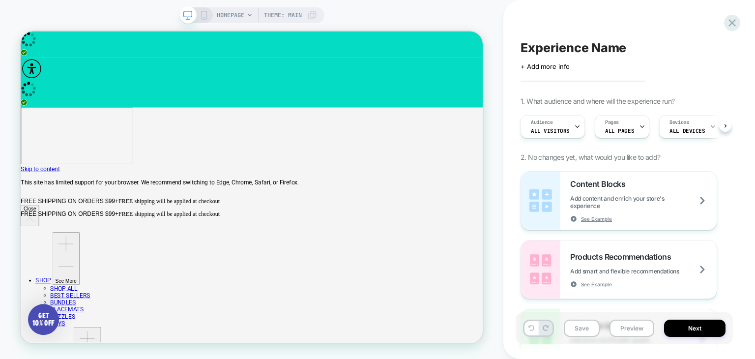
click at [200, 16] on icon at bounding box center [204, 15] width 9 height 9
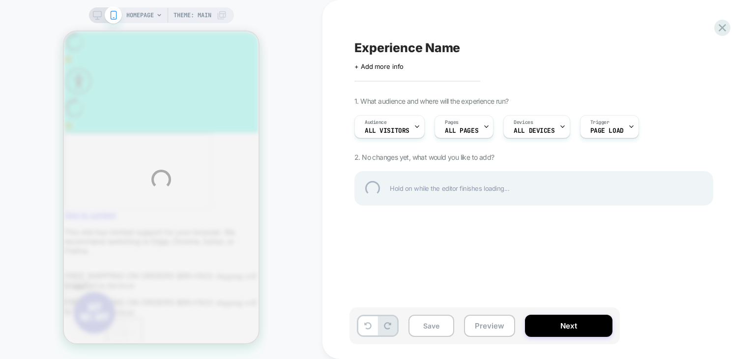
click at [469, 128] on div "HOMEPAGE Theme: MAIN Experience Name Click to edit experience details + Add mor…" at bounding box center [377, 179] width 755 height 359
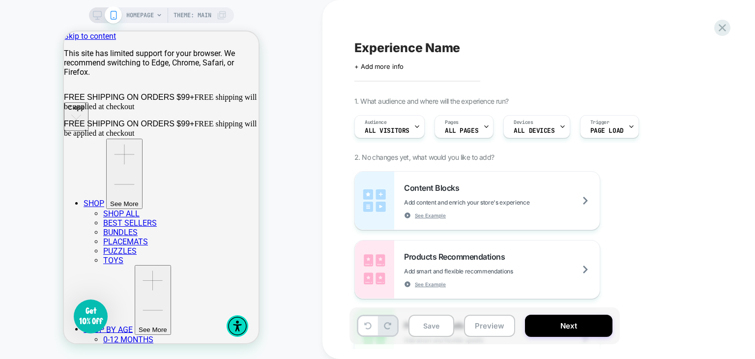
click at [469, 128] on span "ALL PAGES" at bounding box center [461, 130] width 33 height 7
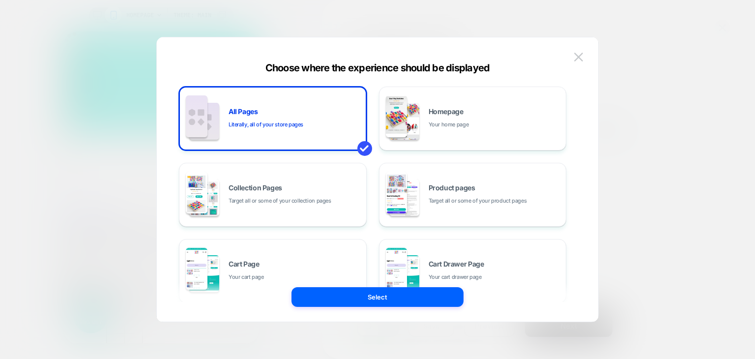
scroll to position [182, 0]
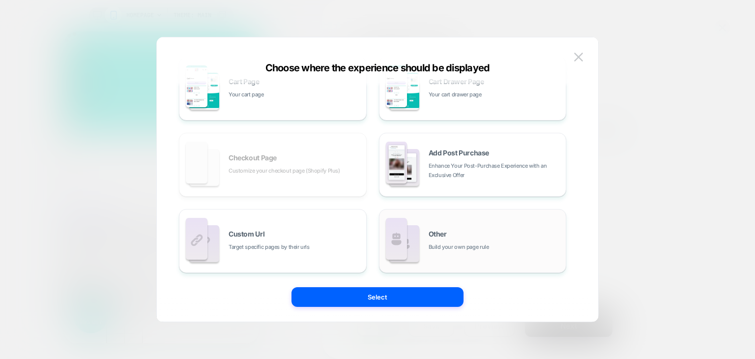
click at [524, 239] on div "Other Build your own page rule" at bounding box center [495, 241] width 133 height 21
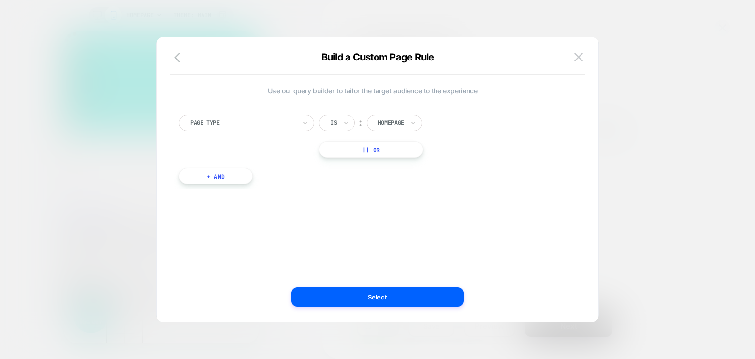
scroll to position [0, 0]
click at [250, 128] on div "Page Type" at bounding box center [243, 122] width 108 height 11
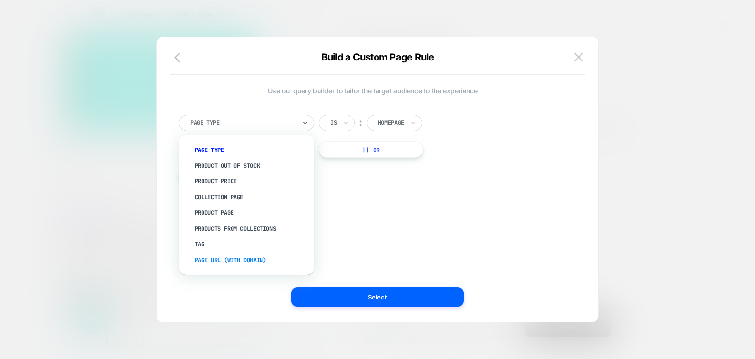
click at [228, 263] on div "Page Url (WITH DOMAIN)" at bounding box center [251, 260] width 125 height 16
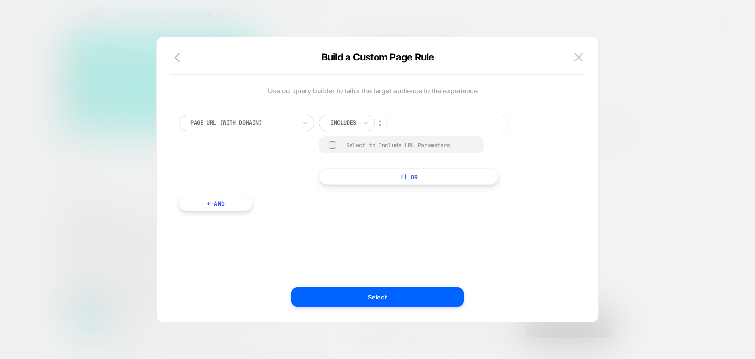
click at [347, 120] on div at bounding box center [343, 122] width 26 height 9
click at [342, 120] on div at bounding box center [343, 122] width 26 height 9
click at [342, 147] on div "Is" at bounding box center [361, 150] width 64 height 16
click at [417, 124] on input at bounding box center [428, 123] width 123 height 17
paste input "**********"
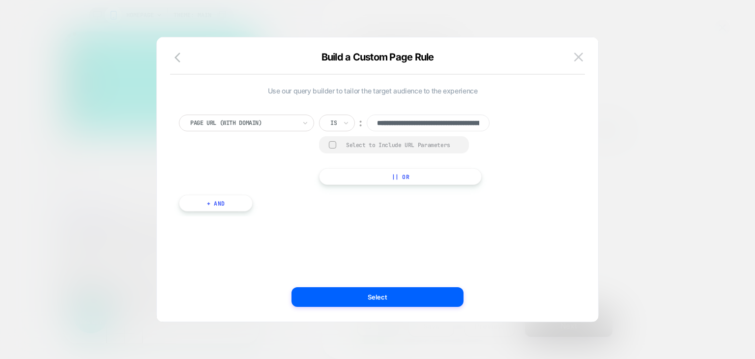
scroll to position [0, 100]
type input "**********"
click at [210, 202] on button "+ And" at bounding box center [216, 203] width 74 height 17
click at [243, 221] on div "Page Type Is ︰ Homepage || Or" at bounding box center [384, 225] width 363 height 43
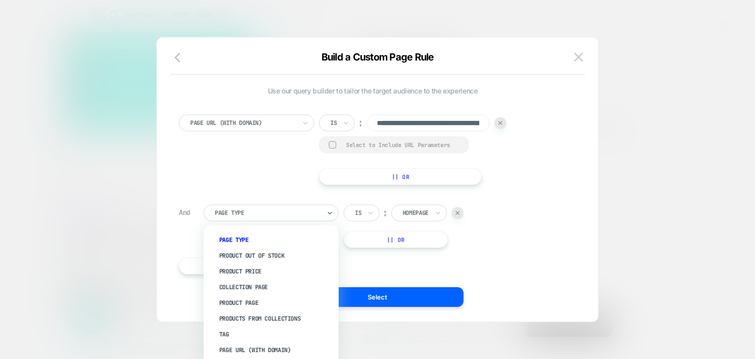
click at [260, 215] on div at bounding box center [268, 212] width 106 height 9
click at [237, 351] on div "Page Url (WITH DOMAIN)" at bounding box center [275, 350] width 125 height 16
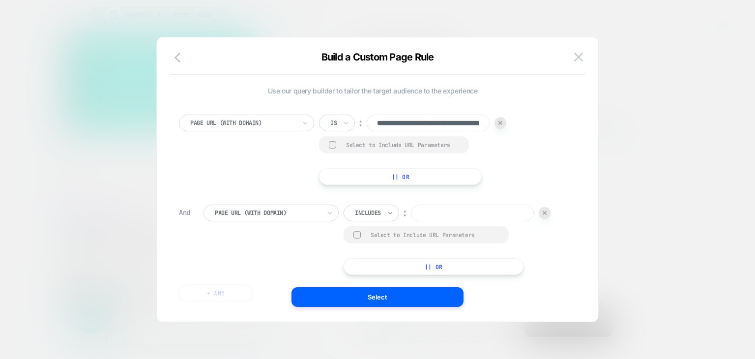
click at [387, 208] on icon at bounding box center [390, 213] width 7 height 10
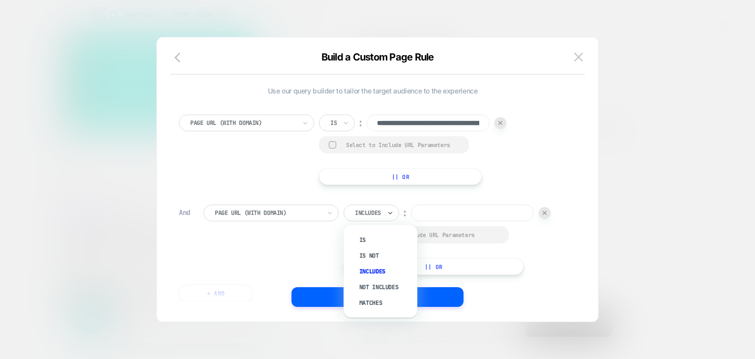
click at [364, 207] on div "Includes" at bounding box center [368, 212] width 28 height 11
click at [364, 240] on div "Is" at bounding box center [385, 240] width 64 height 16
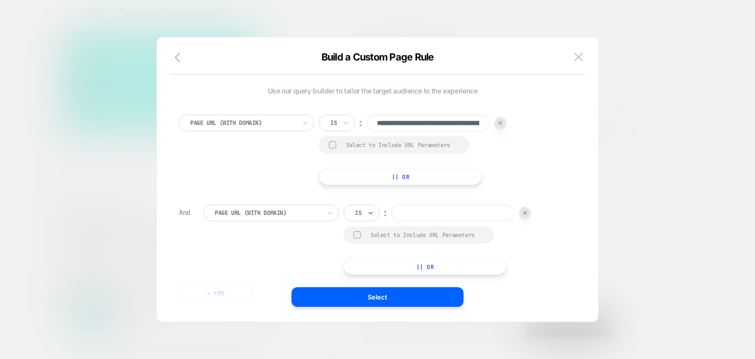
click at [436, 214] on input at bounding box center [452, 212] width 123 height 17
paste input "**********"
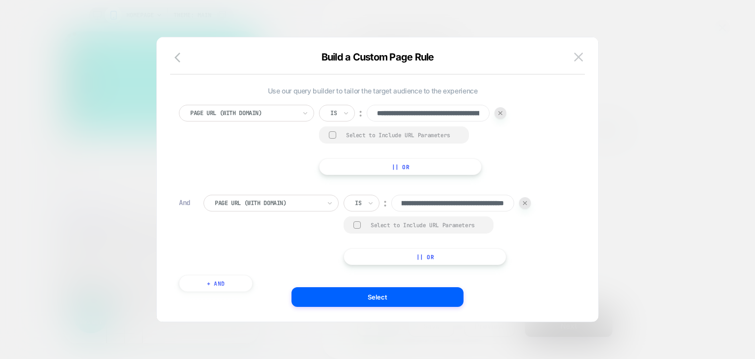
scroll to position [38, 0]
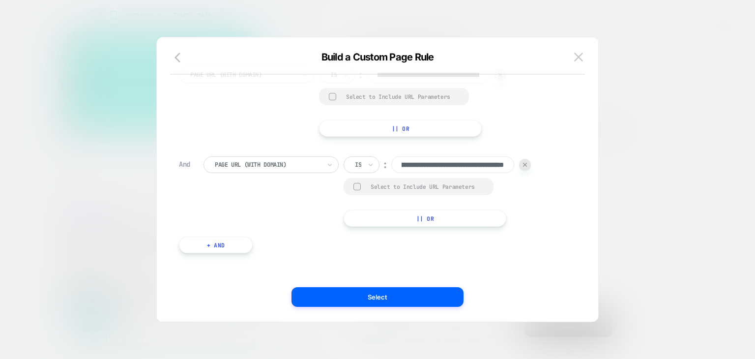
type input "**********"
click at [218, 250] on button "+ And" at bounding box center [216, 244] width 74 height 17
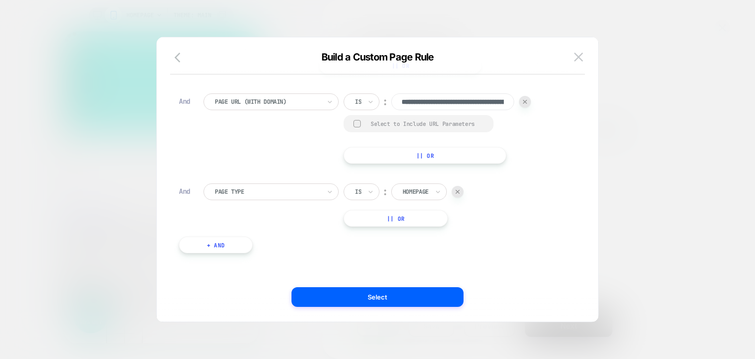
click at [237, 194] on div at bounding box center [268, 191] width 106 height 9
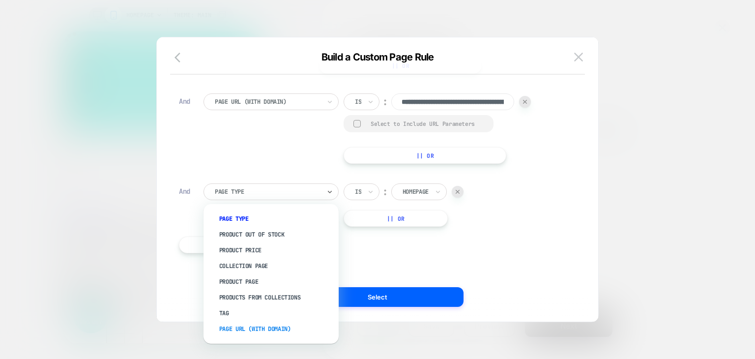
click at [258, 329] on div "Page Url (WITH DOMAIN)" at bounding box center [275, 329] width 125 height 16
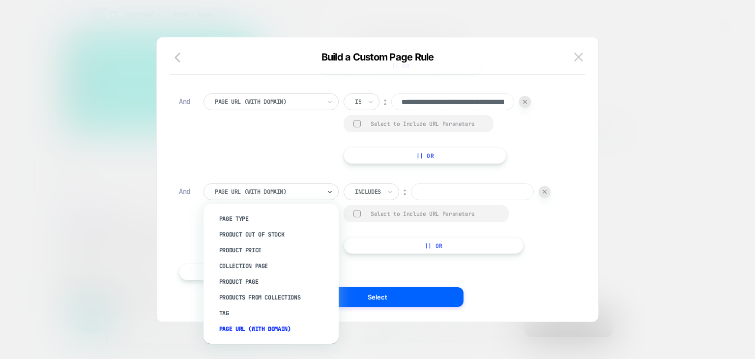
click at [275, 195] on div at bounding box center [268, 191] width 106 height 9
click at [267, 329] on div "Page Url (WITH DOMAIN)" at bounding box center [275, 329] width 125 height 16
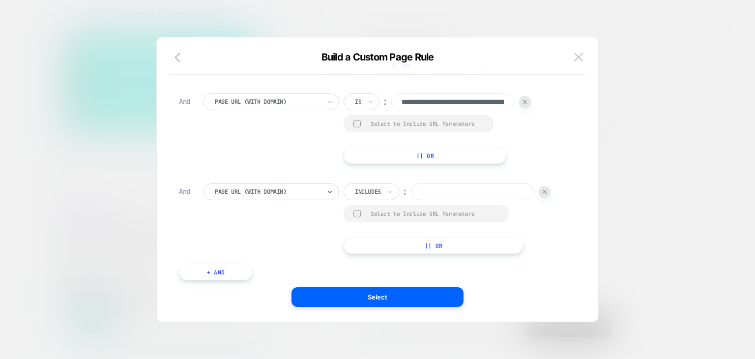
click at [451, 190] on input at bounding box center [472, 191] width 123 height 17
paste input "**********"
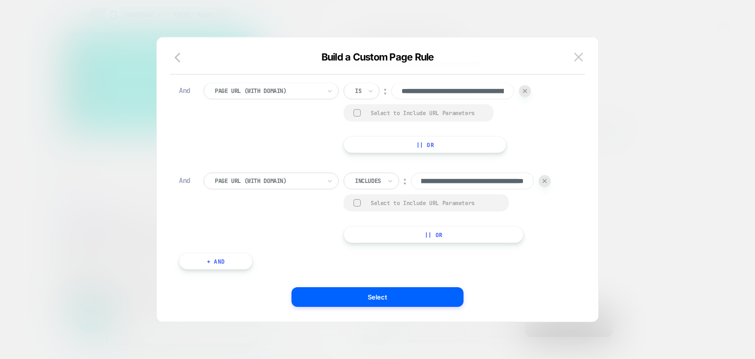
scroll to position [128, 0]
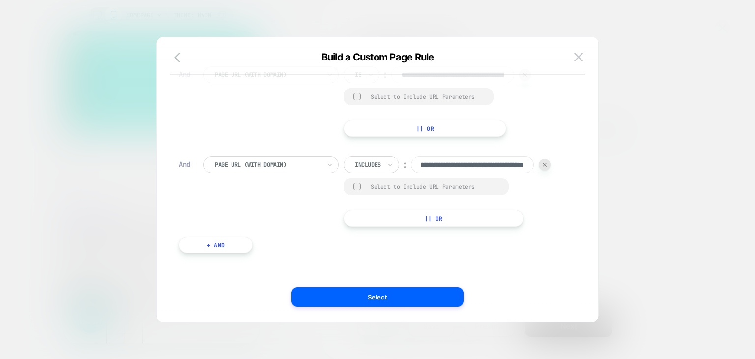
type input "**********"
click at [373, 162] on div at bounding box center [368, 164] width 26 height 9
click at [364, 189] on div "Is" at bounding box center [385, 191] width 64 height 16
click at [216, 248] on button "+ And" at bounding box center [216, 244] width 74 height 17
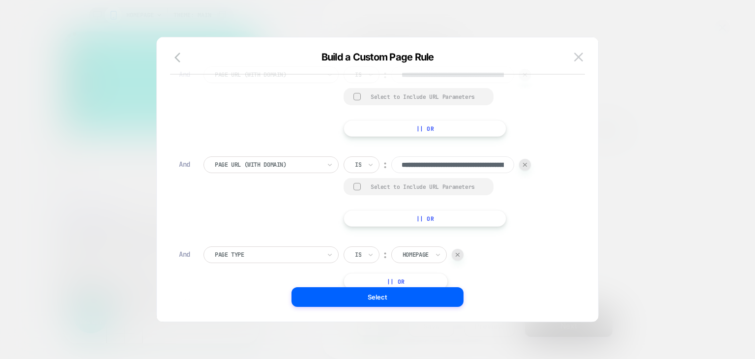
click at [242, 254] on div at bounding box center [268, 254] width 106 height 9
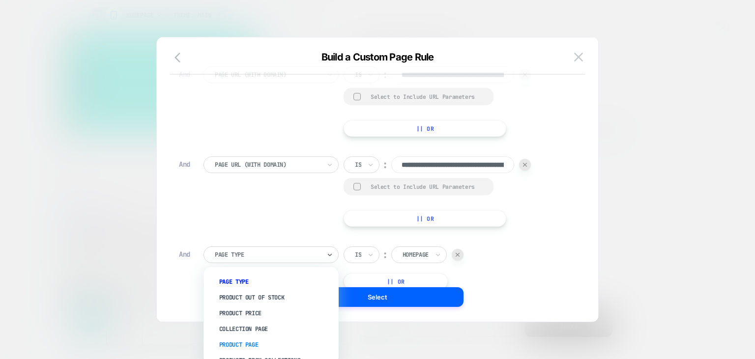
scroll to position [41, 0]
click at [261, 348] on div "Page Url (WITH DOMAIN)" at bounding box center [275, 351] width 125 height 16
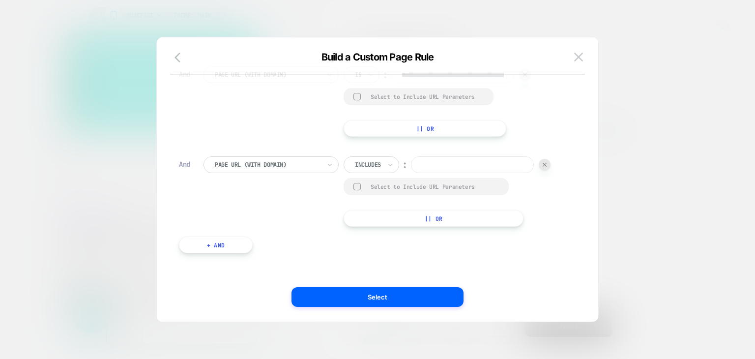
scroll to position [0, 0]
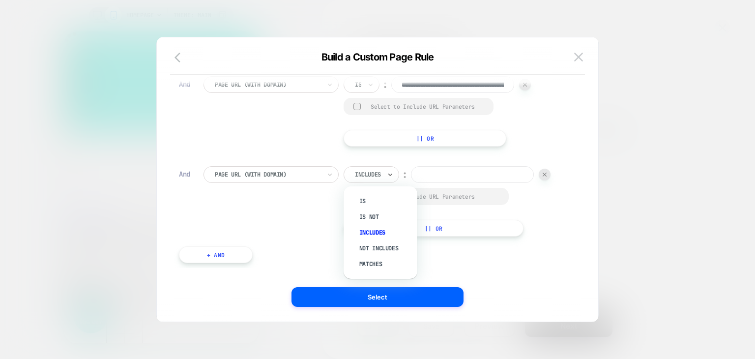
click at [364, 168] on div "Includes" at bounding box center [372, 174] width 56 height 17
click at [372, 194] on div "Is" at bounding box center [385, 201] width 64 height 16
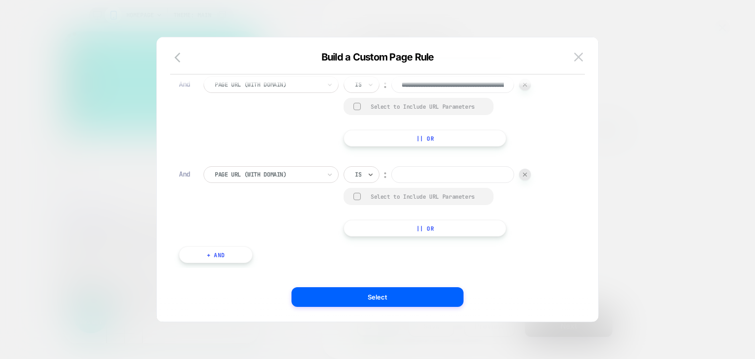
click at [452, 175] on input at bounding box center [452, 174] width 123 height 17
paste input "**********"
type input "**********"
click at [221, 254] on button "+ And" at bounding box center [216, 254] width 74 height 17
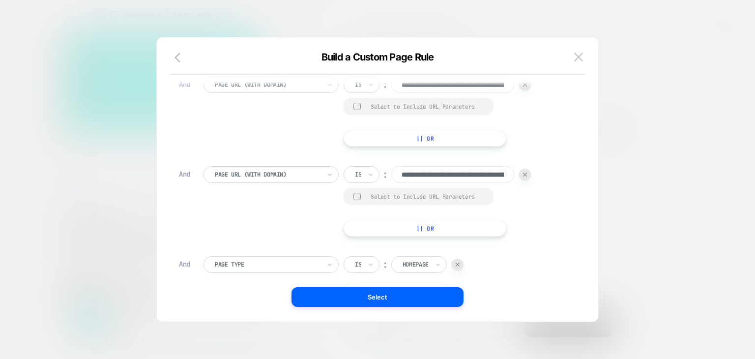
scroll to position [10, 0]
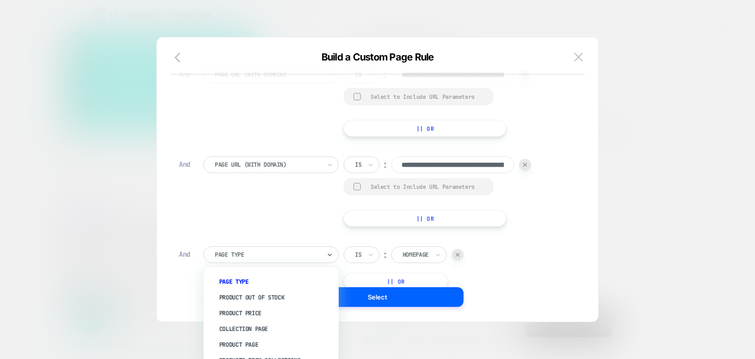
click at [246, 260] on div "Page Type" at bounding box center [270, 254] width 135 height 17
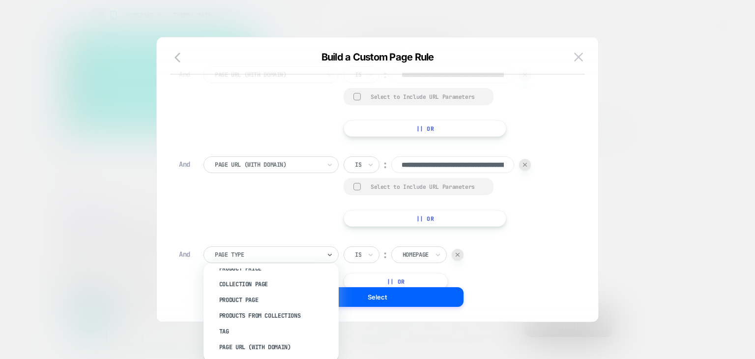
scroll to position [281, 0]
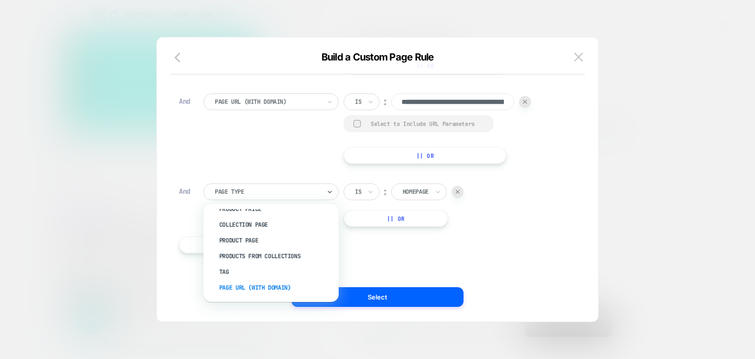
click at [242, 287] on div "Page Url (WITH DOMAIN)" at bounding box center [275, 288] width 125 height 16
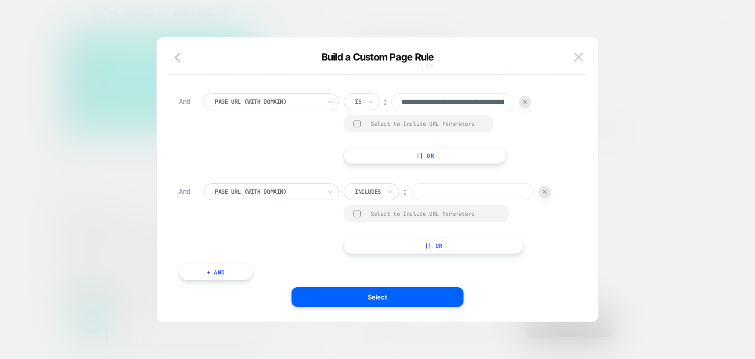
click at [367, 192] on div at bounding box center [368, 191] width 26 height 9
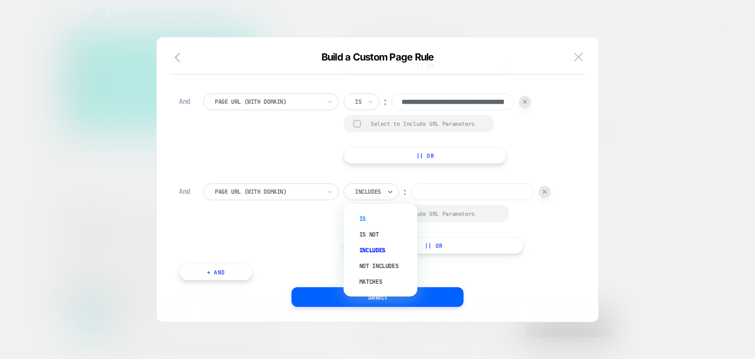
click at [366, 213] on div "Is" at bounding box center [385, 219] width 64 height 16
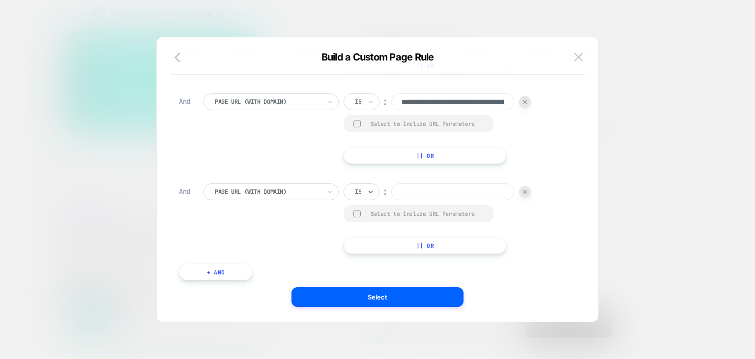
click at [460, 188] on input at bounding box center [452, 191] width 123 height 17
paste input "**********"
type input "**********"
click at [545, 258] on div "**********" at bounding box center [372, 57] width 397 height 476
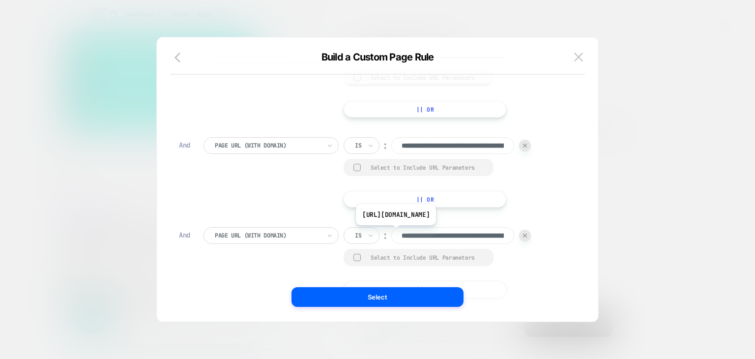
scroll to position [295, 0]
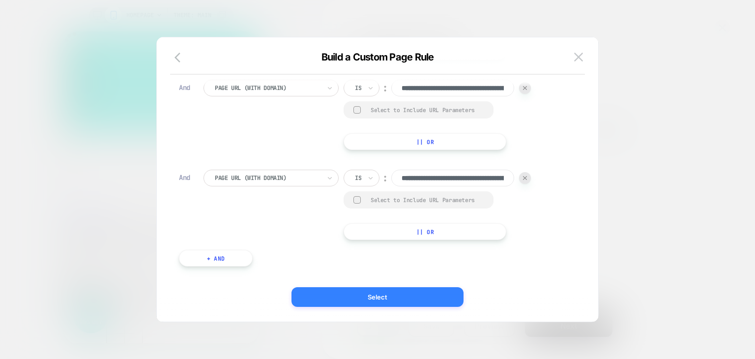
click at [386, 291] on button "Select" at bounding box center [377, 297] width 172 height 20
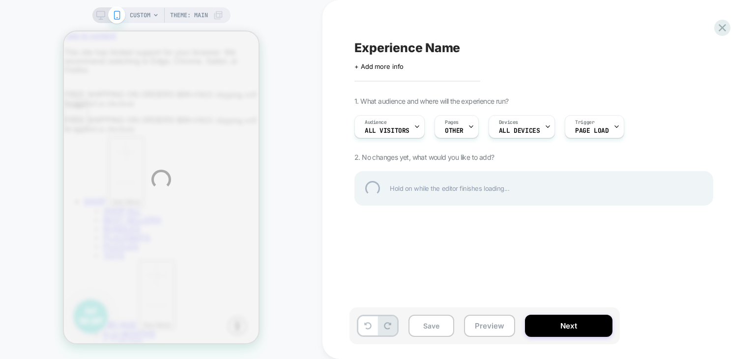
scroll to position [0, 0]
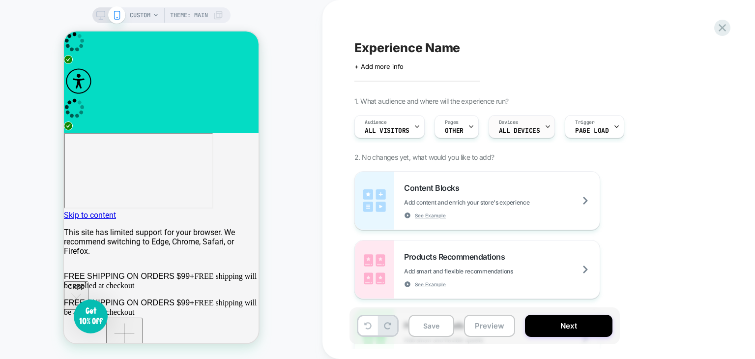
click at [504, 125] on span "Devices" at bounding box center [508, 122] width 19 height 7
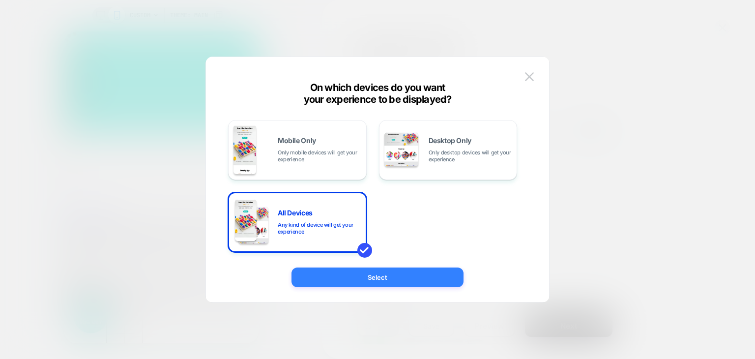
click at [402, 280] on button "Select" at bounding box center [377, 277] width 172 height 20
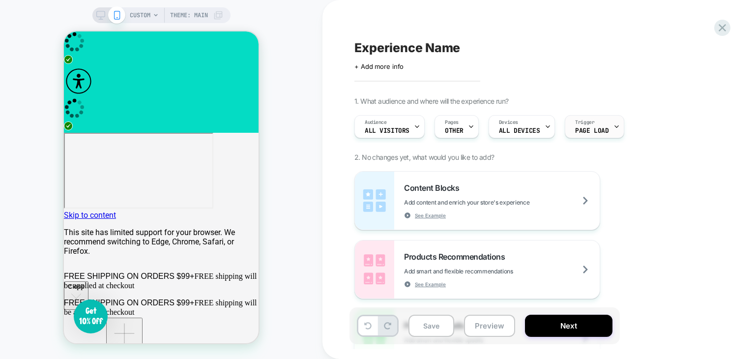
click at [607, 128] on div "Trigger Page Load" at bounding box center [591, 127] width 53 height 22
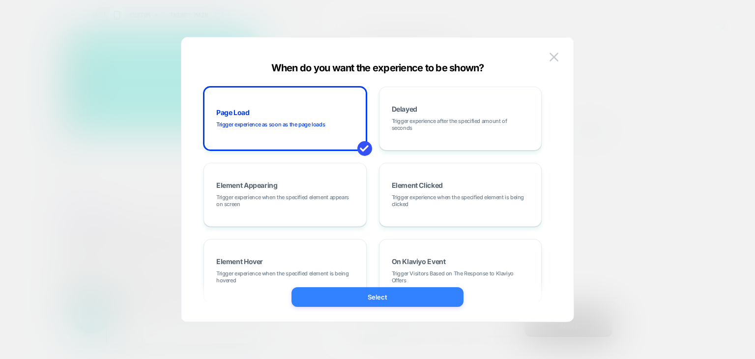
click at [391, 295] on button "Select" at bounding box center [377, 297] width 172 height 20
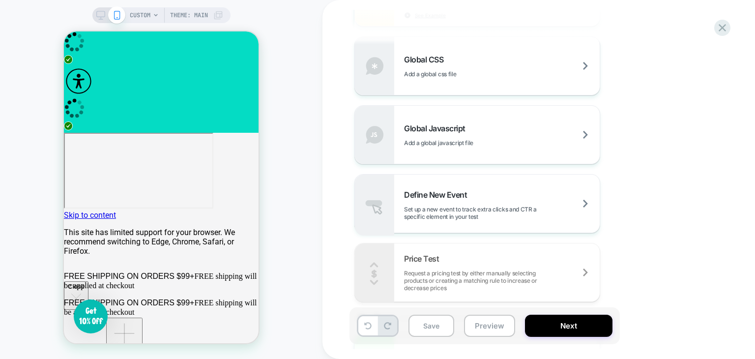
scroll to position [737, 0]
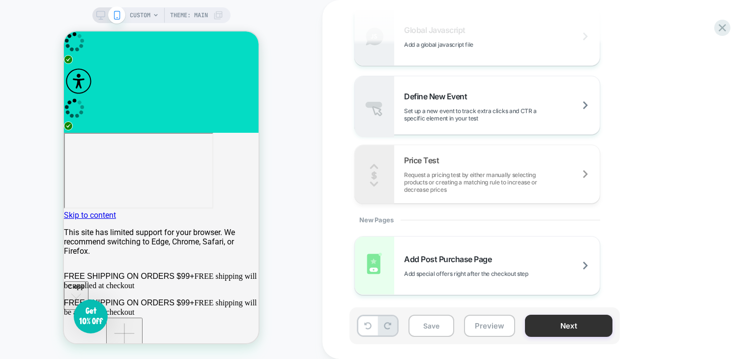
click at [576, 324] on button "Next" at bounding box center [568, 326] width 87 height 22
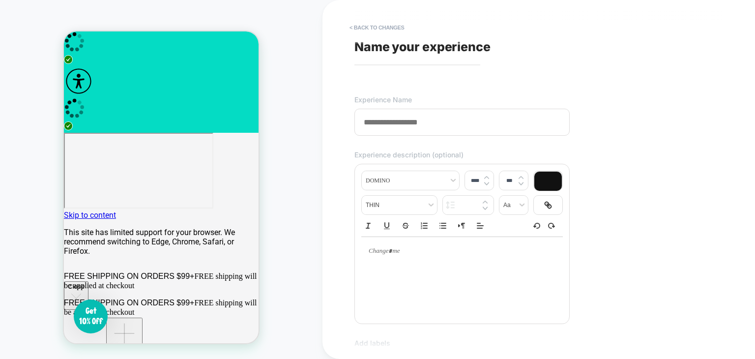
click at [405, 123] on input at bounding box center [461, 122] width 215 height 27
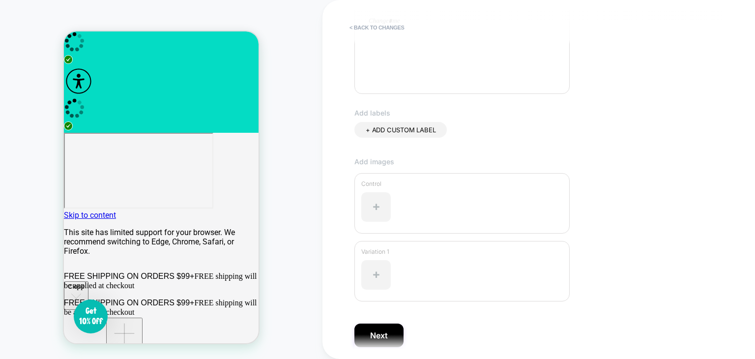
scroll to position [267, 0]
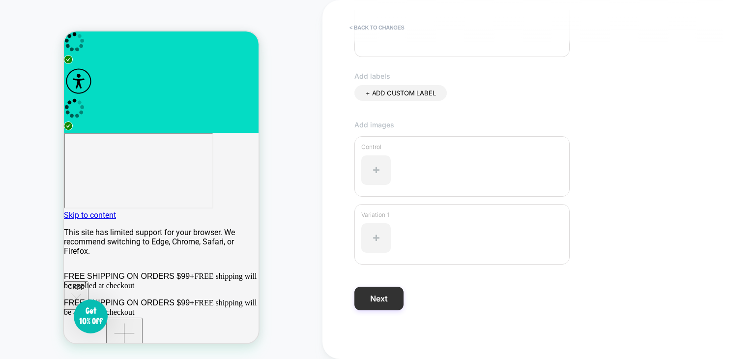
type input "**********"
click at [381, 295] on button "Next" at bounding box center [378, 299] width 49 height 24
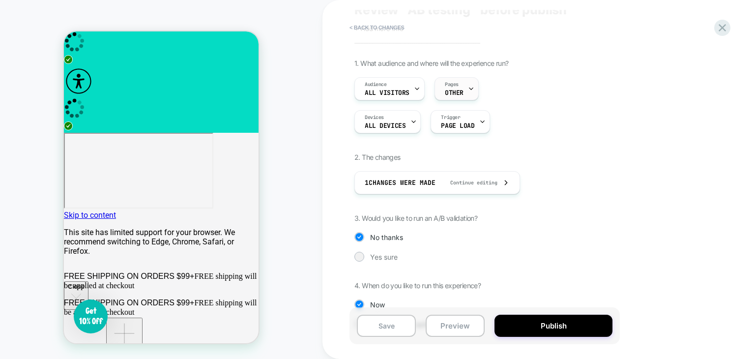
scroll to position [71, 0]
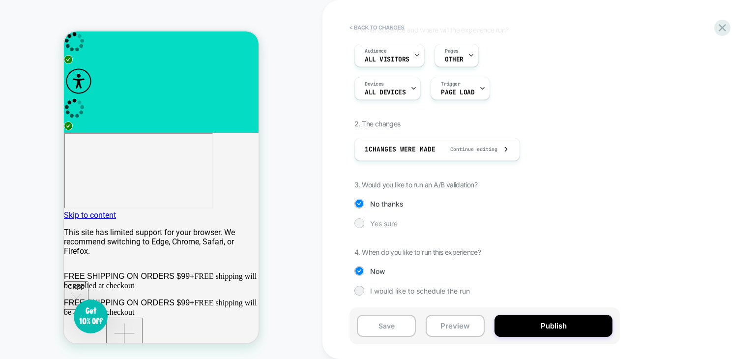
click at [378, 224] on span "Yes sure" at bounding box center [384, 223] width 28 height 8
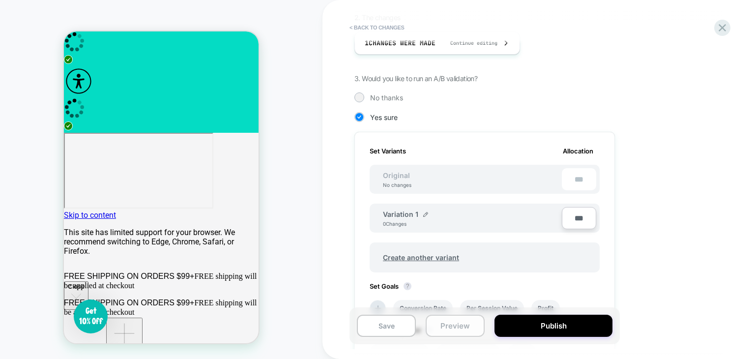
scroll to position [102, 0]
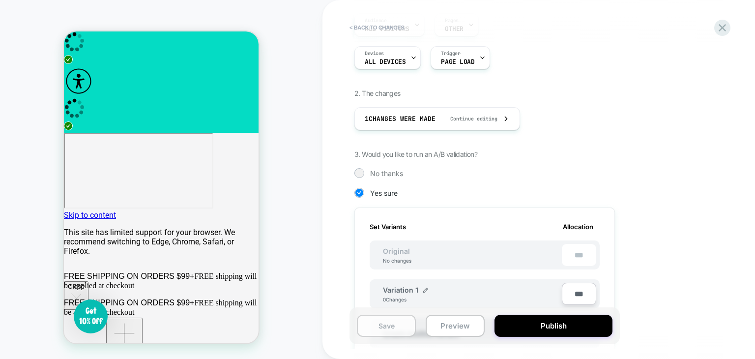
click at [391, 328] on button "Save" at bounding box center [386, 326] width 59 height 22
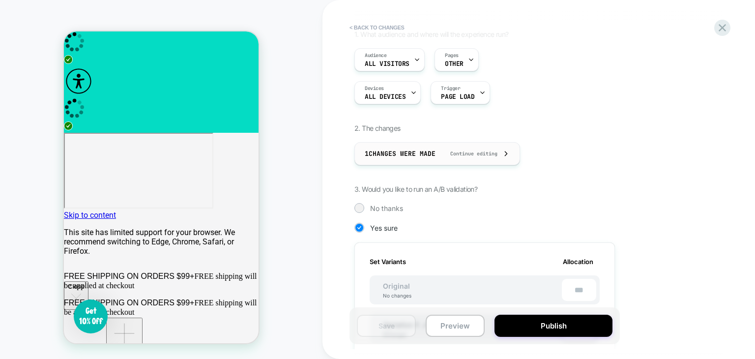
scroll to position [53, 0]
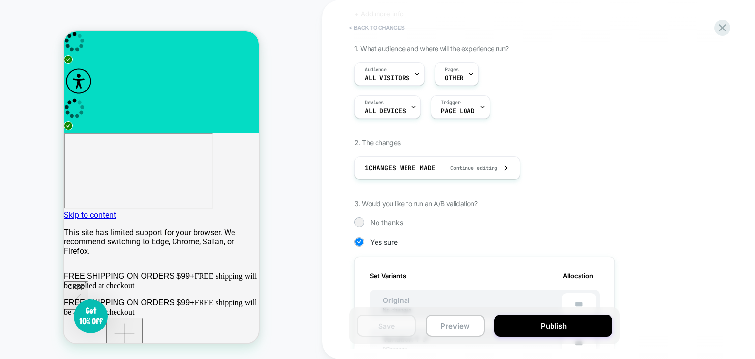
click at [357, 25] on button "< Back to changes" at bounding box center [377, 28] width 65 height 16
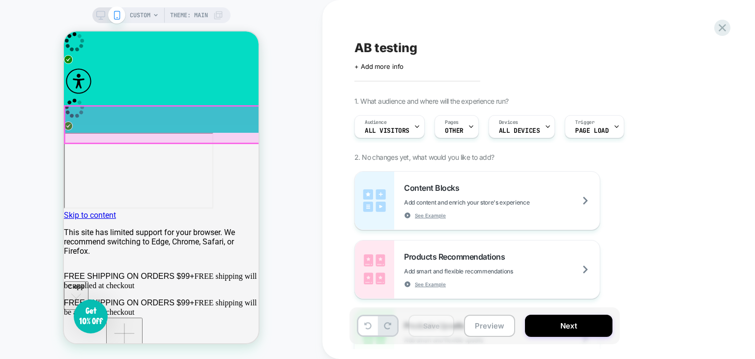
click at [171, 126] on div at bounding box center [162, 124] width 195 height 37
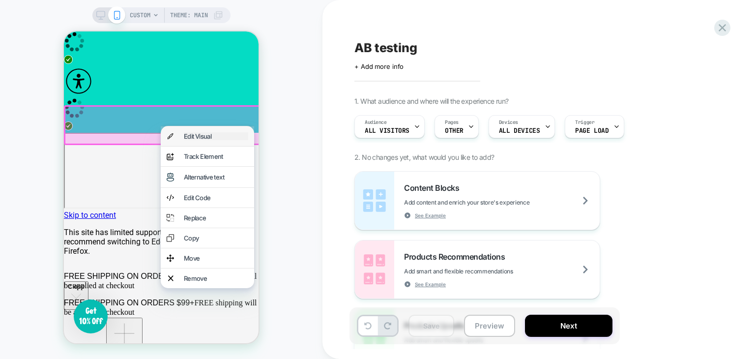
click at [191, 133] on div "Edit Visual" at bounding box center [216, 136] width 64 height 8
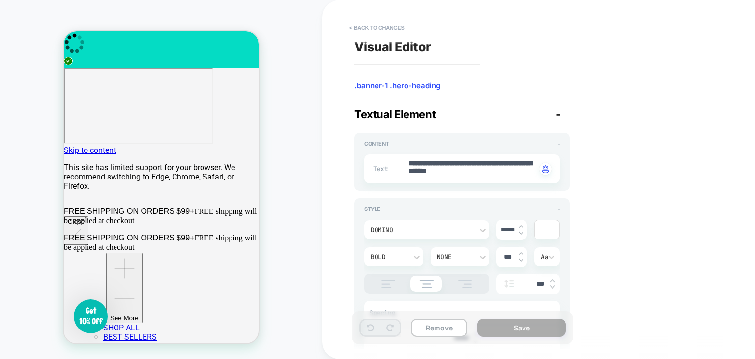
scroll to position [49, 0]
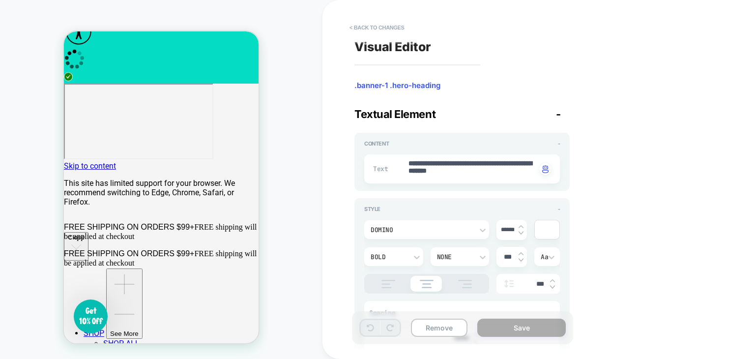
click at [523, 225] on img at bounding box center [521, 227] width 5 height 4
type textarea "*"
type input "******"
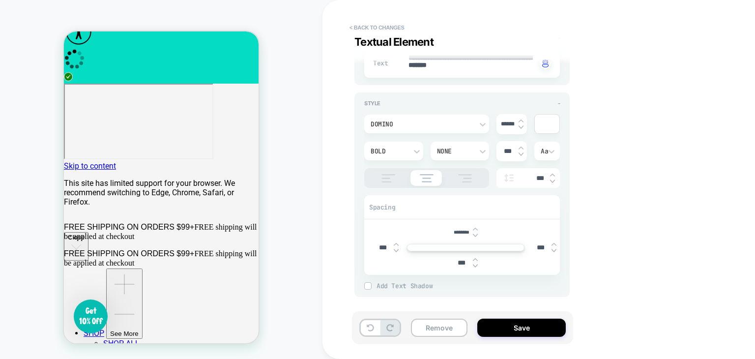
scroll to position [107, 0]
click at [510, 329] on button "Save" at bounding box center [521, 327] width 88 height 18
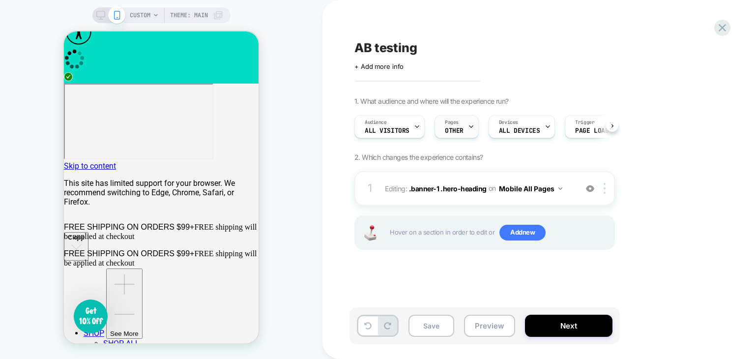
scroll to position [0, 0]
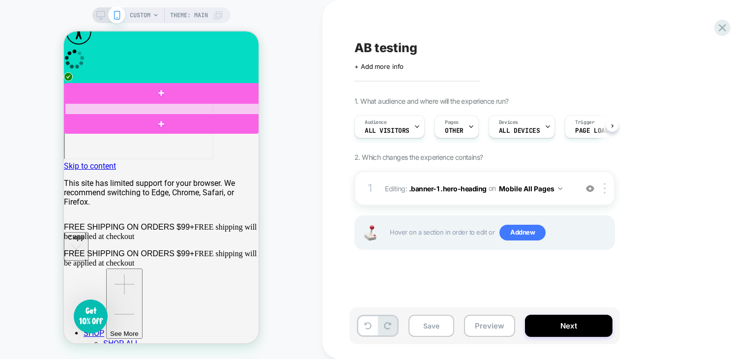
click at [157, 108] on div at bounding box center [162, 109] width 195 height 12
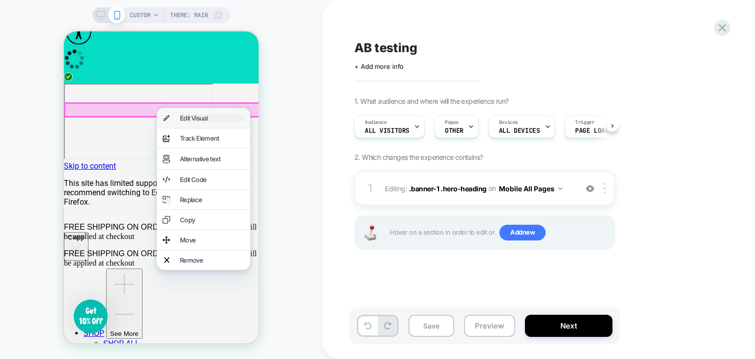
click at [198, 116] on div "Edit Visual" at bounding box center [212, 118] width 64 height 8
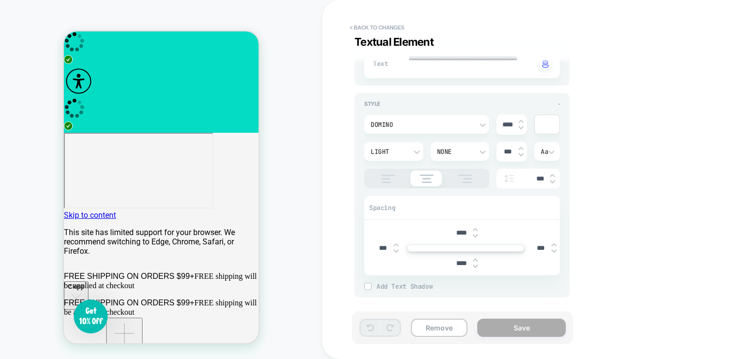
scroll to position [107, 0]
click at [521, 113] on div "****" at bounding box center [511, 123] width 30 height 20
click at [519, 119] on img at bounding box center [521, 119] width 5 height 4
type textarea "*"
type input "****"
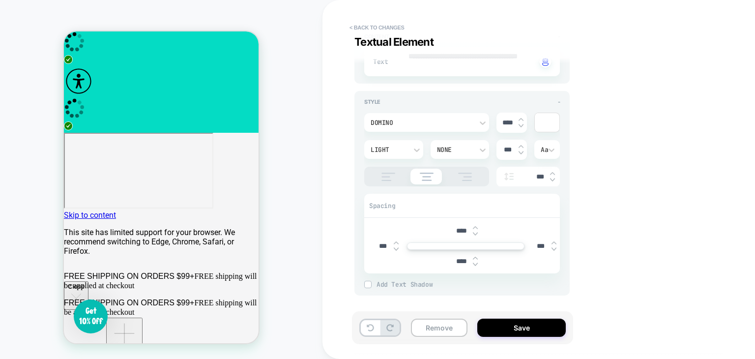
click at [450, 127] on div "Domino" at bounding box center [426, 122] width 125 height 19
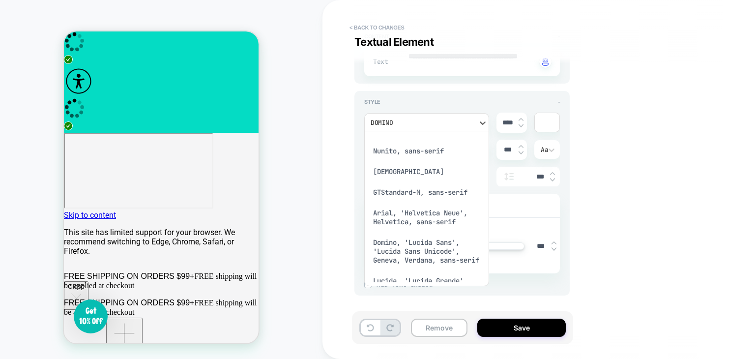
scroll to position [147, 0]
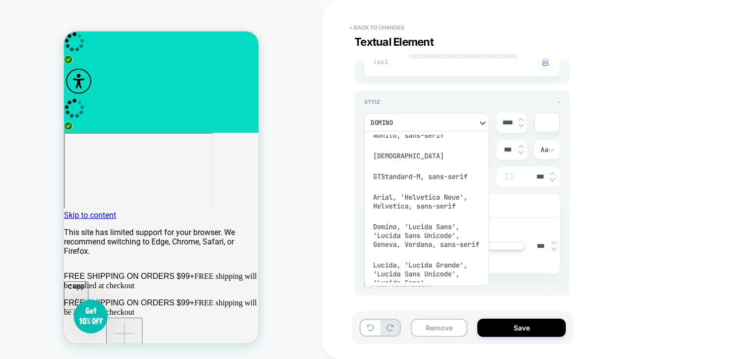
click at [383, 166] on div "nunito" at bounding box center [426, 155] width 117 height 21
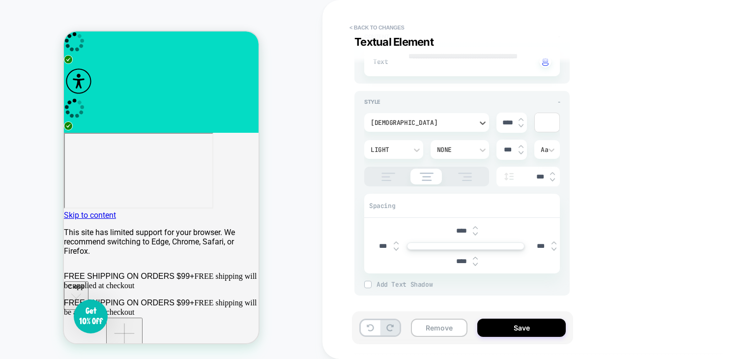
click at [439, 120] on div "nunito" at bounding box center [422, 122] width 102 height 8
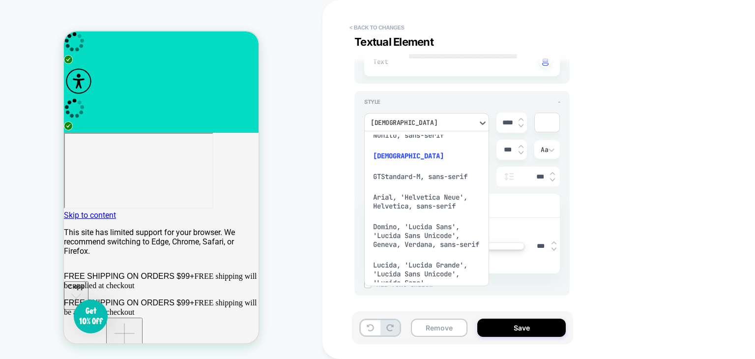
click at [422, 144] on div "Nunito, sans-serif" at bounding box center [426, 135] width 117 height 21
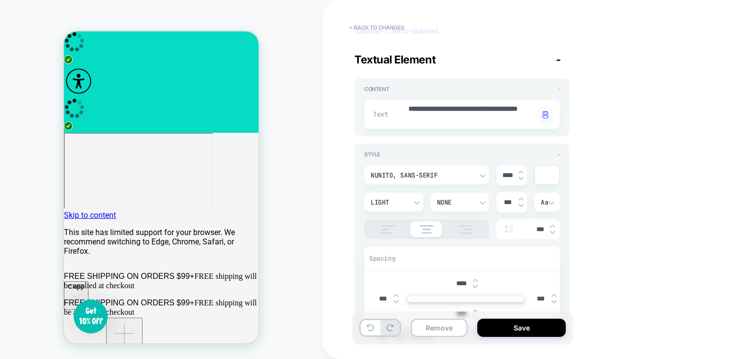
scroll to position [0, 0]
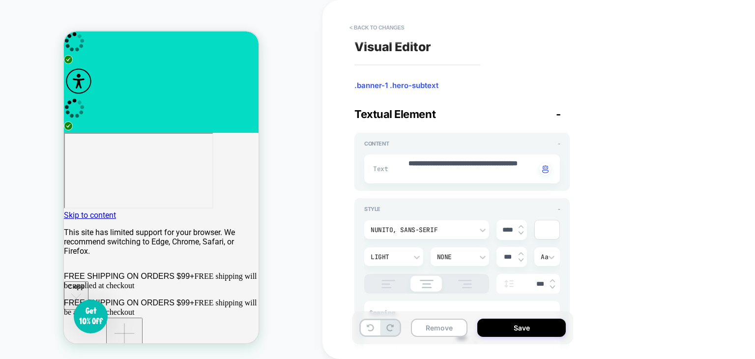
click at [457, 179] on div "**********" at bounding box center [462, 168] width 196 height 29
type textarea "*"
type textarea "**********"
type textarea "*"
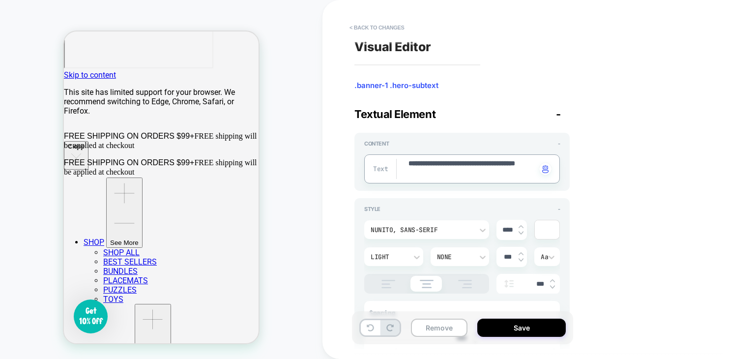
scroll to position [49, 0]
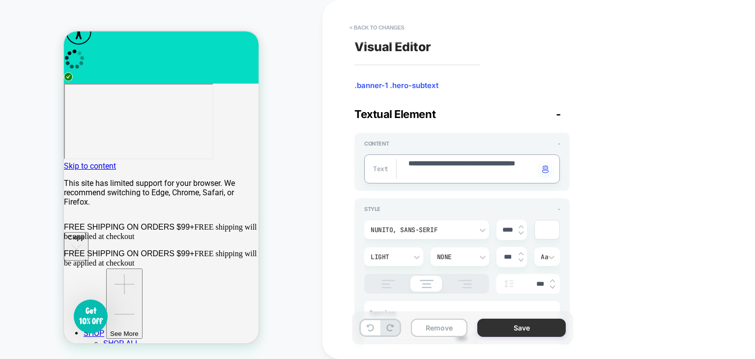
type textarea "**********"
click at [534, 331] on button "Save" at bounding box center [521, 327] width 88 height 18
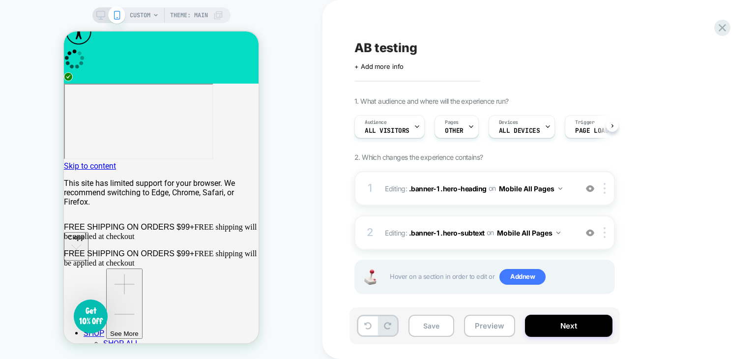
scroll to position [0, 0]
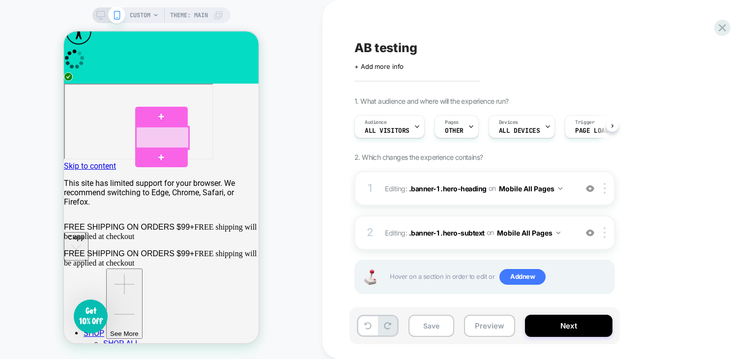
click at [160, 142] on div at bounding box center [162, 138] width 53 height 22
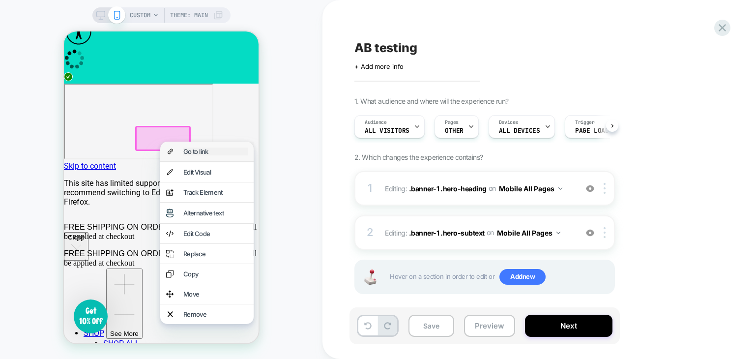
click at [196, 153] on div "Go to link" at bounding box center [215, 151] width 64 height 8
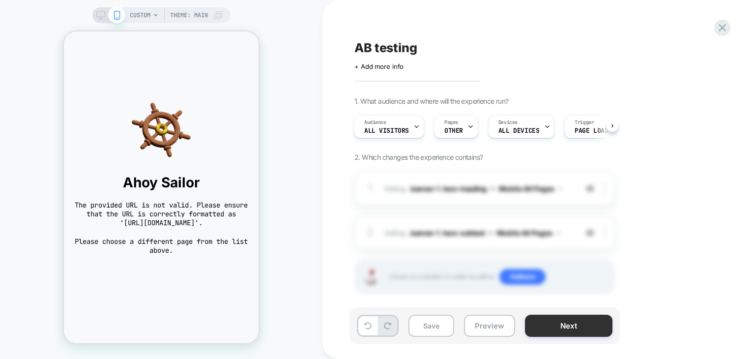
click at [578, 324] on button "Next" at bounding box center [568, 326] width 87 height 22
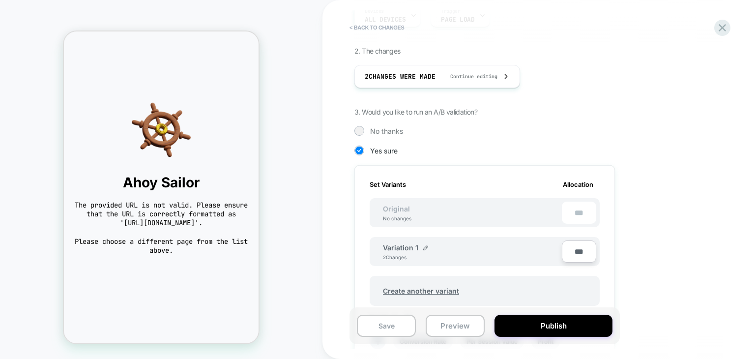
scroll to position [147, 0]
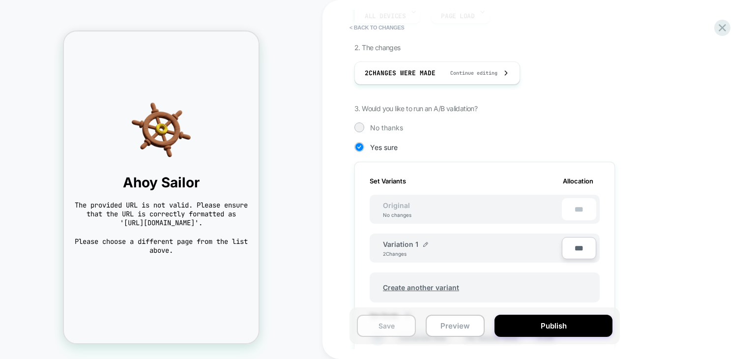
click at [391, 333] on button "Save" at bounding box center [386, 326] width 59 height 22
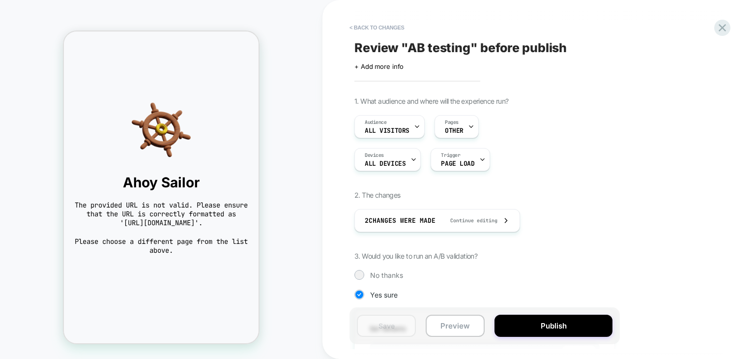
click at [166, 159] on div "Ahoy Sailor The provided URL is not valid. Please ensure that the URL is correc…" at bounding box center [161, 177] width 195 height 174
click at [358, 26] on button "< Back to changes" at bounding box center [377, 28] width 65 height 16
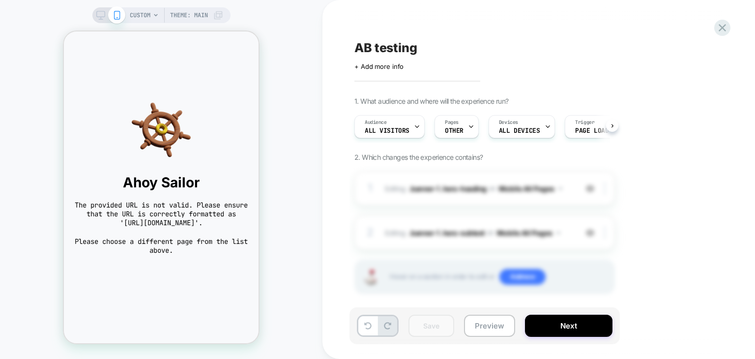
click at [141, 65] on body "Ahoy Sailor The provided URL is not valid. Please ensure that the URL is correc…" at bounding box center [161, 187] width 195 height 312
click at [87, 92] on div "Ahoy Sailor The provided URL is not valid. Please ensure that the URL is correc…" at bounding box center [161, 177] width 195 height 174
click at [365, 327] on icon at bounding box center [367, 325] width 7 height 7
click at [518, 128] on span "ALL DEVICES" at bounding box center [519, 130] width 41 height 7
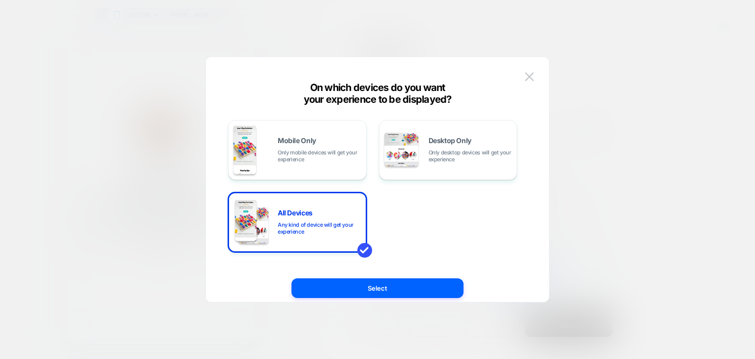
click at [616, 106] on div at bounding box center [377, 179] width 755 height 359
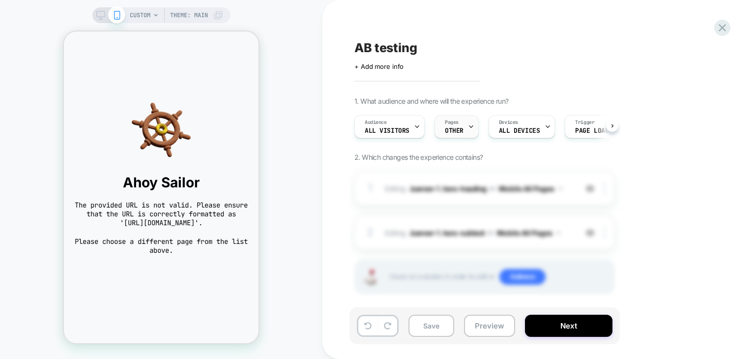
click at [458, 130] on span "OTHER" at bounding box center [454, 130] width 19 height 7
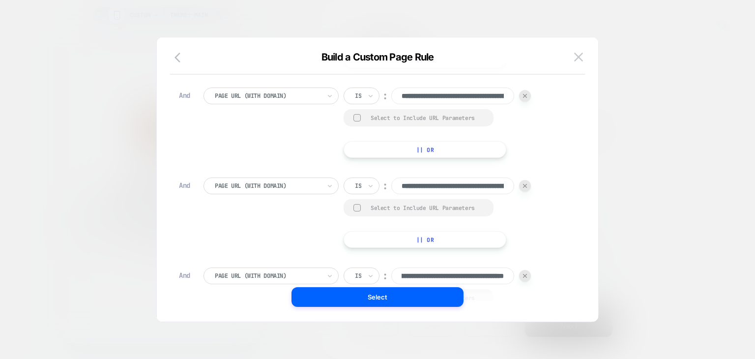
click at [588, 57] on div "Build a Custom Page Rule" at bounding box center [377, 63] width 441 height 24
click at [578, 53] on img at bounding box center [578, 57] width 9 height 8
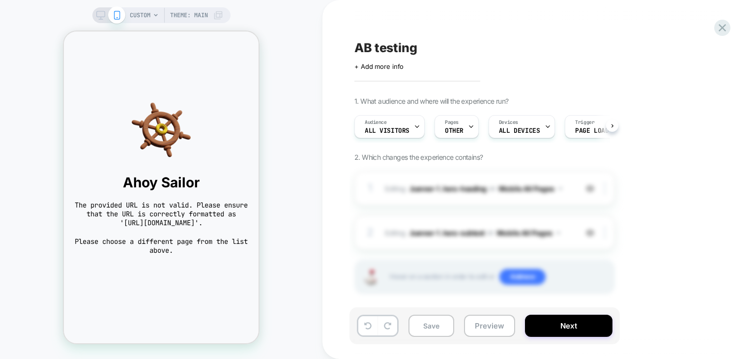
click at [141, 13] on span "CUSTOM" at bounding box center [140, 15] width 21 height 16
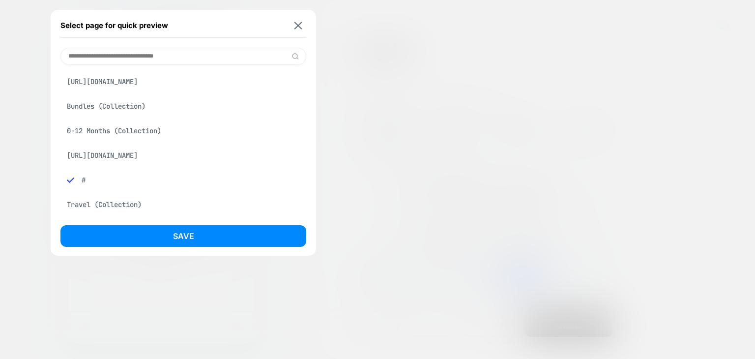
click at [142, 83] on div "https://www.dominoandjuliette.com/pages/ab-test-1" at bounding box center [183, 81] width 246 height 19
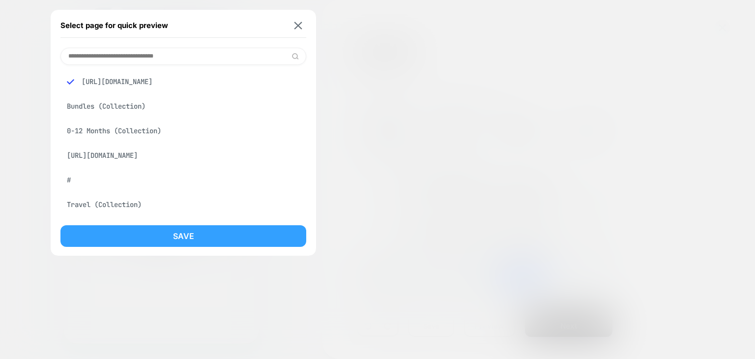
click at [189, 238] on button "Save" at bounding box center [183, 236] width 246 height 22
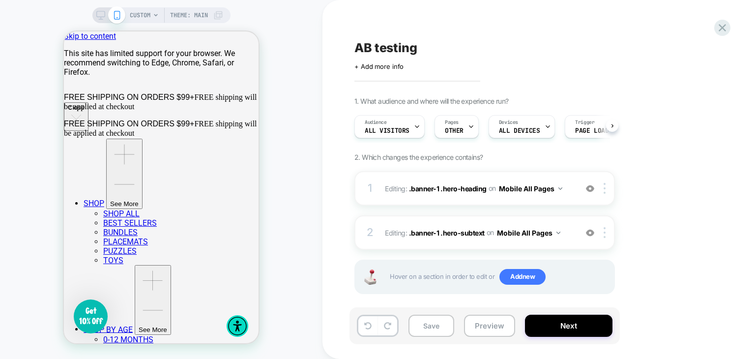
scroll to position [0, 0]
click at [470, 128] on icon at bounding box center [470, 126] width 6 height 6
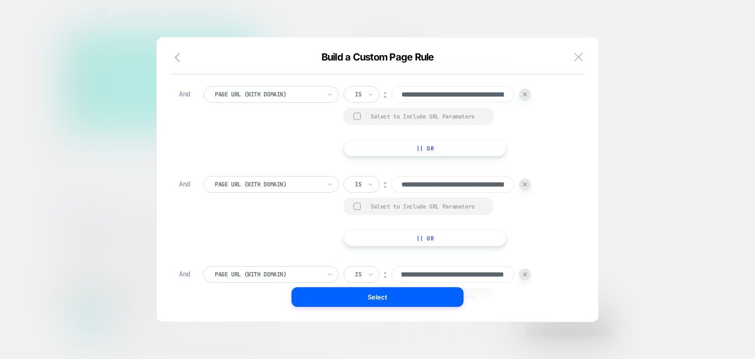
scroll to position [10, 0]
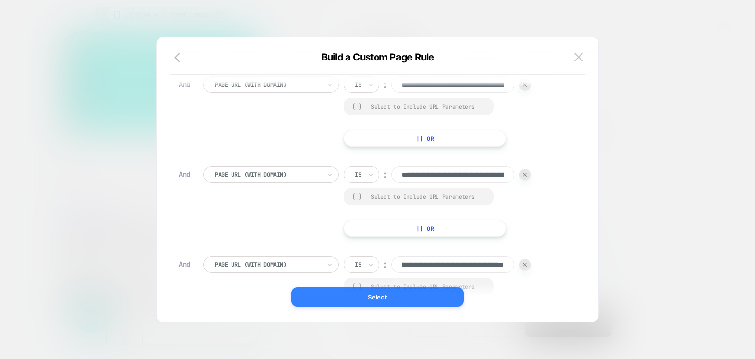
click at [366, 298] on button "Select" at bounding box center [377, 297] width 172 height 20
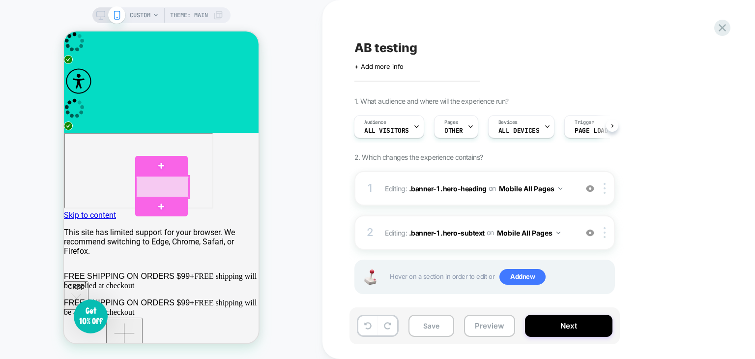
drag, startPoint x: 161, startPoint y: 187, endPoint x: 146, endPoint y: 181, distance: 15.9
click at [146, 181] on div at bounding box center [162, 187] width 53 height 22
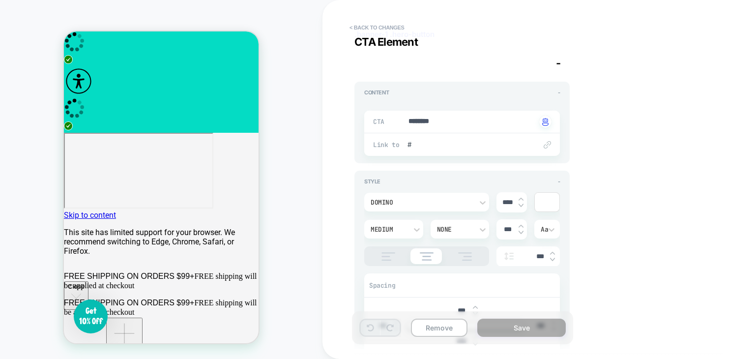
scroll to position [49, 0]
click at [437, 147] on span "#" at bounding box center [466, 146] width 119 height 9
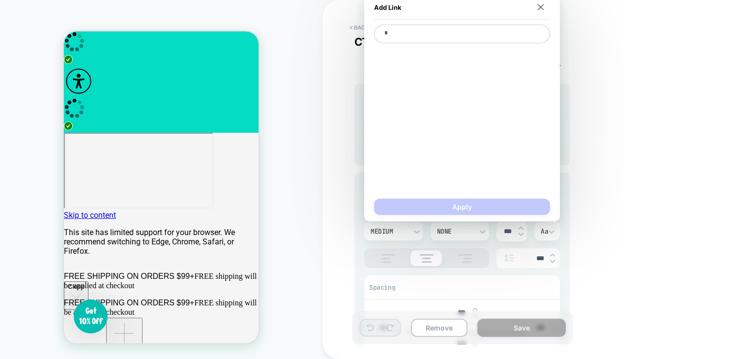
click at [399, 40] on textarea "*" at bounding box center [462, 34] width 176 height 19
type textarea "*"
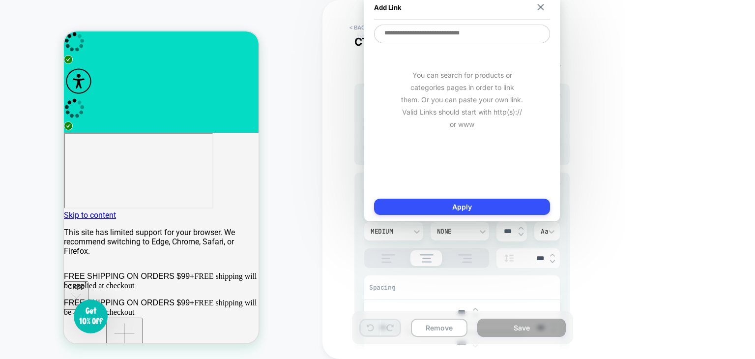
paste textarea "**********"
type textarea "*"
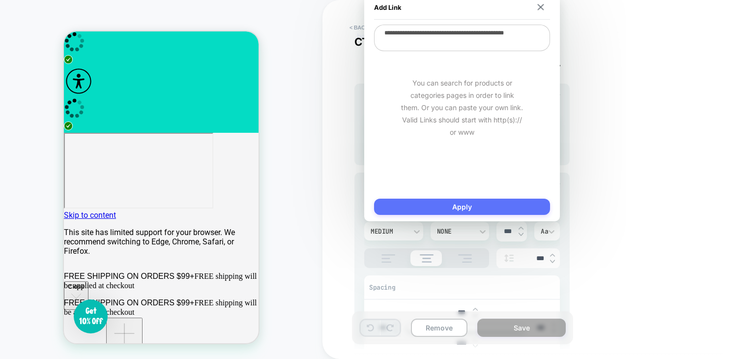
type textarea "**********"
click at [462, 201] on button "Apply" at bounding box center [462, 207] width 176 height 16
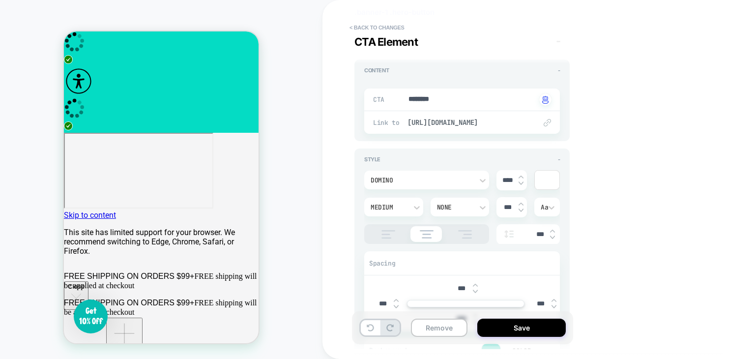
scroll to position [70, 0]
click at [522, 178] on img at bounding box center [521, 180] width 5 height 4
type textarea "*"
type input "****"
click at [407, 181] on div "Domino" at bounding box center [422, 183] width 102 height 8
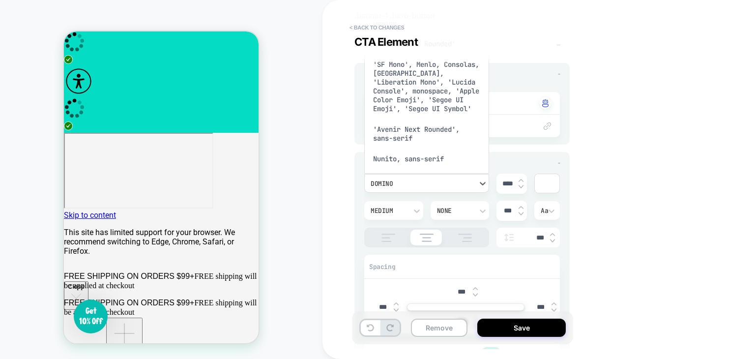
scroll to position [110, 0]
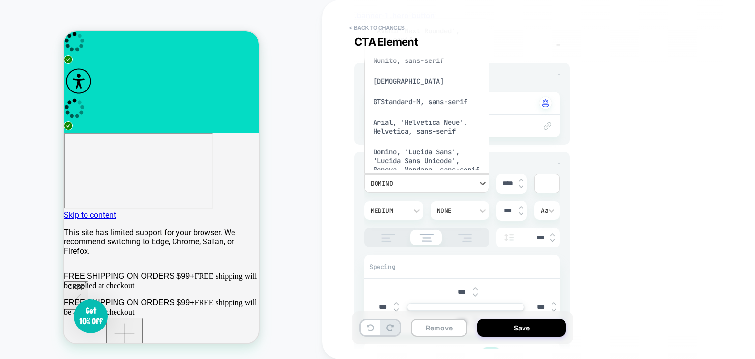
click at [416, 71] on div "Nunito, sans-serif" at bounding box center [426, 60] width 117 height 21
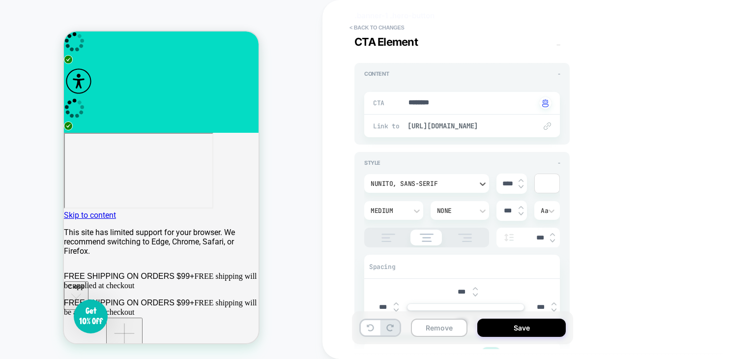
scroll to position [147, 0]
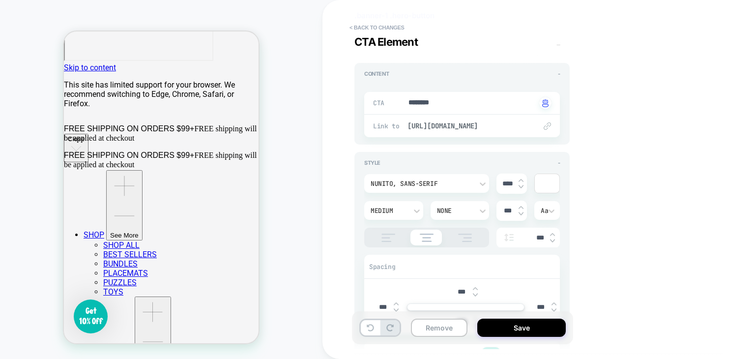
click at [511, 330] on button "Save" at bounding box center [521, 327] width 88 height 18
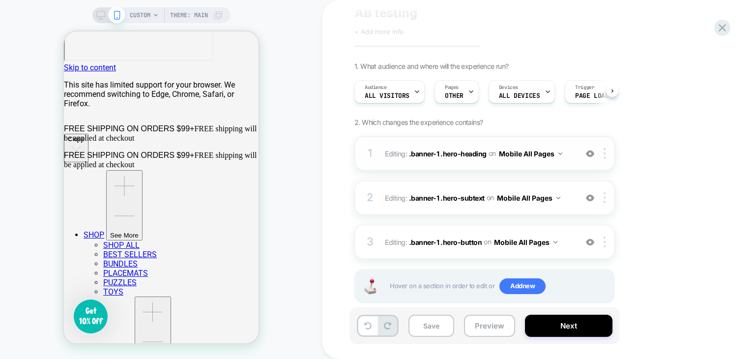
scroll to position [53, 0]
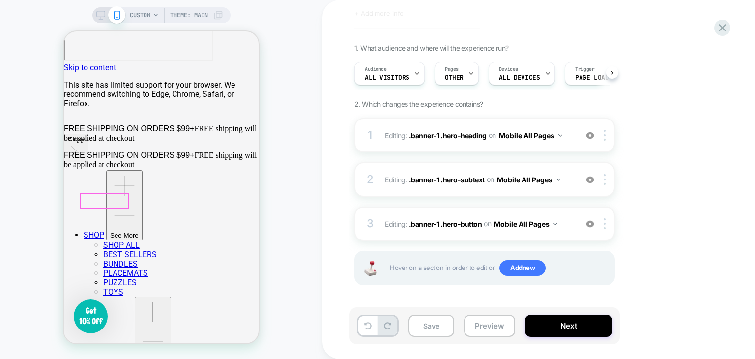
click at [108, 196] on div at bounding box center [105, 201] width 48 height 14
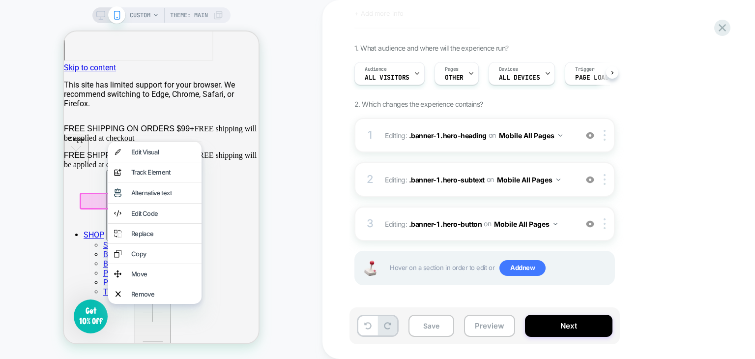
click at [108, 196] on div "Alternative text" at bounding box center [154, 192] width 93 height 21
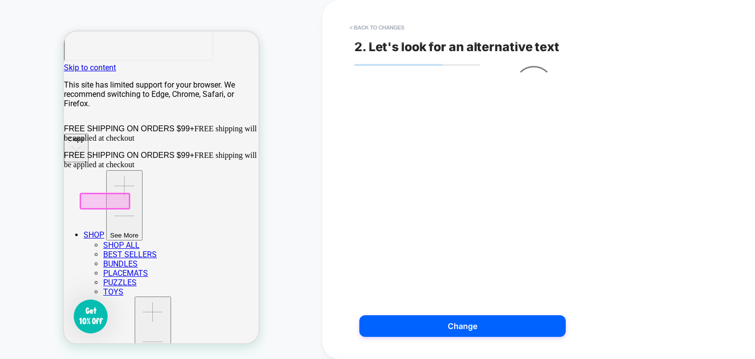
scroll to position [159, 0]
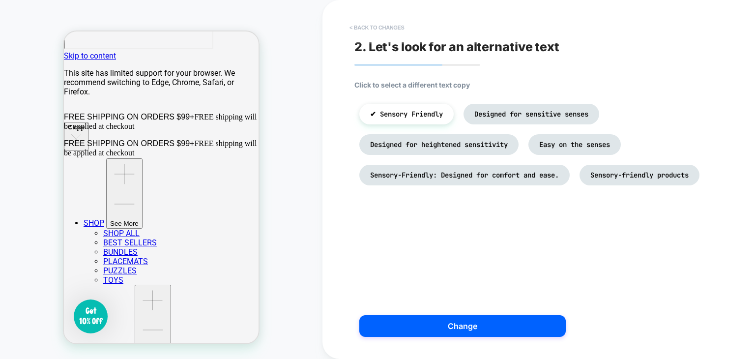
click at [355, 28] on button "< Back to changes" at bounding box center [377, 28] width 65 height 16
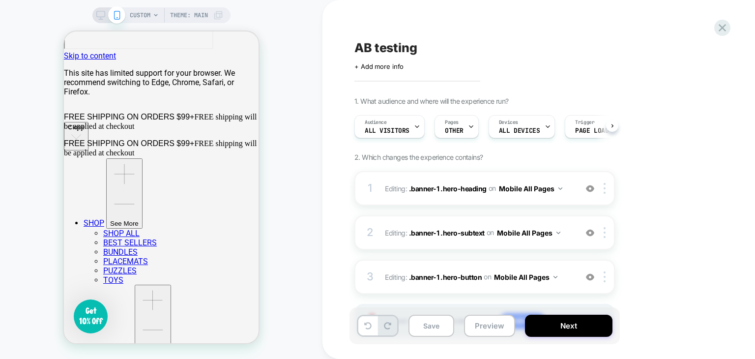
scroll to position [0, 0]
click at [110, 187] on div at bounding box center [105, 189] width 48 height 14
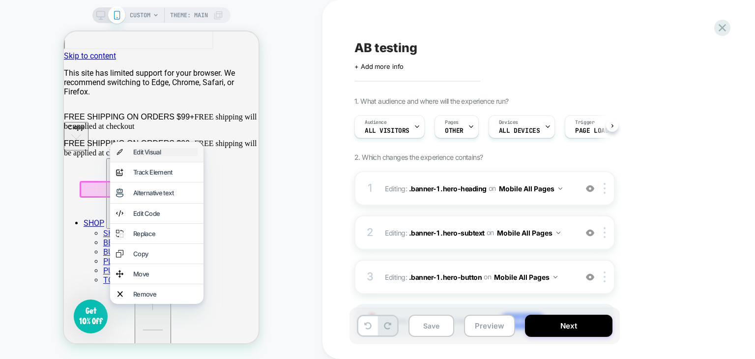
click at [141, 155] on div "Edit Visual" at bounding box center [165, 152] width 64 height 8
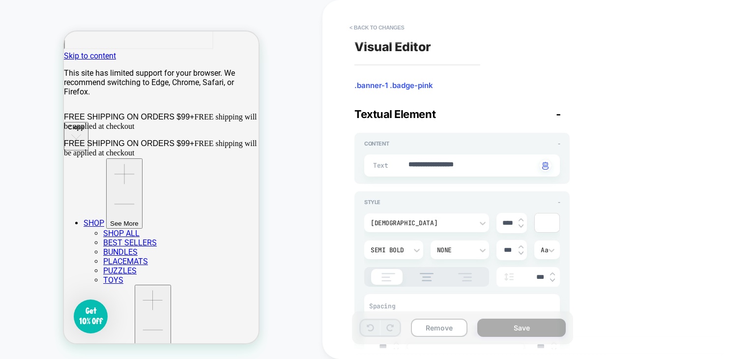
click at [520, 220] on img at bounding box center [521, 220] width 5 height 4
type textarea "*"
type input "****"
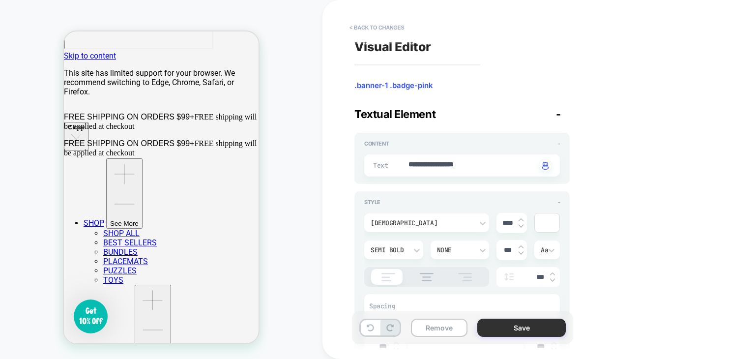
click at [525, 331] on button "Save" at bounding box center [521, 327] width 88 height 18
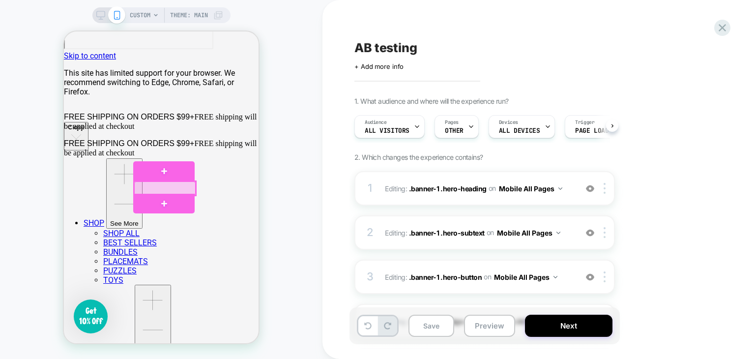
click at [170, 186] on div at bounding box center [164, 188] width 61 height 14
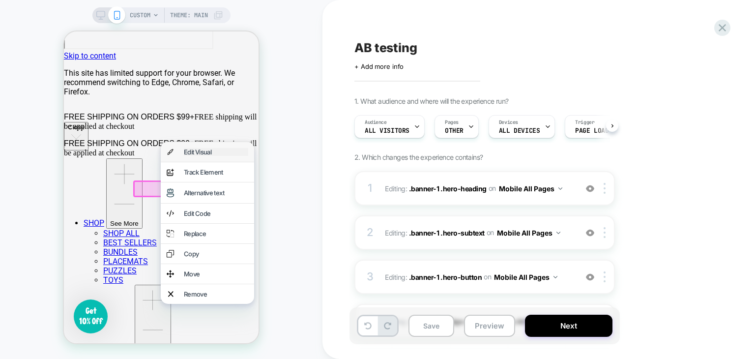
click at [206, 151] on div "Edit Visual" at bounding box center [216, 152] width 64 height 8
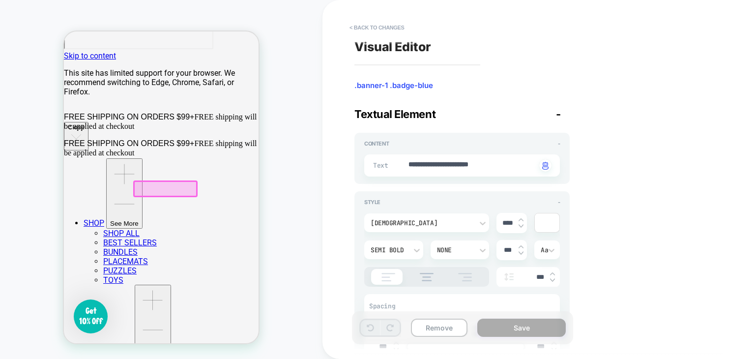
scroll to position [159, 0]
click at [523, 219] on div "****" at bounding box center [511, 223] width 30 height 20
click at [519, 219] on img at bounding box center [521, 220] width 5 height 4
type textarea "*"
type input "****"
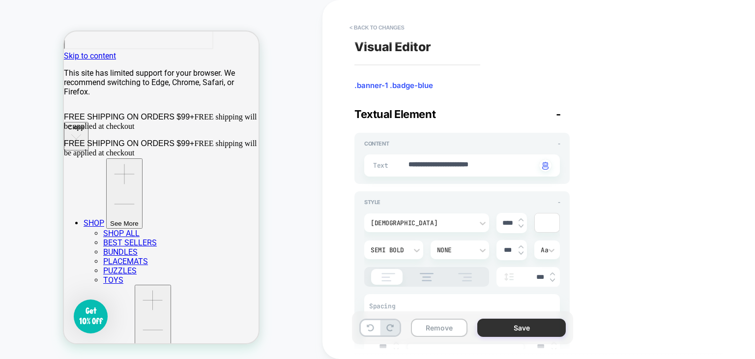
click at [514, 327] on button "Save" at bounding box center [521, 327] width 88 height 18
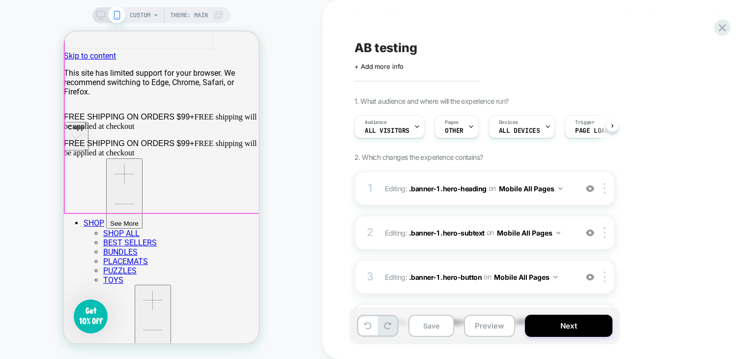
scroll to position [0, 0]
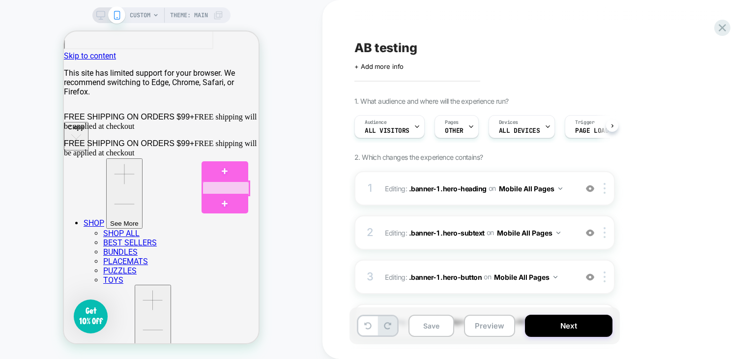
click at [223, 190] on div at bounding box center [225, 188] width 47 height 14
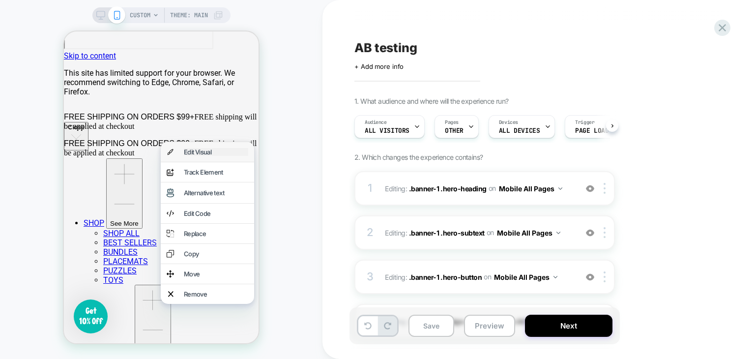
click at [218, 148] on div "Edit Visual" at bounding box center [216, 152] width 64 height 8
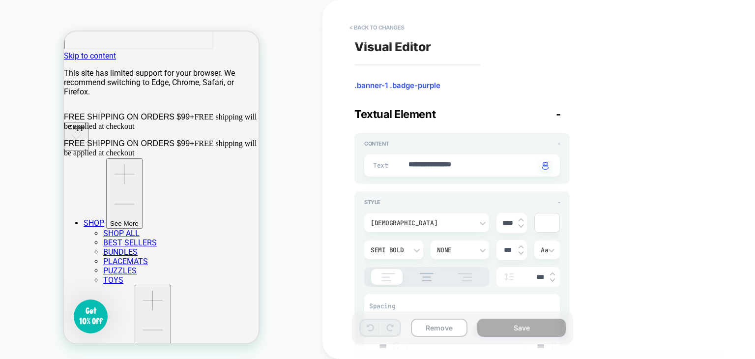
click at [519, 215] on div "****" at bounding box center [511, 223] width 30 height 20
click at [521, 219] on img at bounding box center [521, 220] width 5 height 4
type textarea "*"
type input "****"
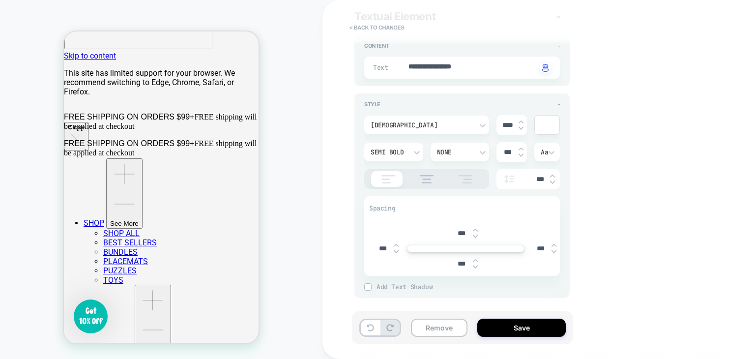
scroll to position [98, 0]
click at [406, 153] on div "Semi Bold" at bounding box center [389, 151] width 36 height 8
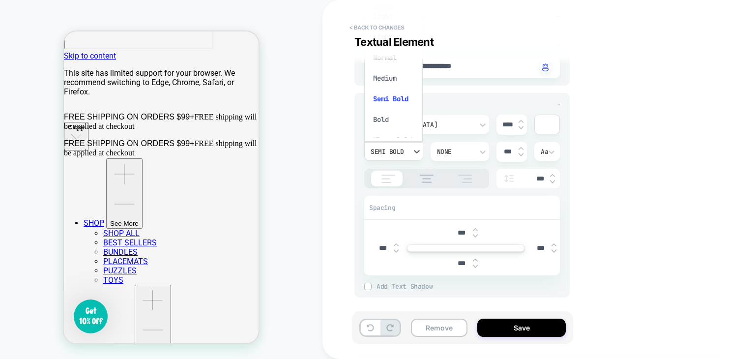
scroll to position [0, 0]
click at [388, 81] on div "Normal" at bounding box center [393, 79] width 51 height 21
click at [388, 148] on div "Normal" at bounding box center [389, 151] width 36 height 8
click at [390, 79] on div "Medium" at bounding box center [393, 78] width 51 height 21
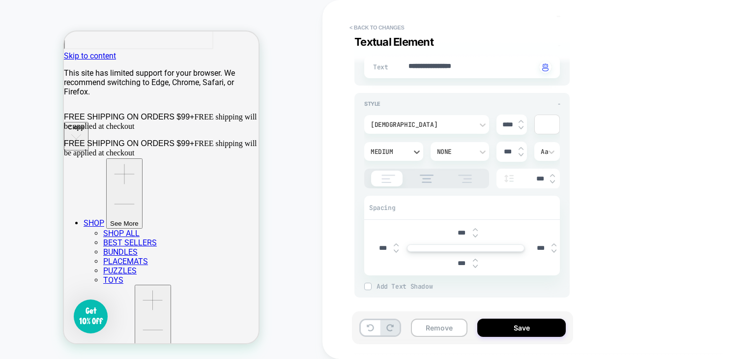
click at [391, 156] on div "Medium" at bounding box center [389, 151] width 46 height 10
click at [398, 118] on div "Bold" at bounding box center [393, 119] width 51 height 21
click at [389, 153] on div "Bold" at bounding box center [389, 151] width 36 height 8
click at [393, 118] on div "Semi Bold" at bounding box center [393, 119] width 51 height 21
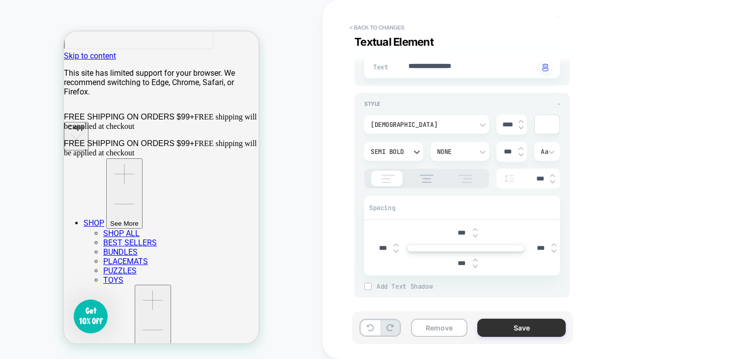
click at [516, 328] on button "Save" at bounding box center [521, 327] width 88 height 18
type textarea "*"
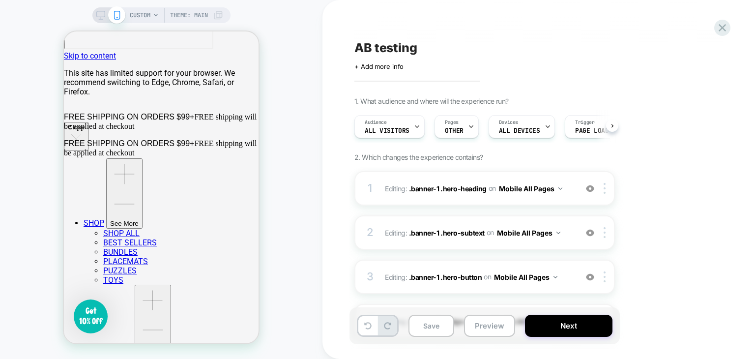
scroll to position [0, 0]
click at [550, 325] on button "Next" at bounding box center [568, 326] width 87 height 22
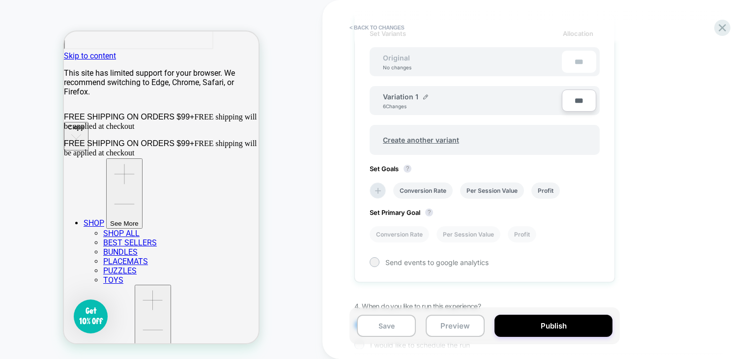
scroll to position [347, 0]
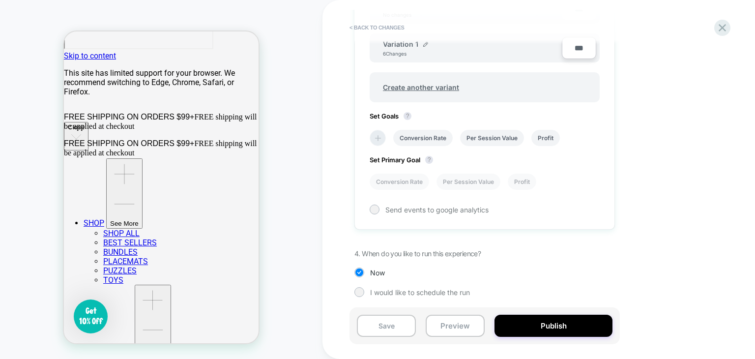
click at [372, 131] on li at bounding box center [378, 138] width 16 height 16
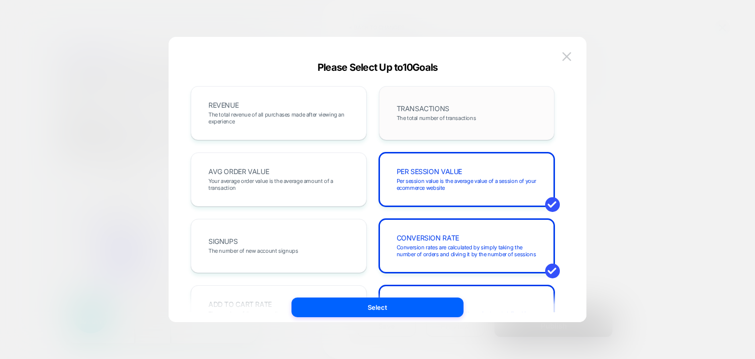
click at [459, 124] on div "TRANSACTIONS The total number of transactions" at bounding box center [466, 112] width 155 height 33
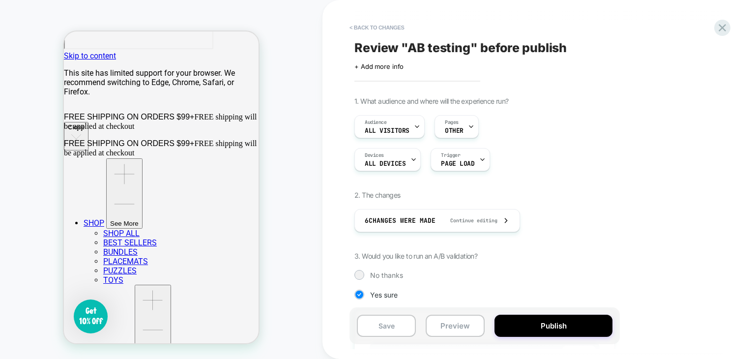
scroll to position [347, 0]
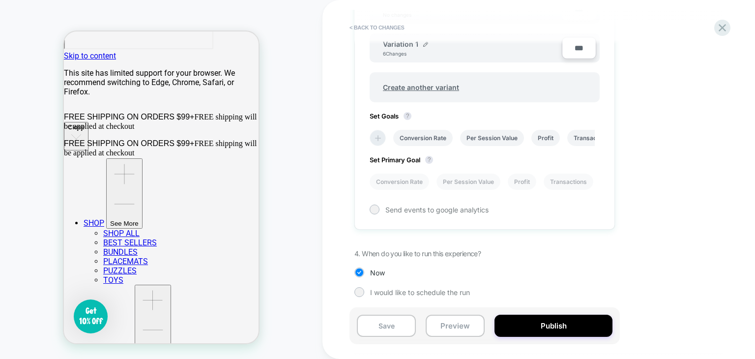
click at [376, 134] on icon at bounding box center [378, 138] width 10 height 10
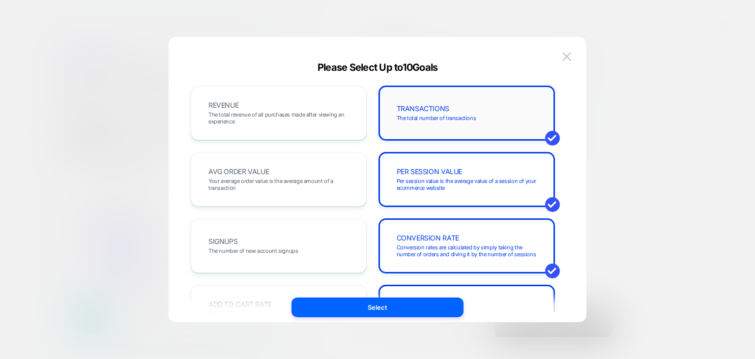
click at [428, 127] on div "TRANSACTIONS The total number of transactions" at bounding box center [466, 112] width 155 height 33
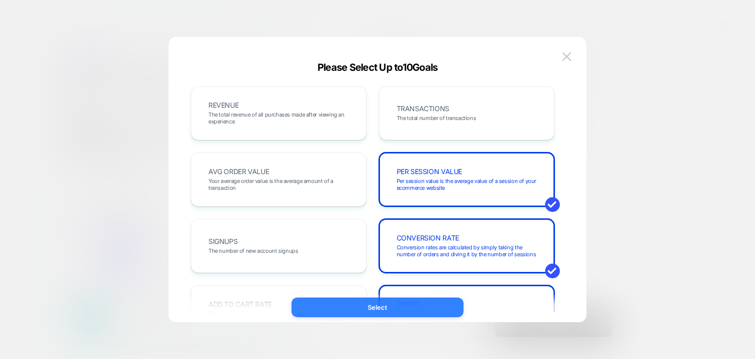
click at [387, 304] on button "Select" at bounding box center [377, 307] width 172 height 20
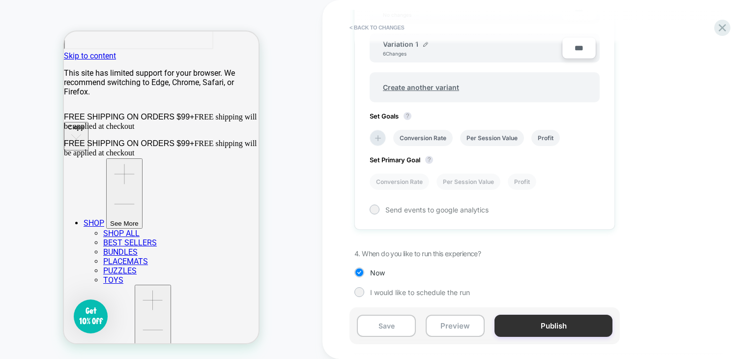
click at [564, 327] on button "Publish" at bounding box center [553, 326] width 118 height 22
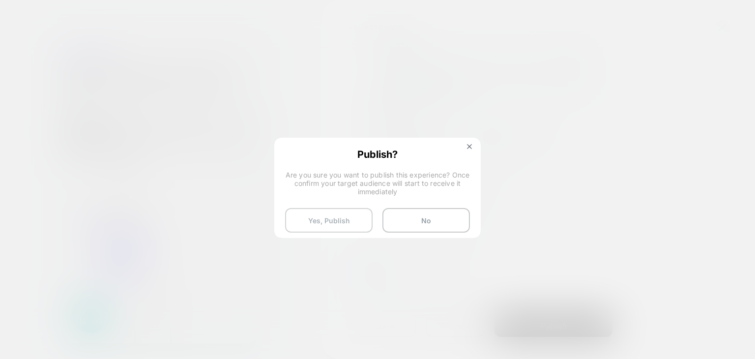
click at [350, 221] on button "Yes, Publish" at bounding box center [328, 220] width 87 height 25
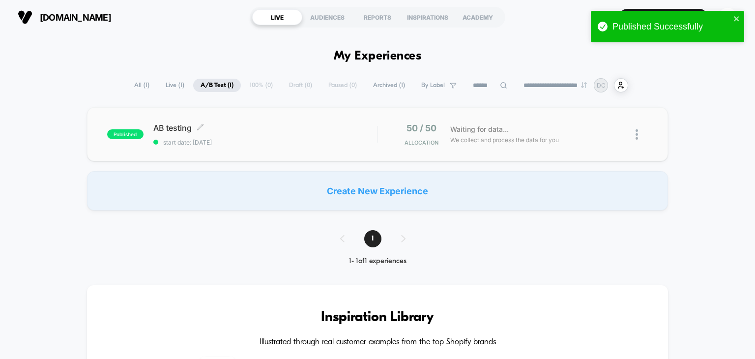
click at [240, 136] on div "AB testing Click to edit experience details Click to edit experience details st…" at bounding box center [265, 134] width 224 height 23
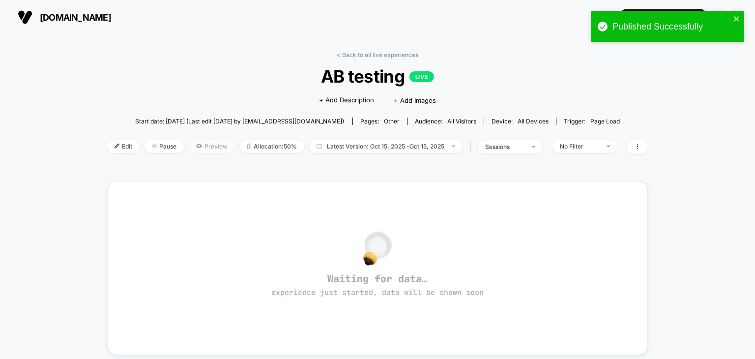
click at [204, 144] on span "Preview" at bounding box center [212, 146] width 46 height 13
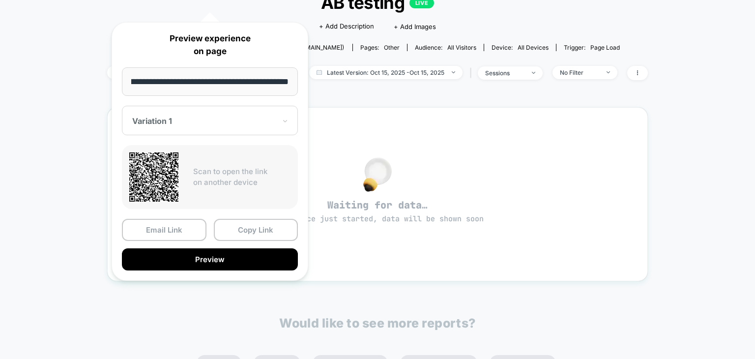
scroll to position [147, 0]
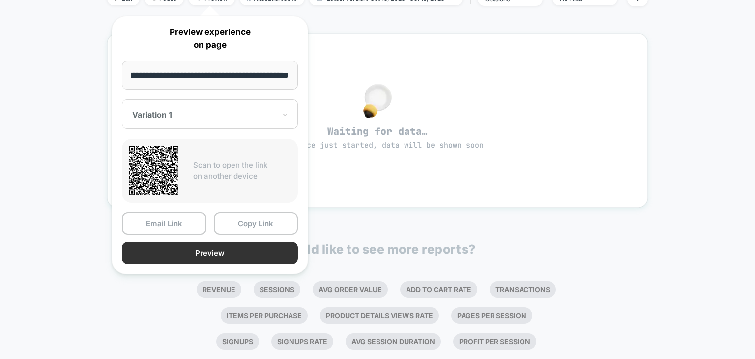
click at [215, 252] on button "Preview" at bounding box center [210, 253] width 176 height 22
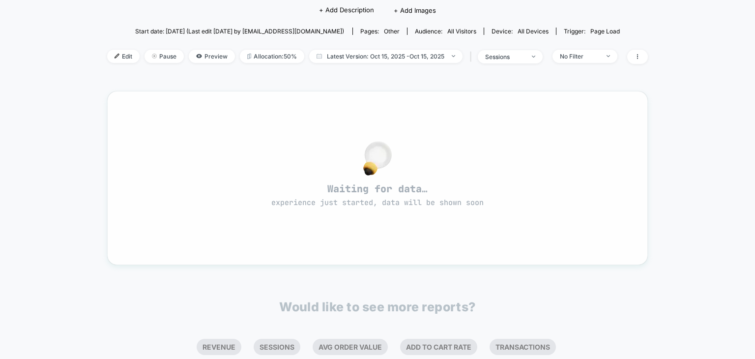
scroll to position [0, 0]
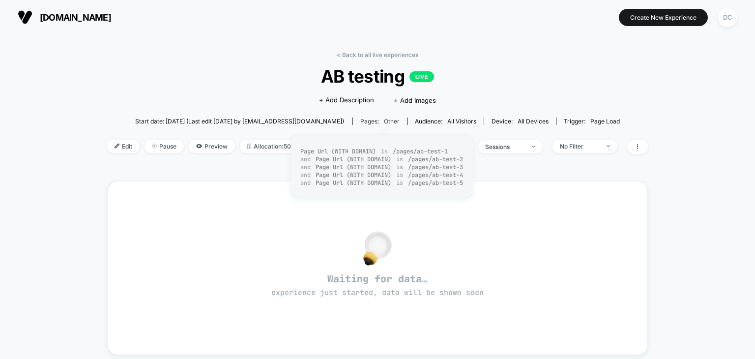
click at [390, 121] on span "other" at bounding box center [392, 120] width 16 height 7
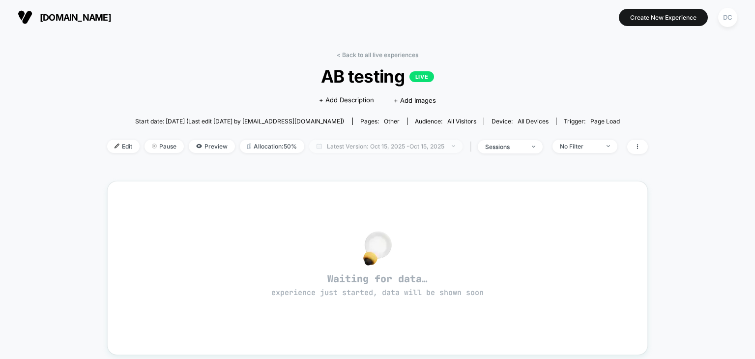
click at [384, 146] on span "Latest Version: [DATE] - [DATE]" at bounding box center [385, 146] width 153 height 13
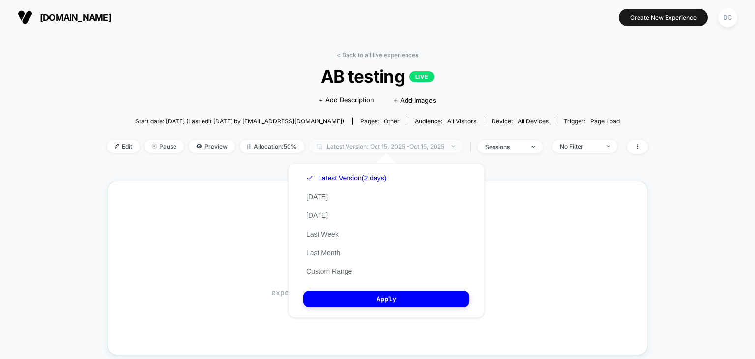
click at [384, 146] on span "Latest Version: [DATE] - [DATE]" at bounding box center [385, 146] width 153 height 13
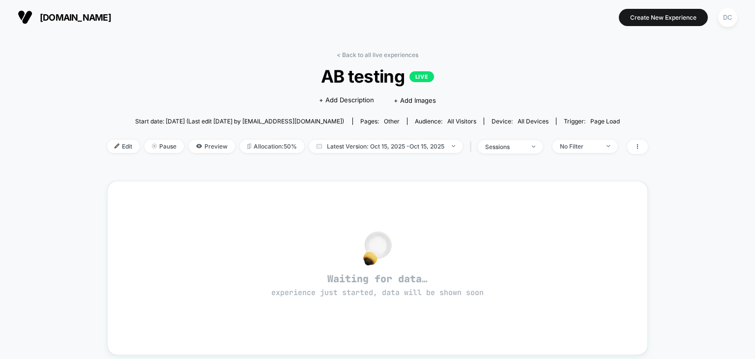
click at [524, 63] on div "< Back to all live experiences AB testing LIVE Click to edit experience details…" at bounding box center [377, 108] width 541 height 115
click at [289, 146] on span "Allocation: 50%" at bounding box center [272, 146] width 64 height 13
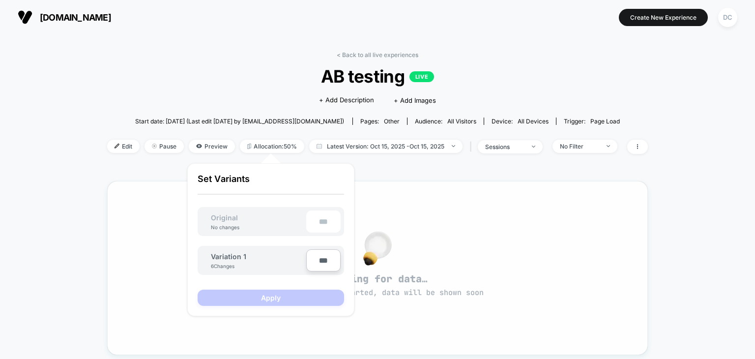
click at [122, 196] on div "Waiting for data… experience just started, data will be shown soon" at bounding box center [377, 268] width 541 height 174
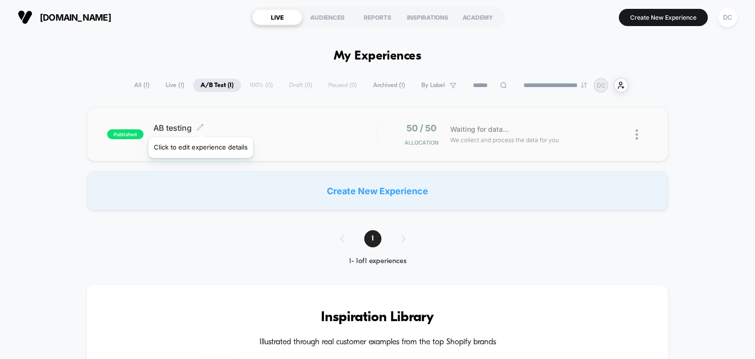
click at [200, 125] on icon at bounding box center [200, 126] width 7 height 7
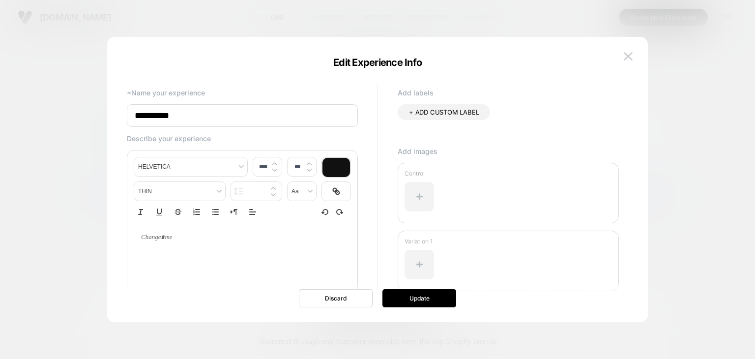
click at [132, 118] on input "**********" at bounding box center [242, 115] width 231 height 23
click at [175, 115] on input "**********" at bounding box center [242, 115] width 231 height 23
click at [172, 116] on input "**********" at bounding box center [242, 115] width 231 height 23
click at [189, 116] on input "**********" at bounding box center [242, 115] width 231 height 23
type input "**********"
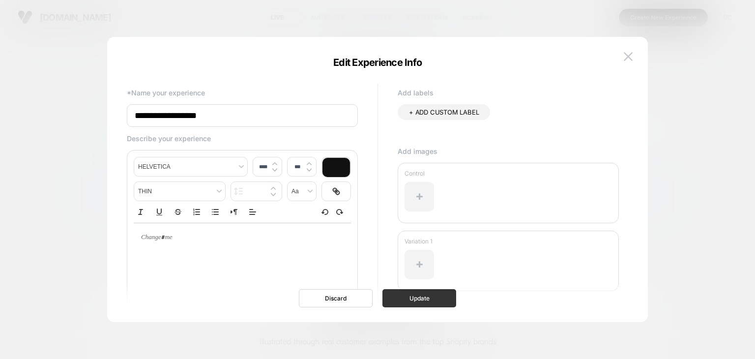
click at [424, 301] on button "Update" at bounding box center [419, 298] width 74 height 18
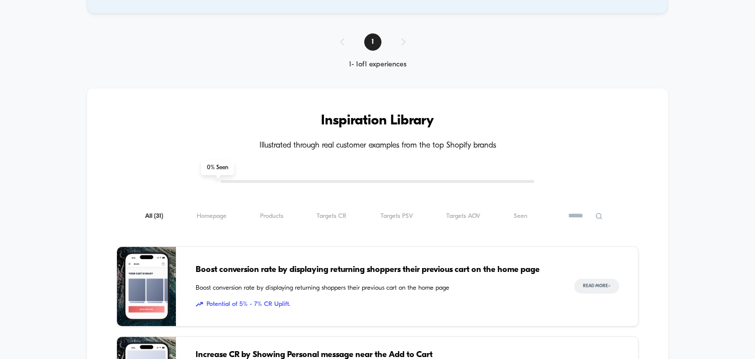
scroll to position [98, 0]
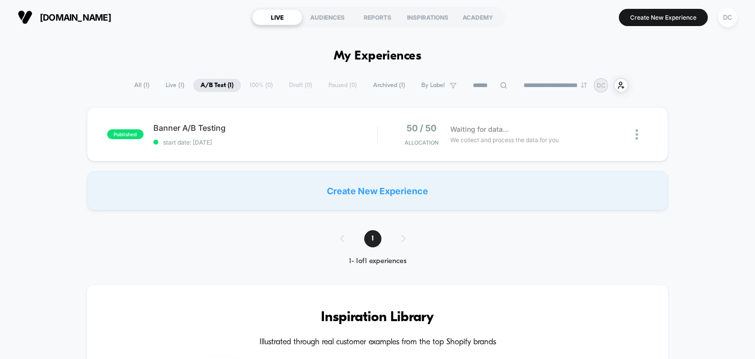
click at [165, 85] on span "Live ( 1 )" at bounding box center [174, 85] width 33 height 13
click at [388, 140] on div "50 / 50 Allocation" at bounding box center [417, 134] width 58 height 23
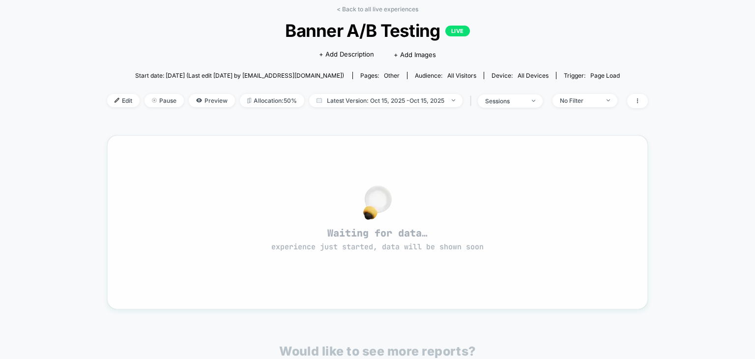
scroll to position [49, 0]
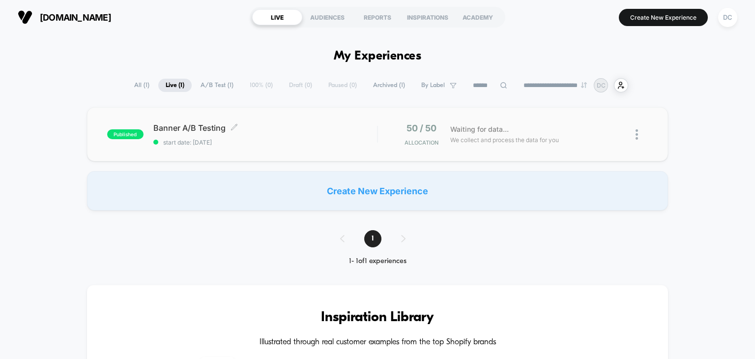
click at [308, 125] on span "Banner A/B Testing Click to edit experience details" at bounding box center [265, 128] width 224 height 10
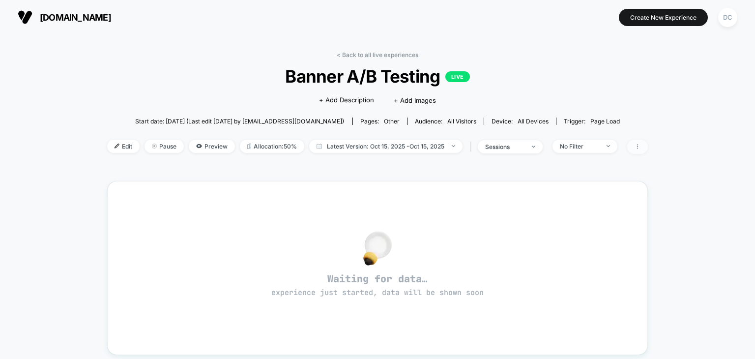
click at [642, 148] on span at bounding box center [637, 147] width 21 height 14
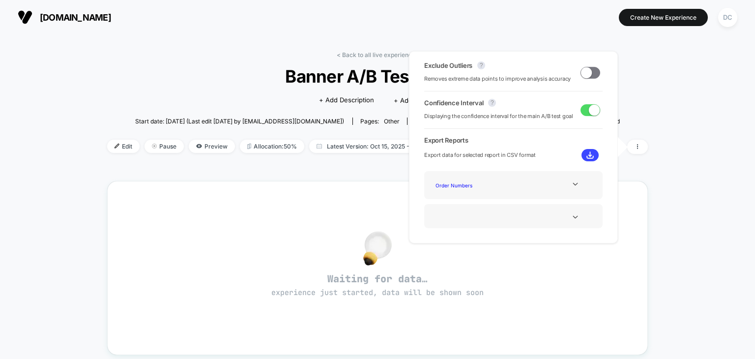
click at [503, 68] on div "Exclude Outliers ? Removes extreme data points to improve analysis accuracy" at bounding box center [499, 72] width 151 height 22
click at [590, 71] on span at bounding box center [590, 73] width 20 height 12
click at [499, 75] on span "Removes extreme data points to improve analysis accuracy" at bounding box center [497, 78] width 146 height 9
click at [558, 216] on div at bounding box center [575, 216] width 40 height 7
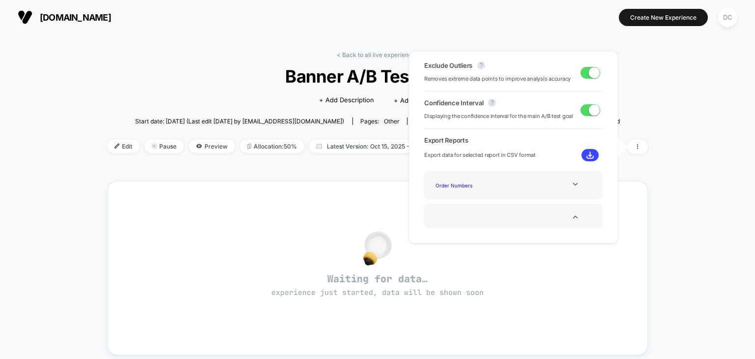
click at [556, 178] on div "Order Numbers" at bounding box center [514, 184] width 164 height 13
click at [573, 184] on icon at bounding box center [575, 184] width 5 height 3
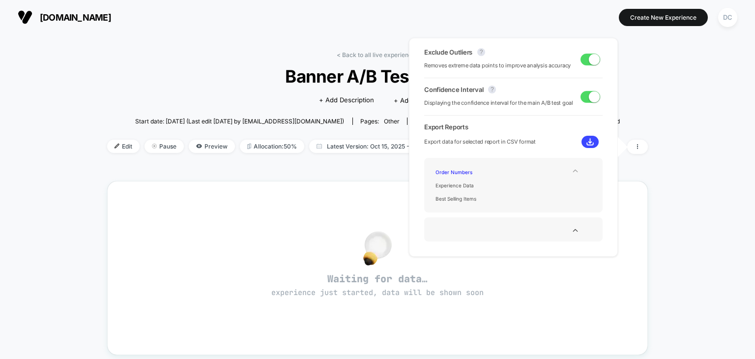
click at [576, 169] on icon at bounding box center [575, 170] width 7 height 7
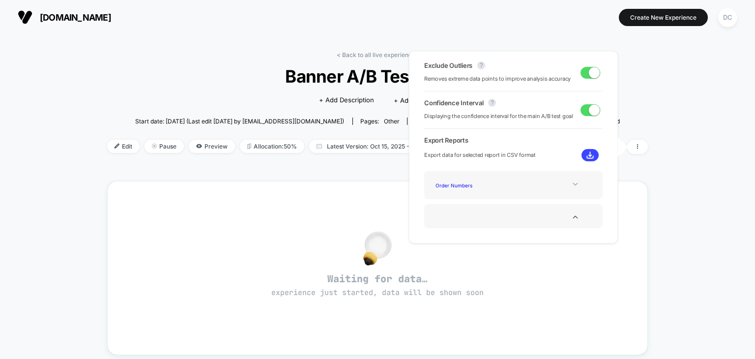
click at [336, 175] on div "< Back to all live experiences Banner A/B Testing LIVE Click to edit experience…" at bounding box center [377, 299] width 541 height 510
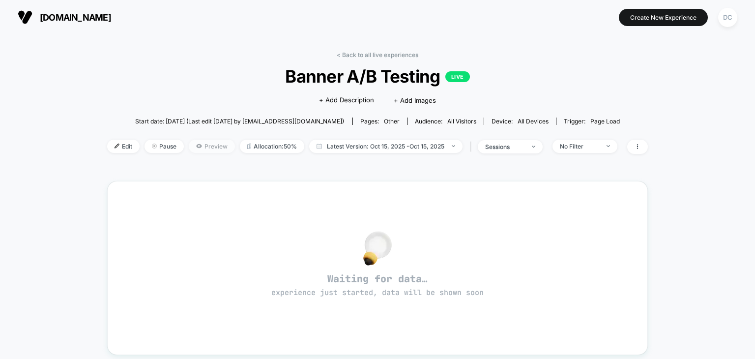
click at [204, 146] on span "Preview" at bounding box center [212, 146] width 46 height 13
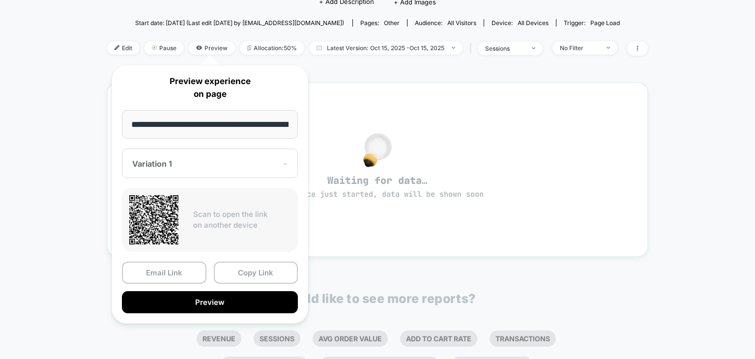
click at [144, 212] on icon at bounding box center [153, 219] width 49 height 49
drag, startPoint x: 172, startPoint y: 125, endPoint x: 313, endPoint y: 128, distance: 141.1
click at [313, 128] on div "**********" at bounding box center [210, 194] width 216 height 278
click at [229, 168] on div "Variation 1" at bounding box center [203, 164] width 145 height 12
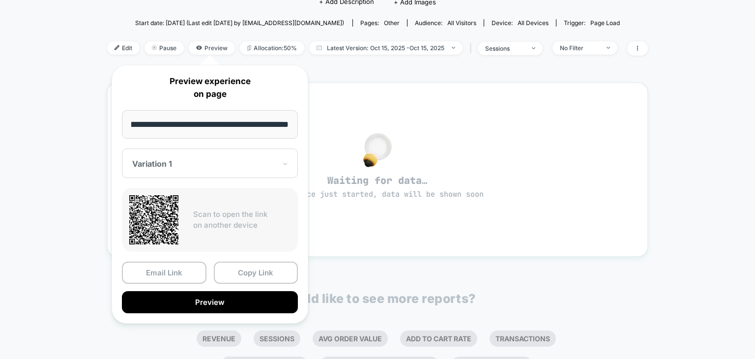
scroll to position [0, 0]
click at [229, 168] on div "Variation 1" at bounding box center [203, 164] width 145 height 12
click at [81, 140] on div "< Back to all live experiences Banner A/B Testing LIVE Click to edit experience…" at bounding box center [377, 210] width 755 height 549
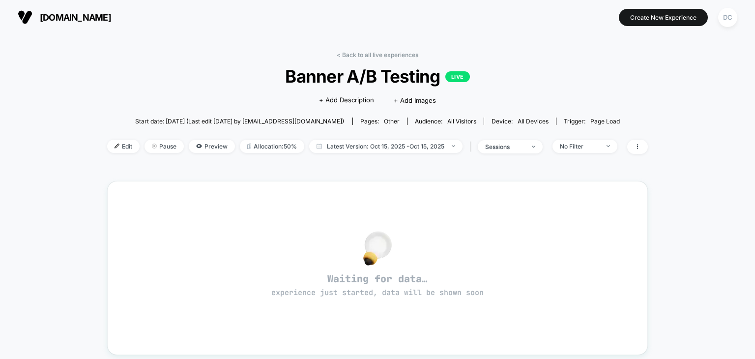
click at [350, 75] on span "Banner A/B Testing LIVE" at bounding box center [377, 76] width 487 height 21
click at [341, 57] on link "< Back to all live experiences" at bounding box center [378, 54] width 82 height 7
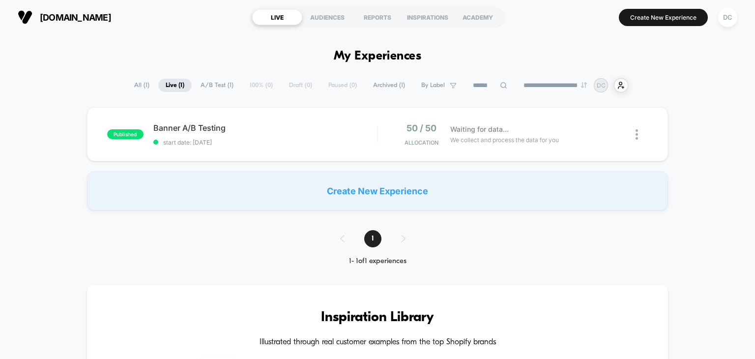
click at [0, 122] on div "published Banner A/B Testing start date: [DATE] 50 / 50 Allocation Waiting for …" at bounding box center [377, 158] width 755 height 103
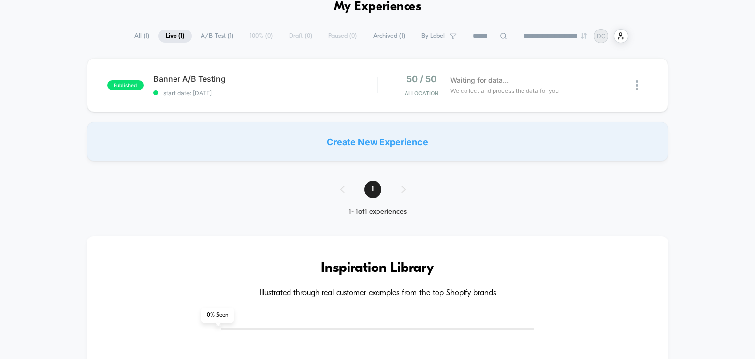
click at [253, 260] on h3 "Inspiration Library" at bounding box center [377, 268] width 522 height 16
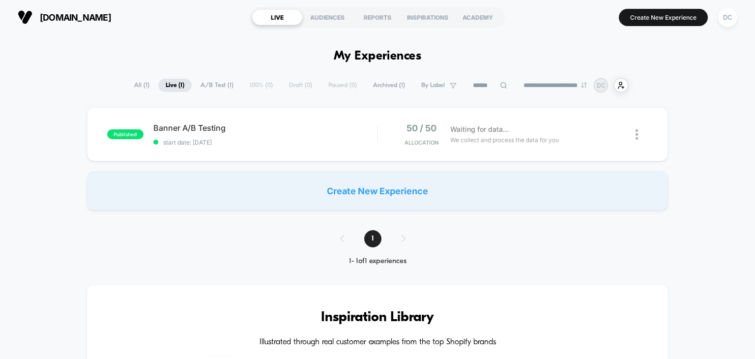
click at [401, 236] on div "1" at bounding box center [377, 238] width 95 height 17
click at [372, 241] on span "1" at bounding box center [372, 238] width 17 height 17
click at [372, 238] on span "1" at bounding box center [372, 238] width 17 height 17
click at [330, 12] on div "AUDIENCES" at bounding box center [327, 17] width 50 height 16
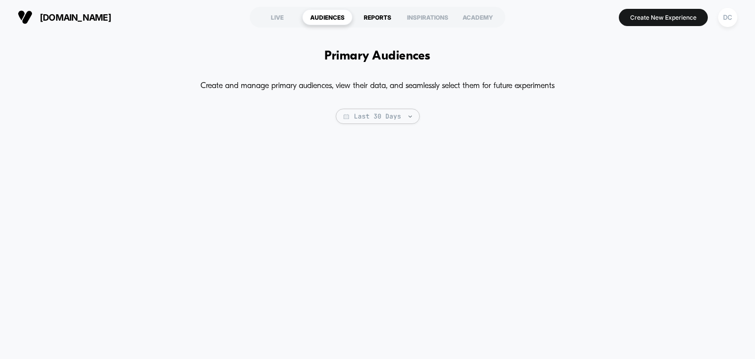
click at [377, 20] on div "REPORTS" at bounding box center [377, 17] width 50 height 16
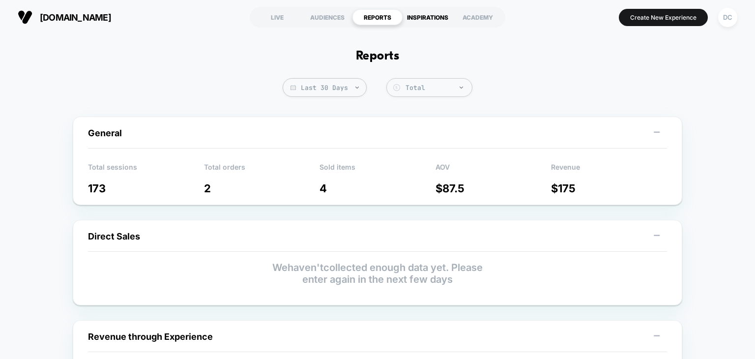
click at [431, 20] on div "INSPIRATIONS" at bounding box center [428, 17] width 50 height 16
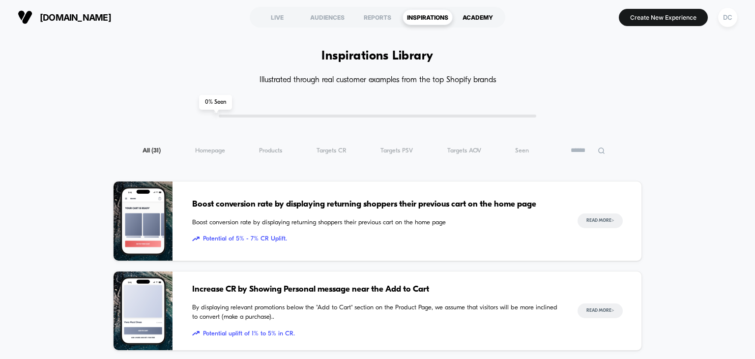
click at [480, 17] on div "ACADEMY" at bounding box center [478, 17] width 50 height 16
click at [273, 18] on div "LIVE" at bounding box center [277, 17] width 50 height 16
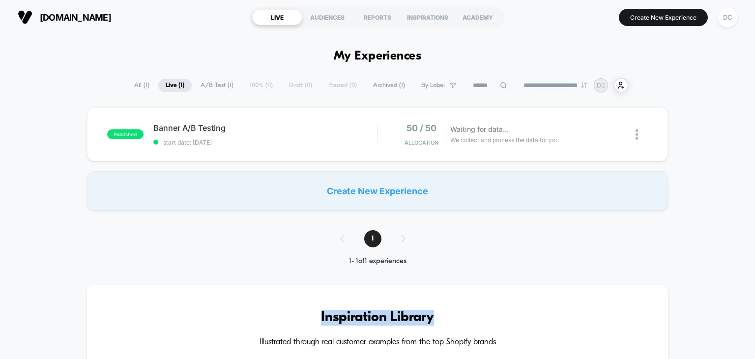
click at [27, 116] on div "published Banner A/B Testing start date: [DATE] 50 / 50 Allocation Waiting for …" at bounding box center [377, 158] width 755 height 103
click at [405, 187] on div "Create New Experience" at bounding box center [377, 190] width 581 height 39
click at [74, 154] on div "published Banner A/B Testing start date: [DATE] 50 / 50 Allocation Waiting for …" at bounding box center [377, 158] width 755 height 103
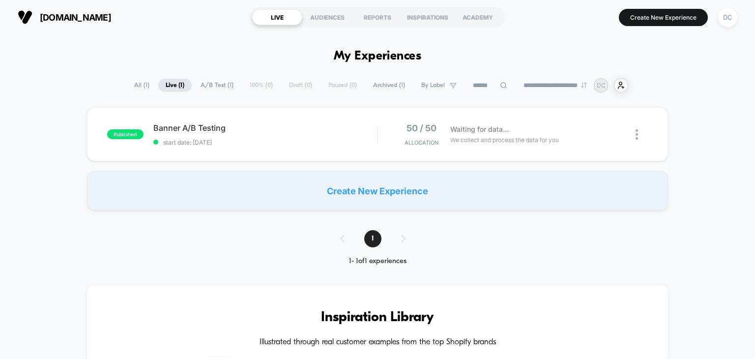
click at [74, 154] on div "published Banner A/B Testing start date: [DATE] 50 / 50 Allocation Waiting for …" at bounding box center [377, 158] width 755 height 103
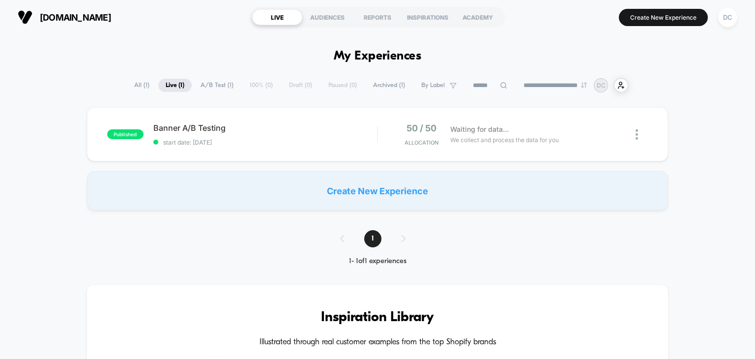
drag, startPoint x: 381, startPoint y: 87, endPoint x: 376, endPoint y: 82, distance: 7.3
click at [376, 82] on span "Archived ( 1 )" at bounding box center [389, 85] width 47 height 13
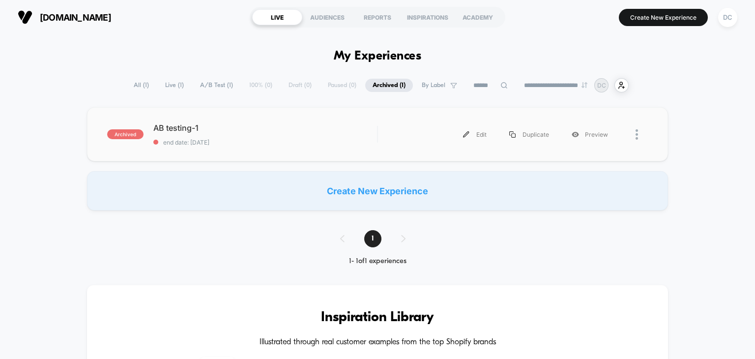
click at [636, 138] on img at bounding box center [637, 134] width 2 height 10
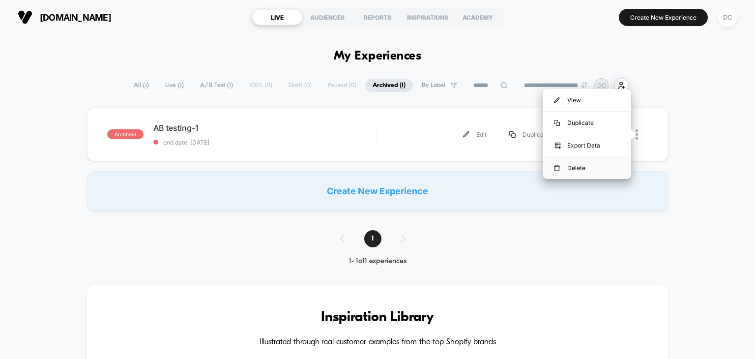
click at [574, 168] on div "Delete" at bounding box center [587, 168] width 88 height 22
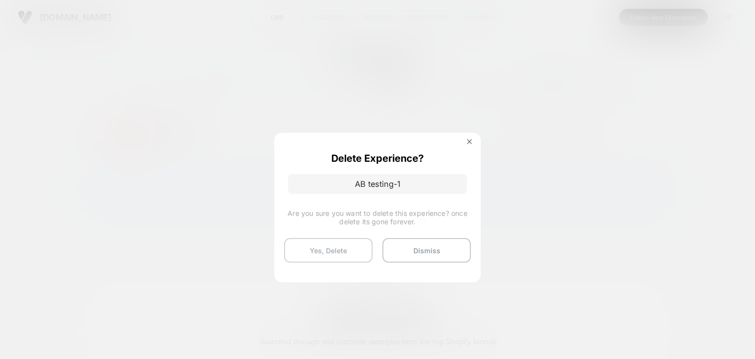
click at [334, 247] on button "Yes, Delete" at bounding box center [328, 250] width 88 height 25
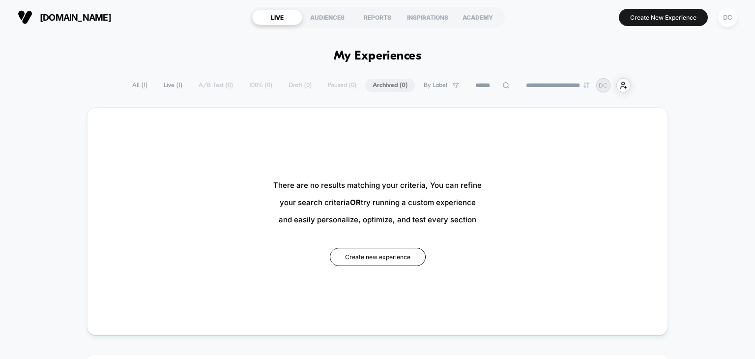
click at [136, 85] on span "All ( 1 )" at bounding box center [140, 85] width 30 height 13
click at [165, 87] on span "Live ( 1 )" at bounding box center [172, 85] width 33 height 13
